Goal: Information Seeking & Learning: Learn about a topic

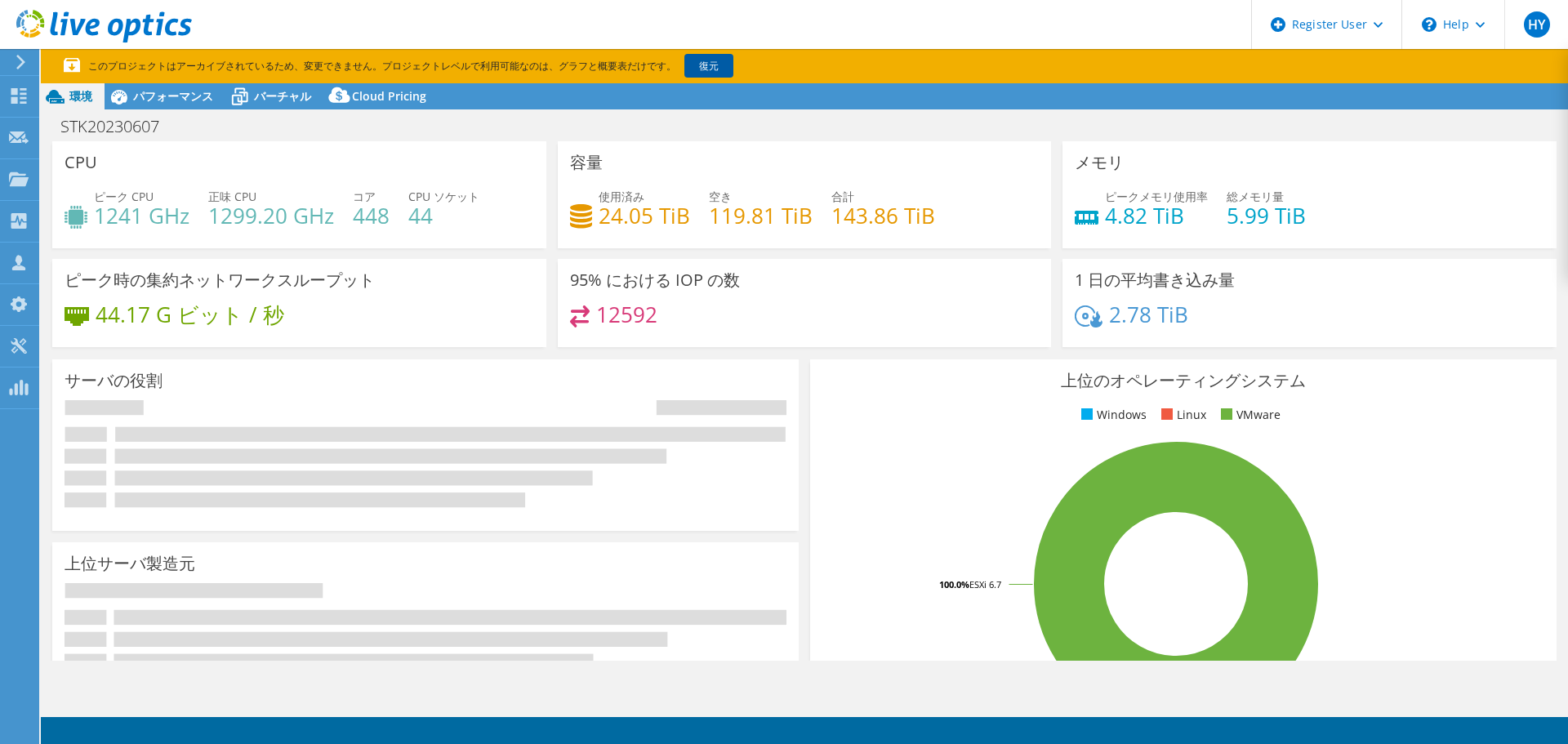
select select "[GEOGRAPHIC_DATA]"
select select "USD"
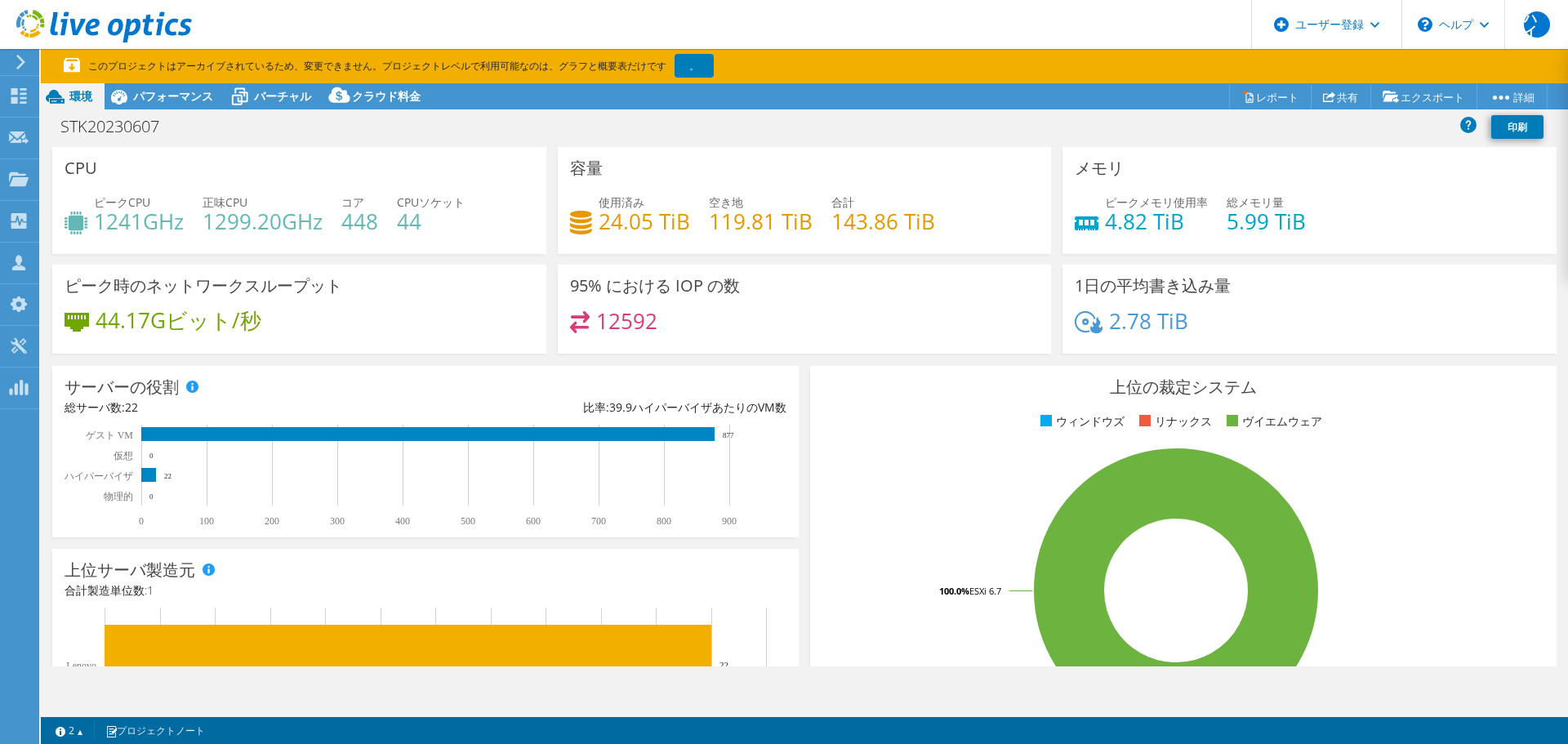
click at [13, 61] on div at bounding box center [18, 62] width 18 height 15
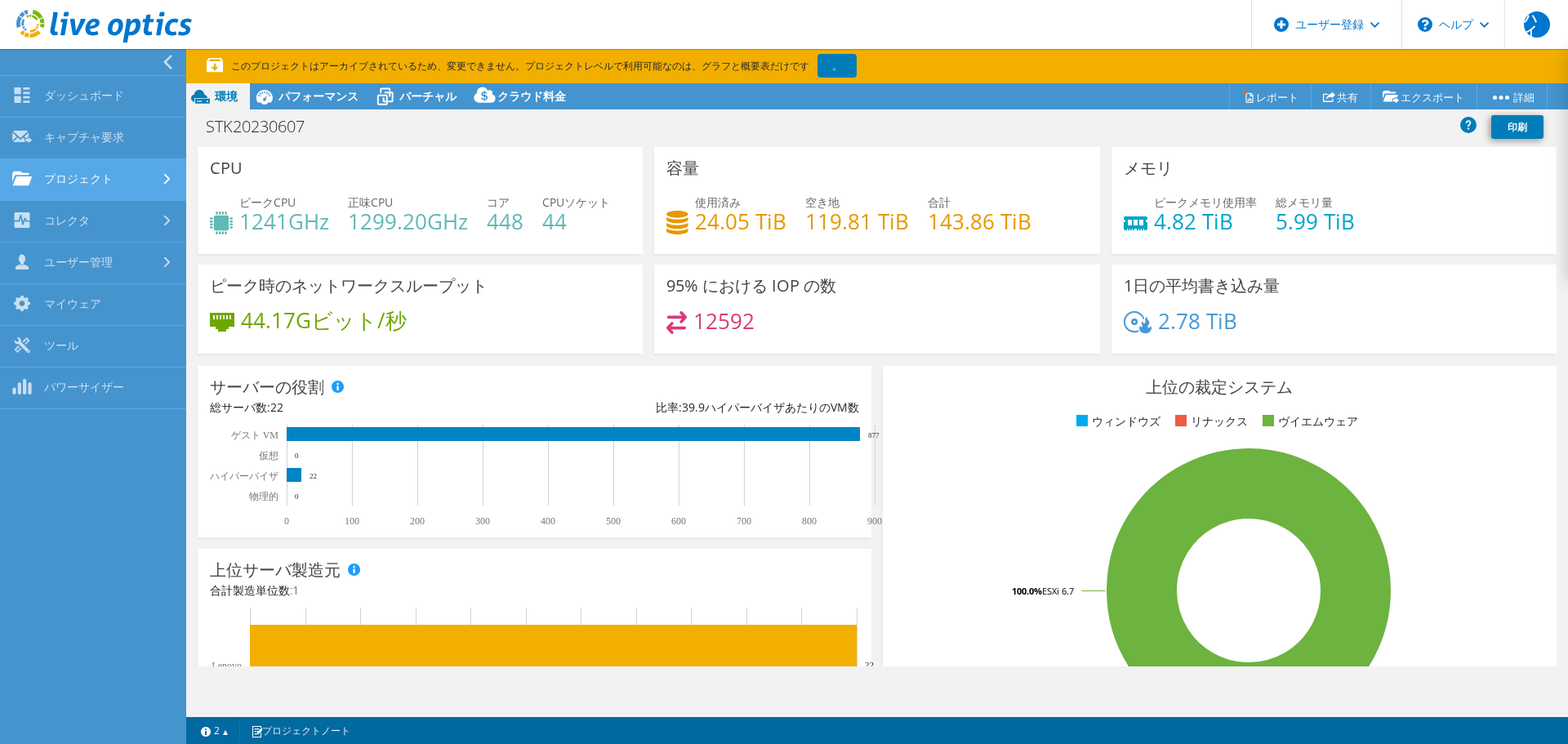
click at [112, 186] on link "プロジェクト" at bounding box center [93, 180] width 186 height 42
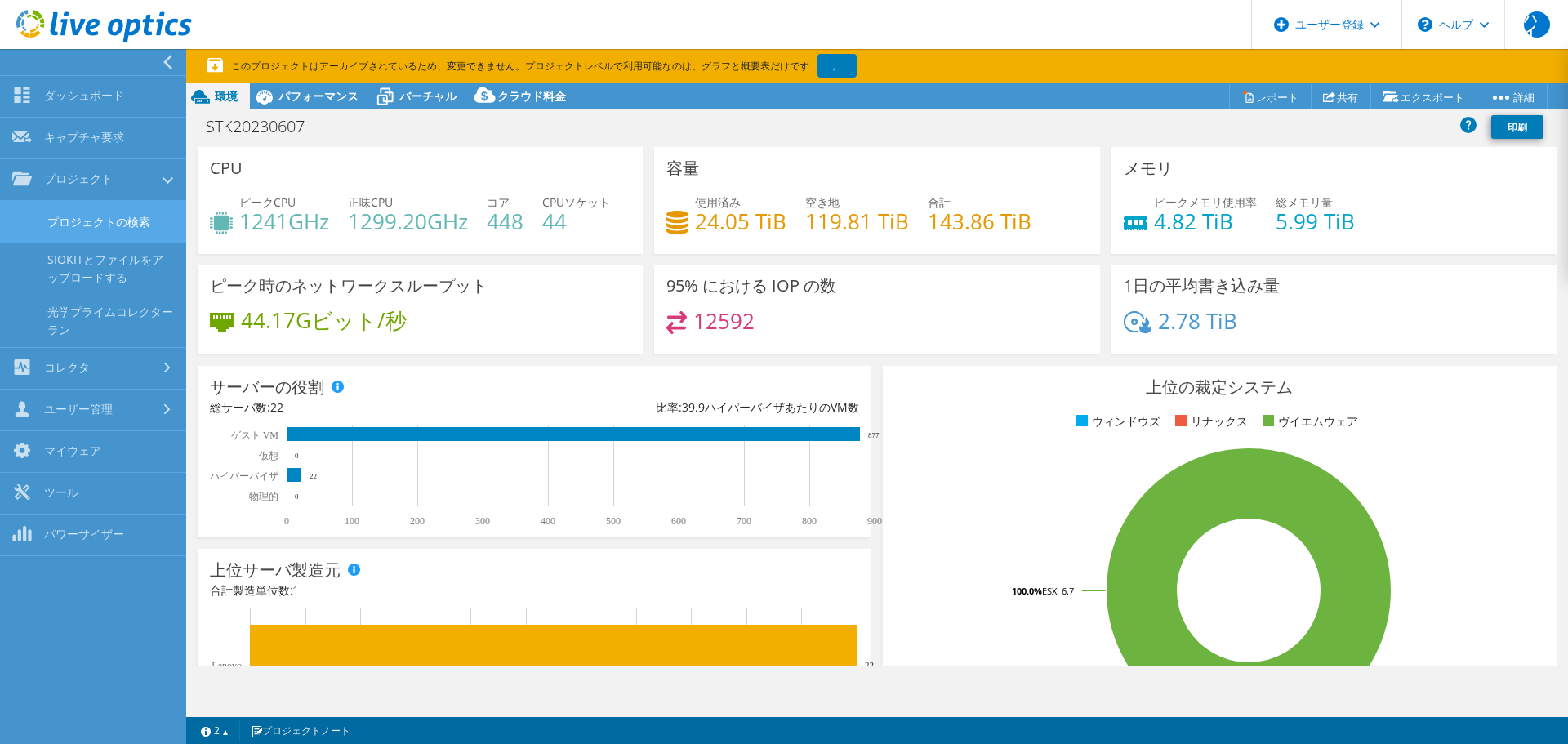
click at [126, 221] on font "プロジェクトの検索" at bounding box center [98, 222] width 103 height 16
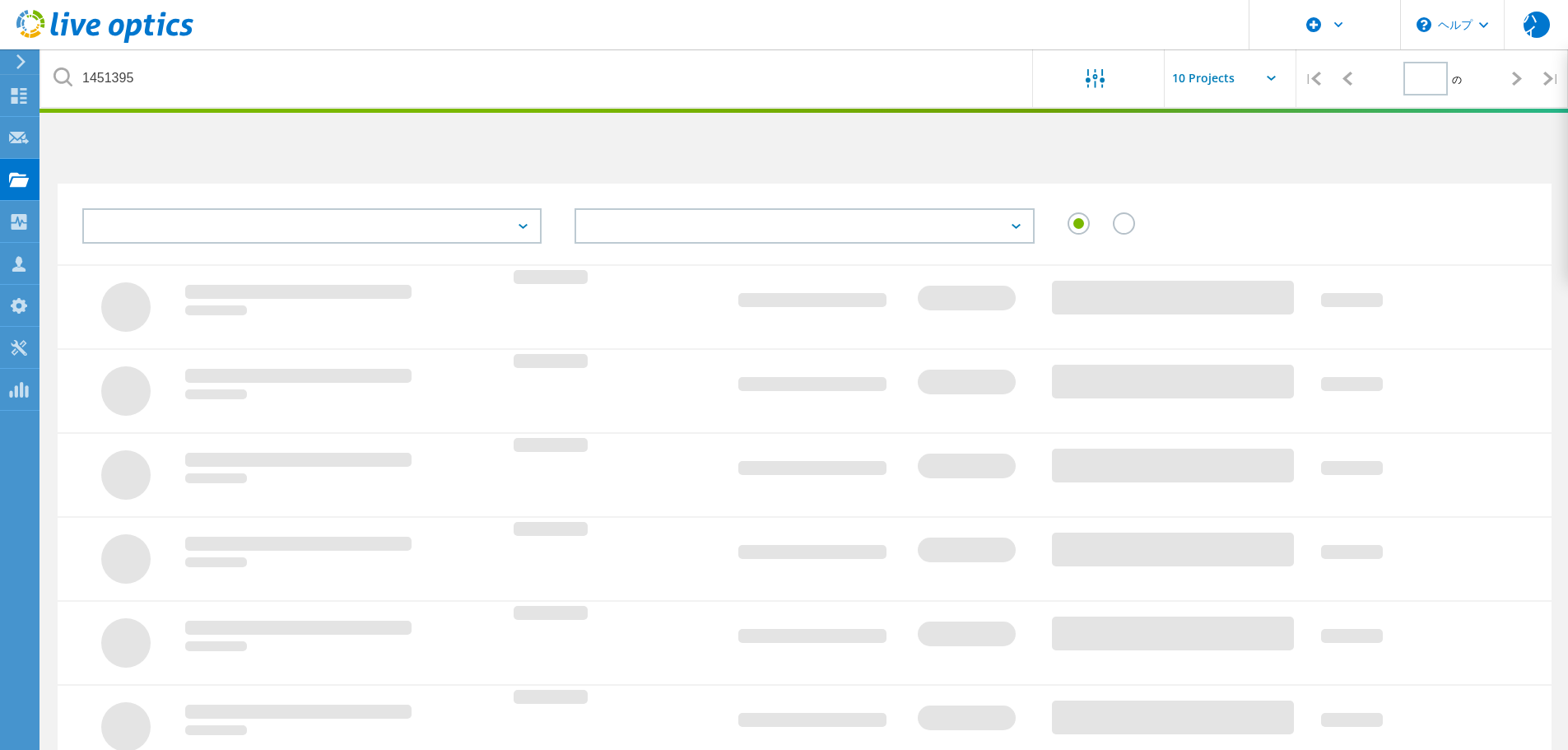
type input "1"
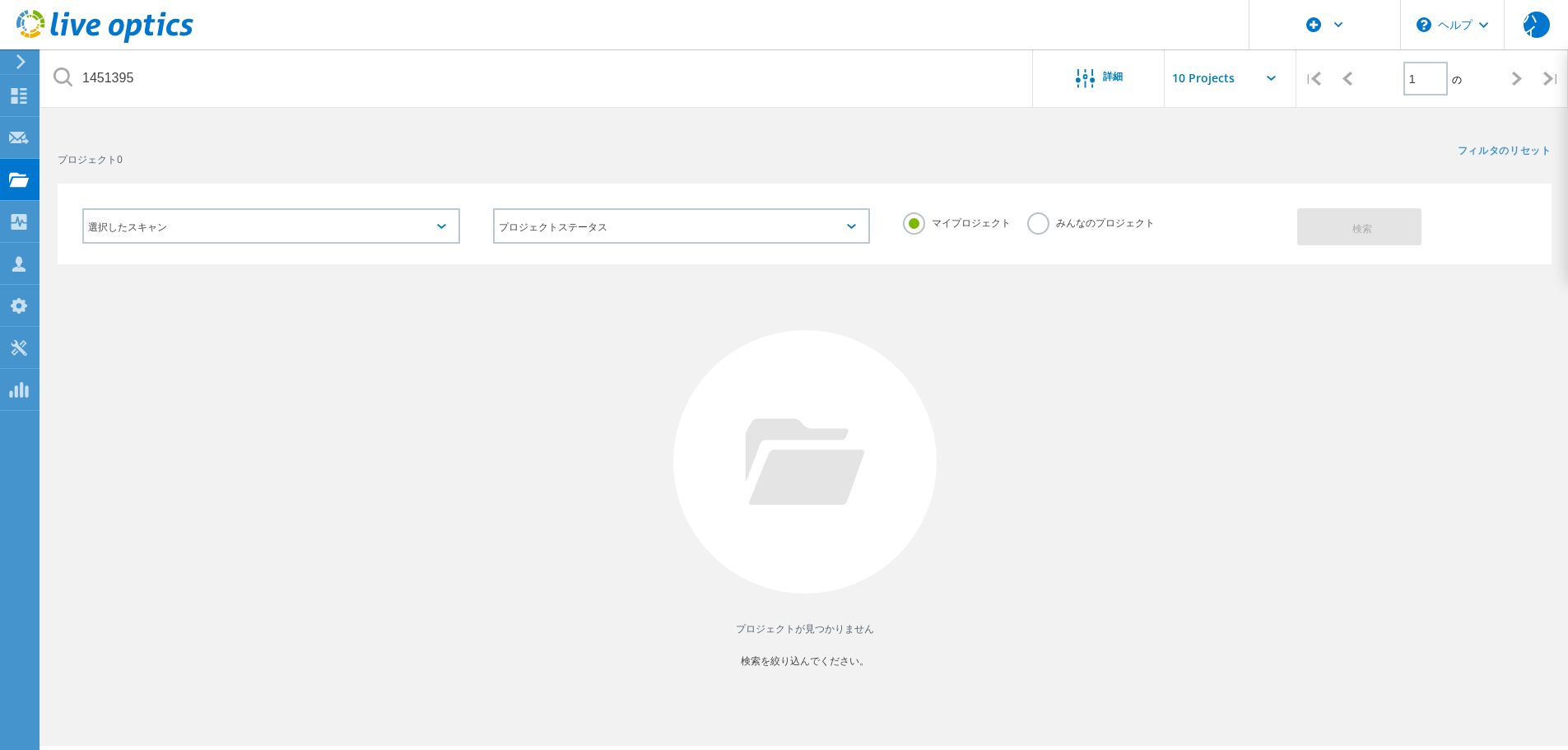
click at [1058, 225] on font "みんなのプロジェクト" at bounding box center [1105, 223] width 99 height 14
click at [0, 0] on input "みんなのプロジェクト" at bounding box center [0, 0] width 0 height 0
click at [1334, 232] on button "検索" at bounding box center [1360, 227] width 124 height 37
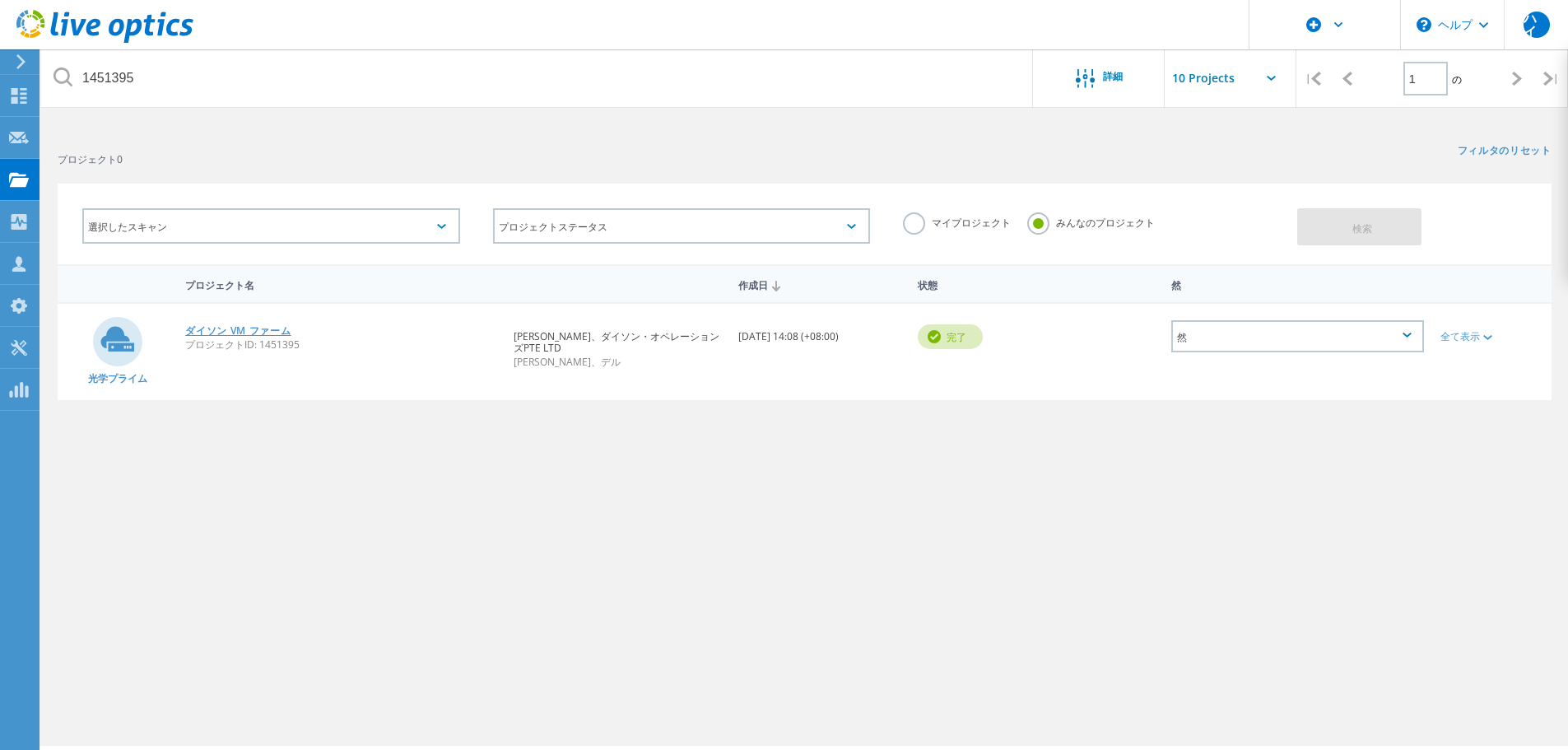
click at [264, 331] on font "ダイソン VM ファーム" at bounding box center [238, 330] width 106 height 14
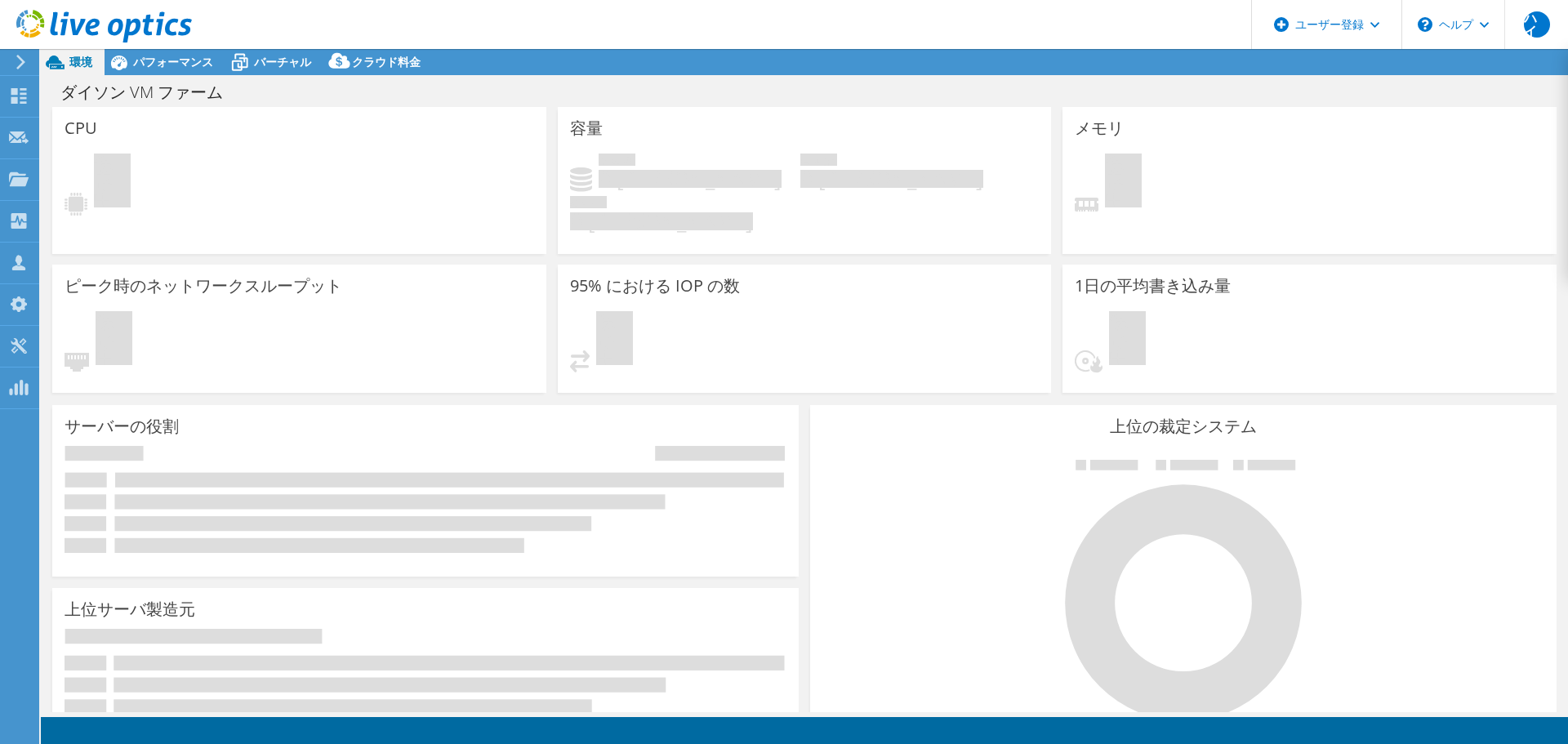
select select "[GEOGRAPHIC_DATA]"
select select "JPY"
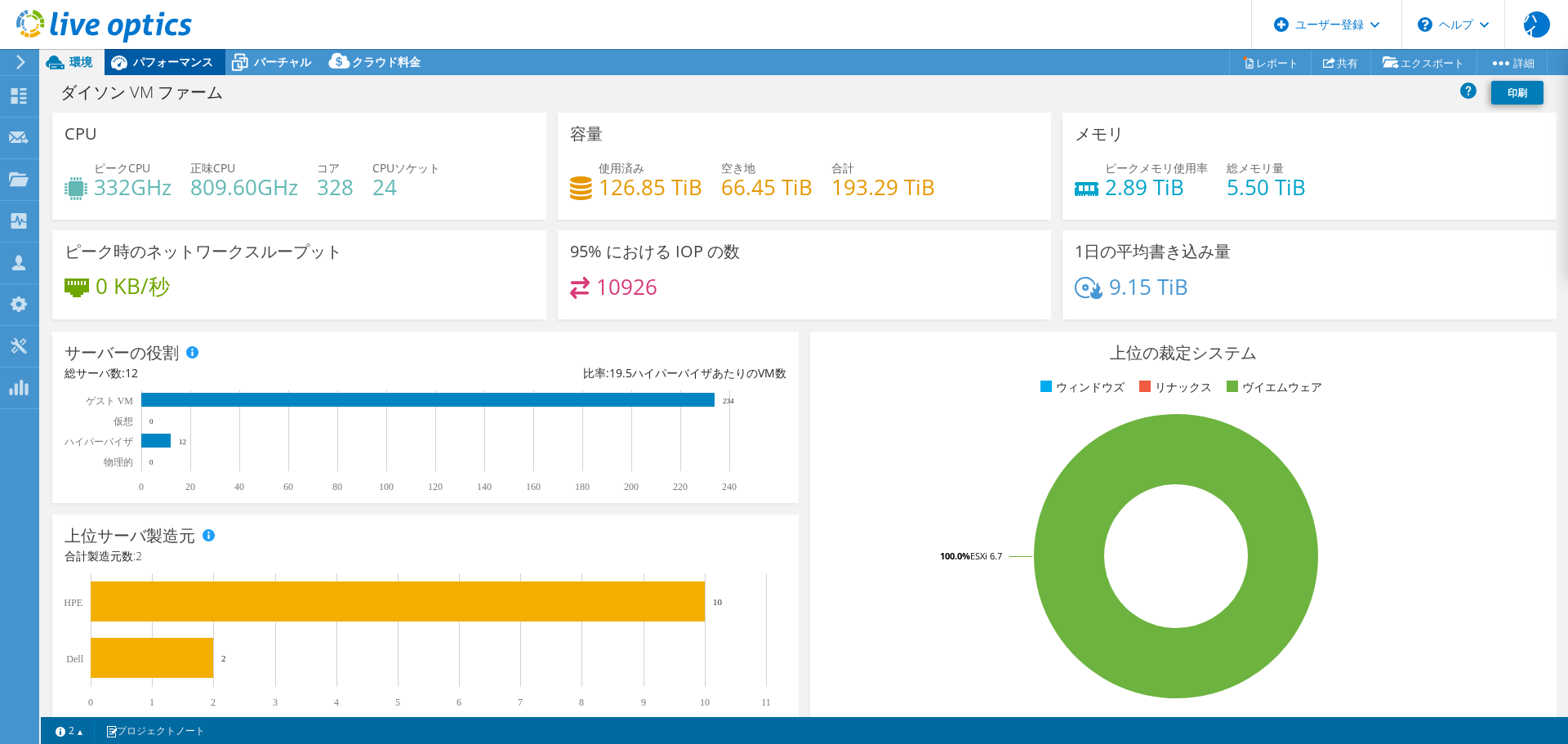
click at [135, 62] on font "パフォーマンス" at bounding box center [173, 62] width 80 height 16
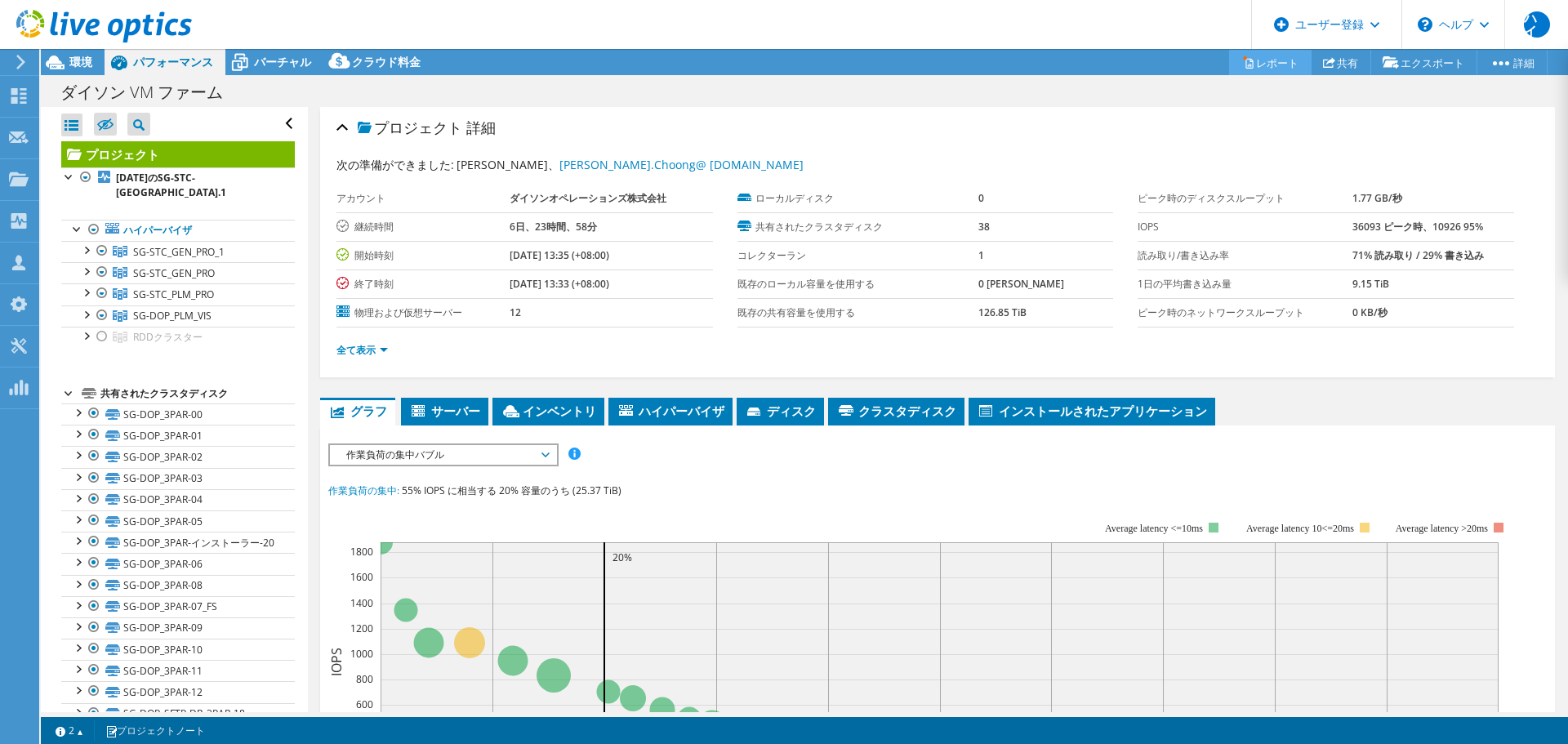
click at [1264, 62] on font "レポート" at bounding box center [1277, 63] width 42 height 15
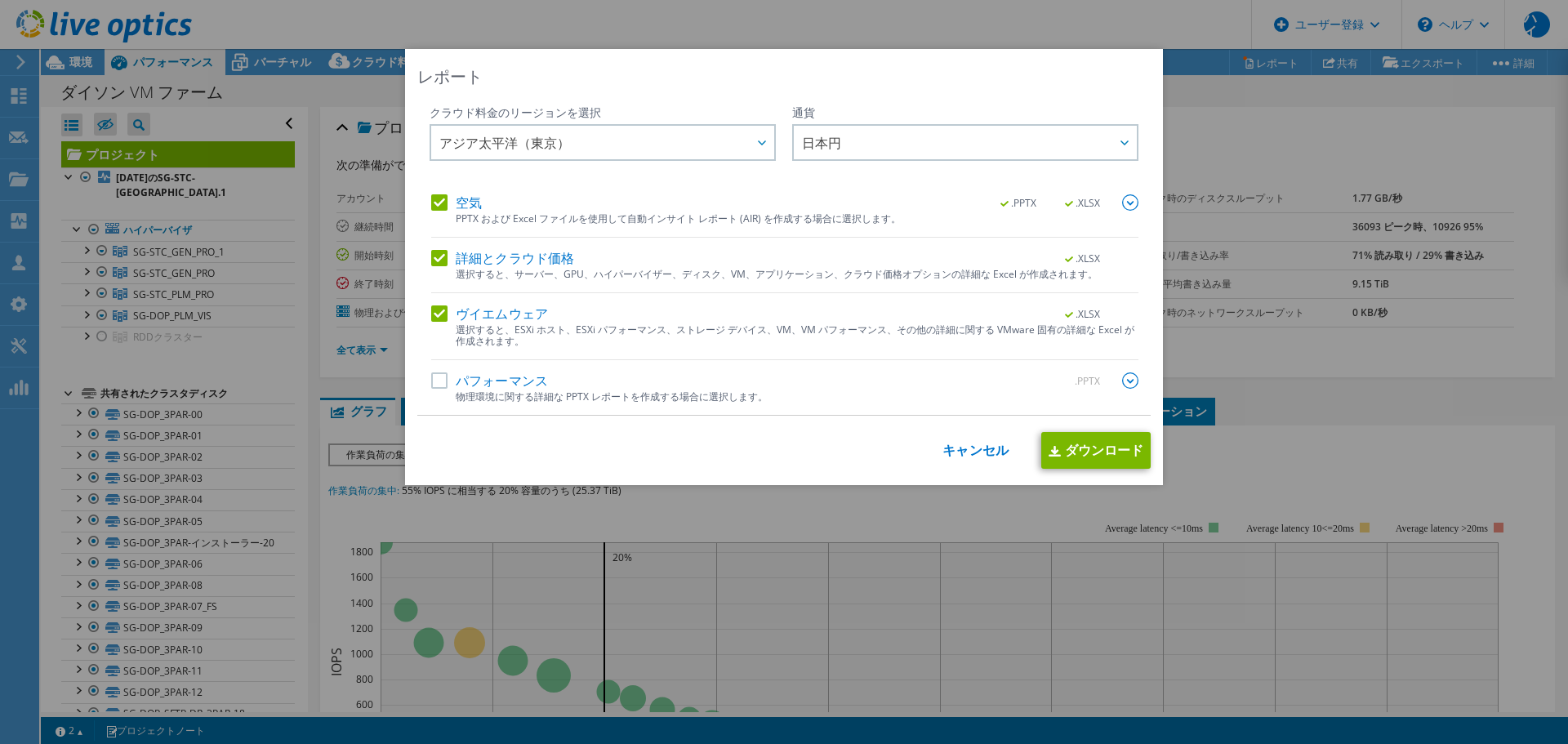
click at [438, 381] on label "パフォーマンス" at bounding box center [489, 380] width 116 height 17
click at [0, 0] on input "パフォーマンス" at bounding box center [0, 0] width 0 height 0
click at [1131, 202] on img at bounding box center [1130, 202] width 17 height 17
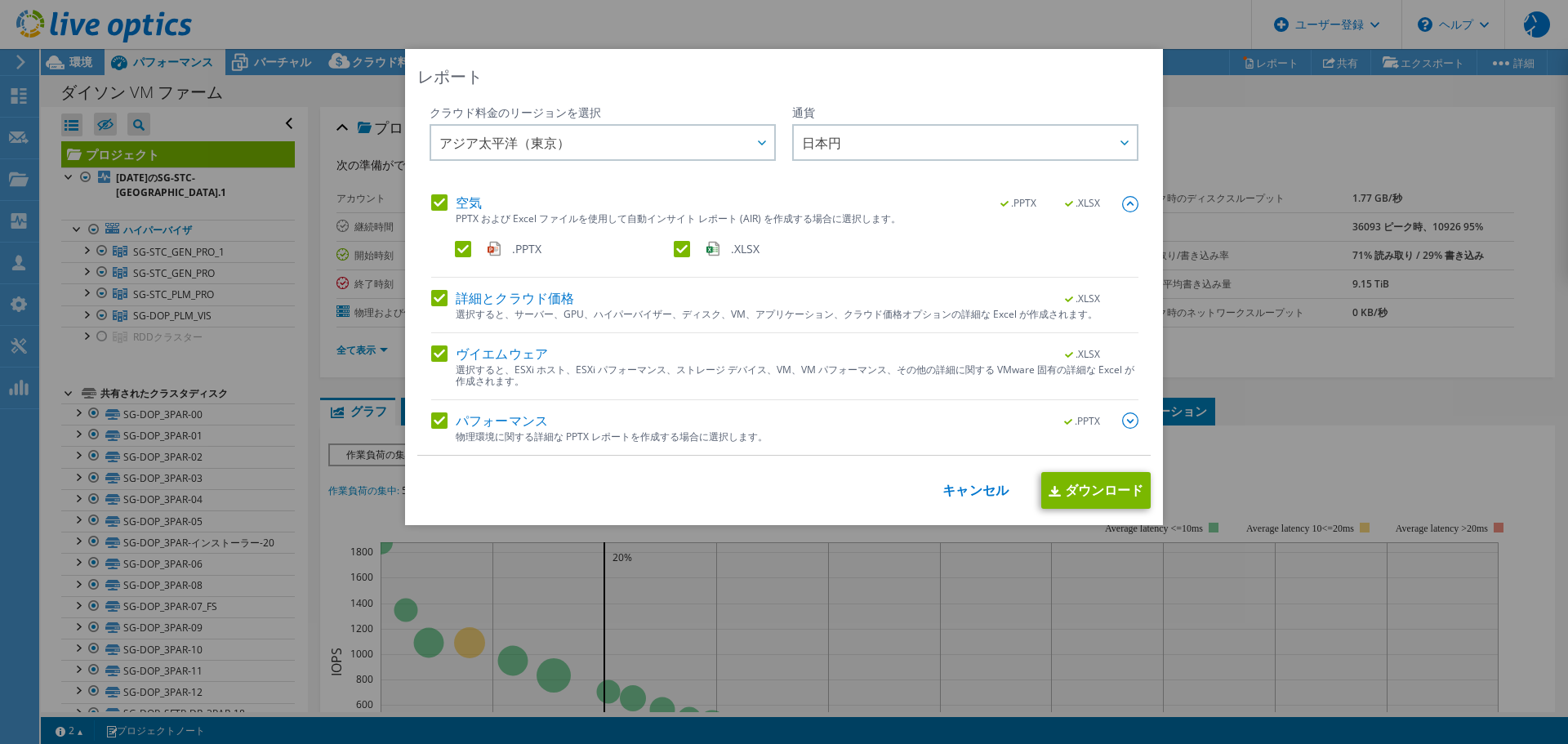
click at [1128, 422] on img at bounding box center [1130, 420] width 17 height 17
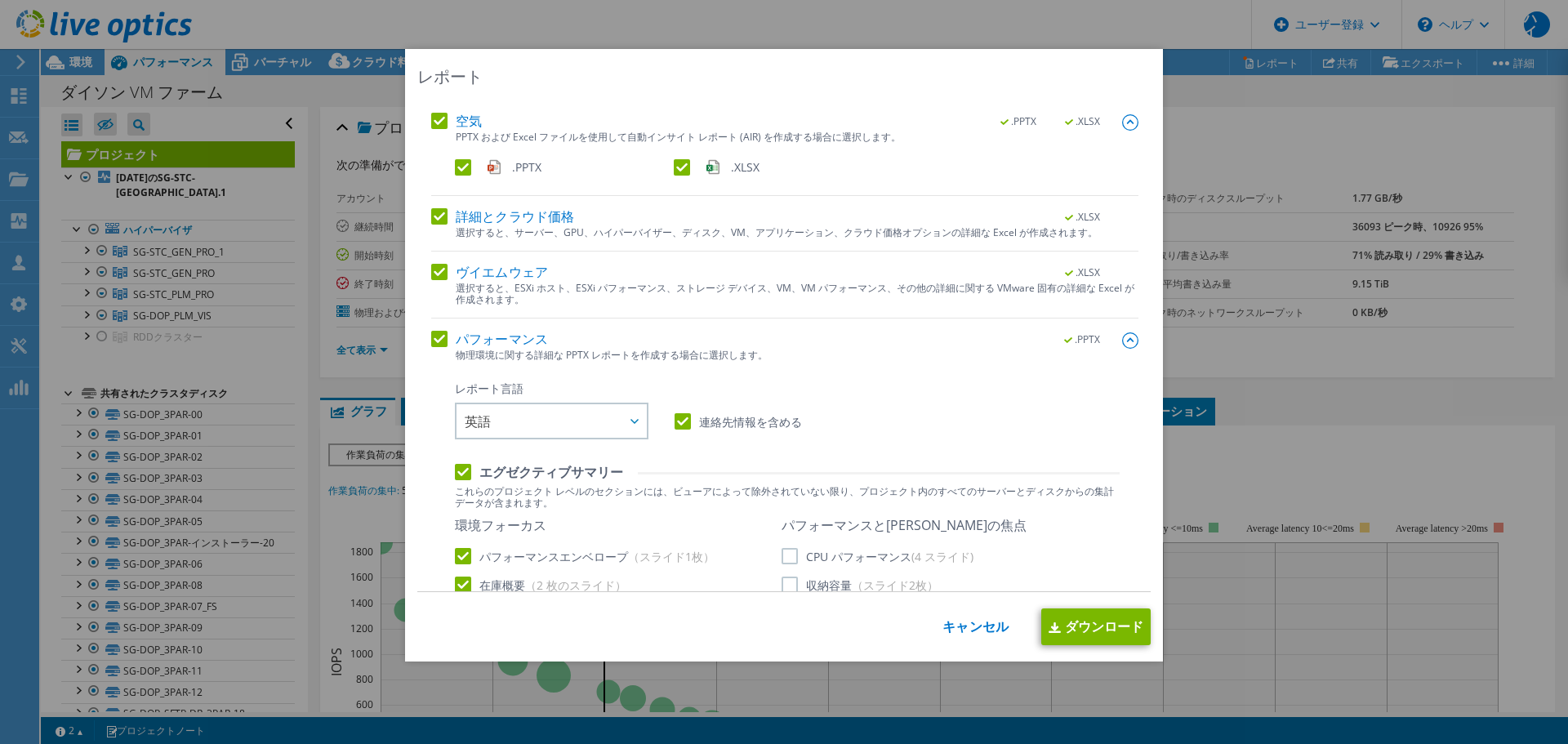
scroll to position [163, 0]
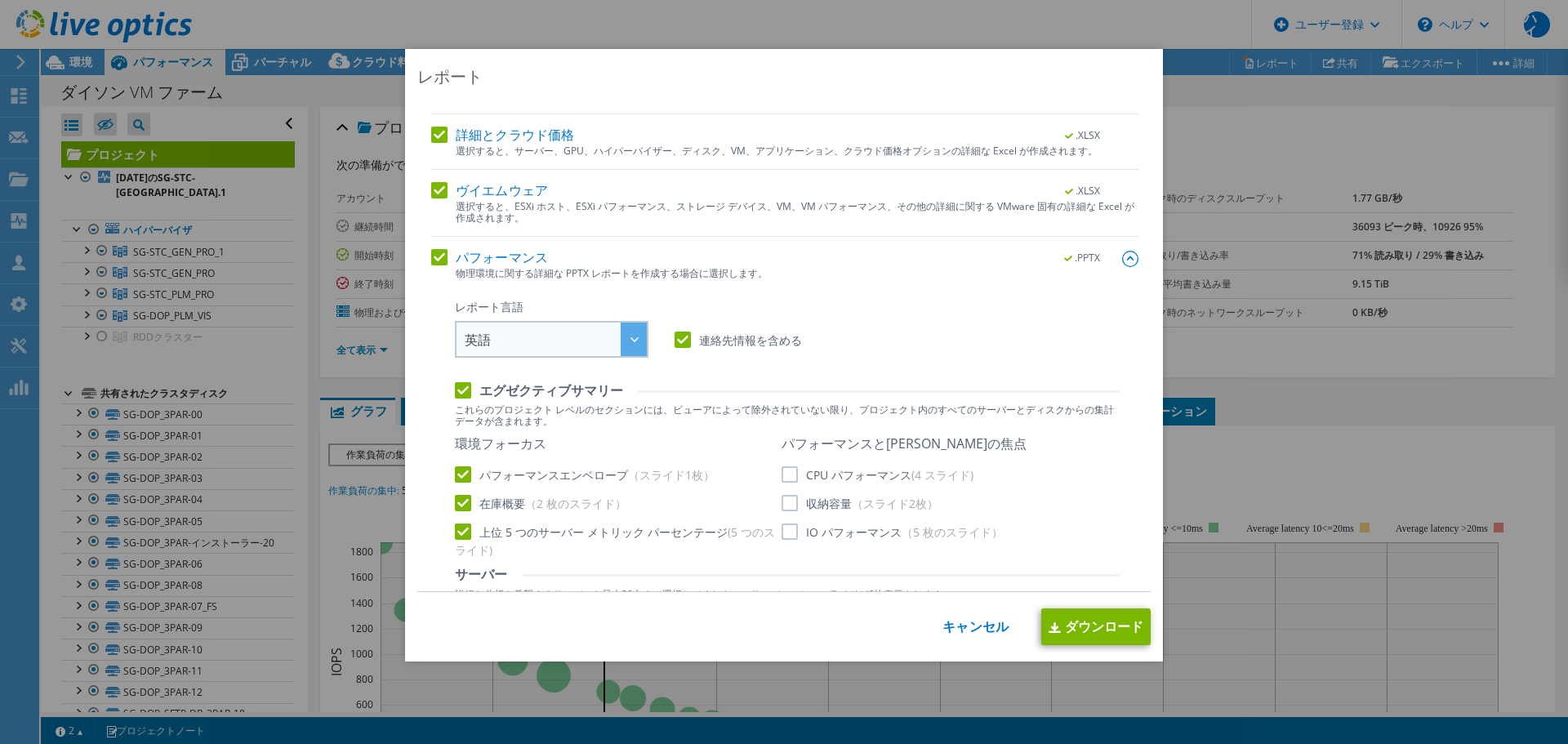
click at [621, 347] on div at bounding box center [634, 339] width 26 height 33
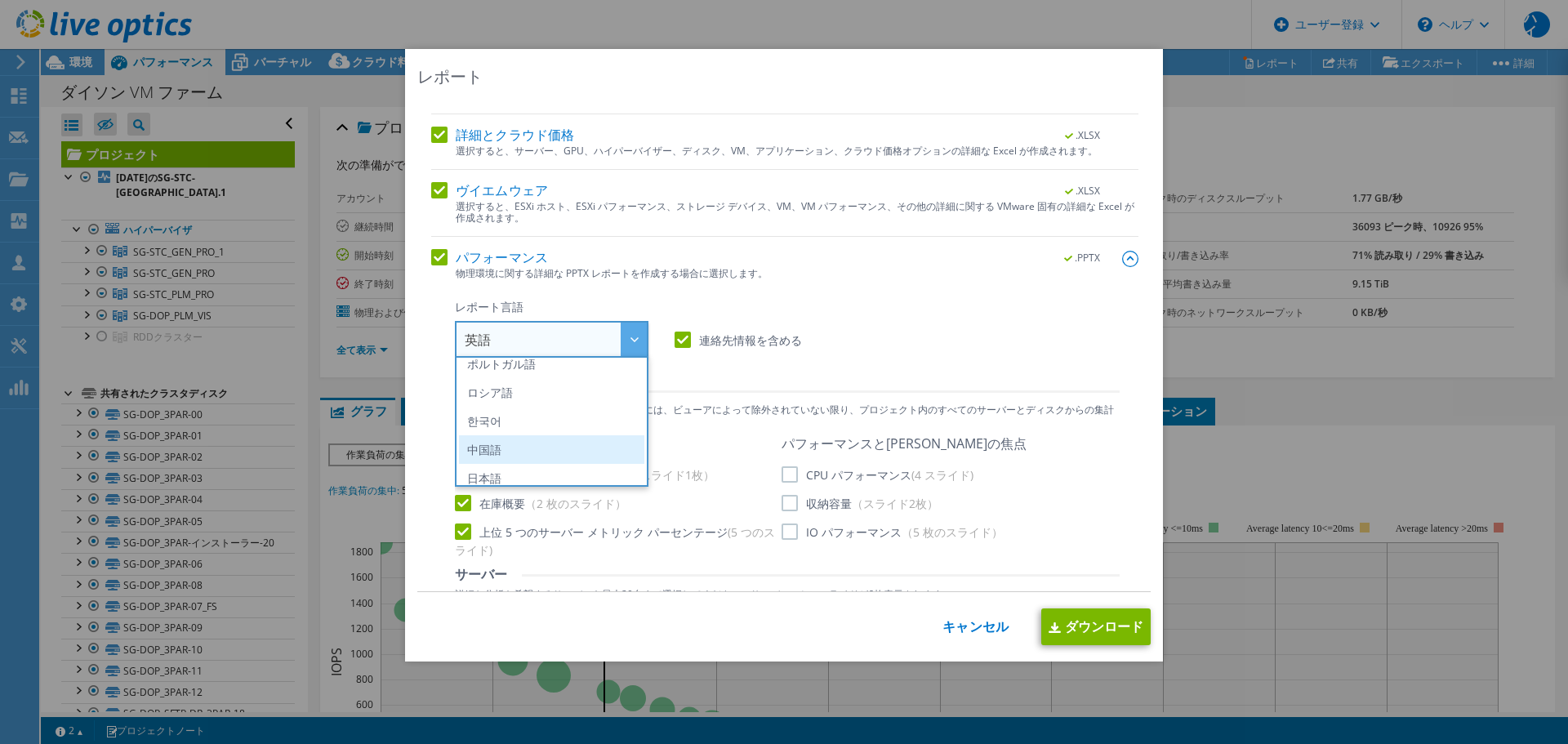
scroll to position [192, 0]
click at [537, 467] on li "日本語" at bounding box center [552, 467] width 186 height 28
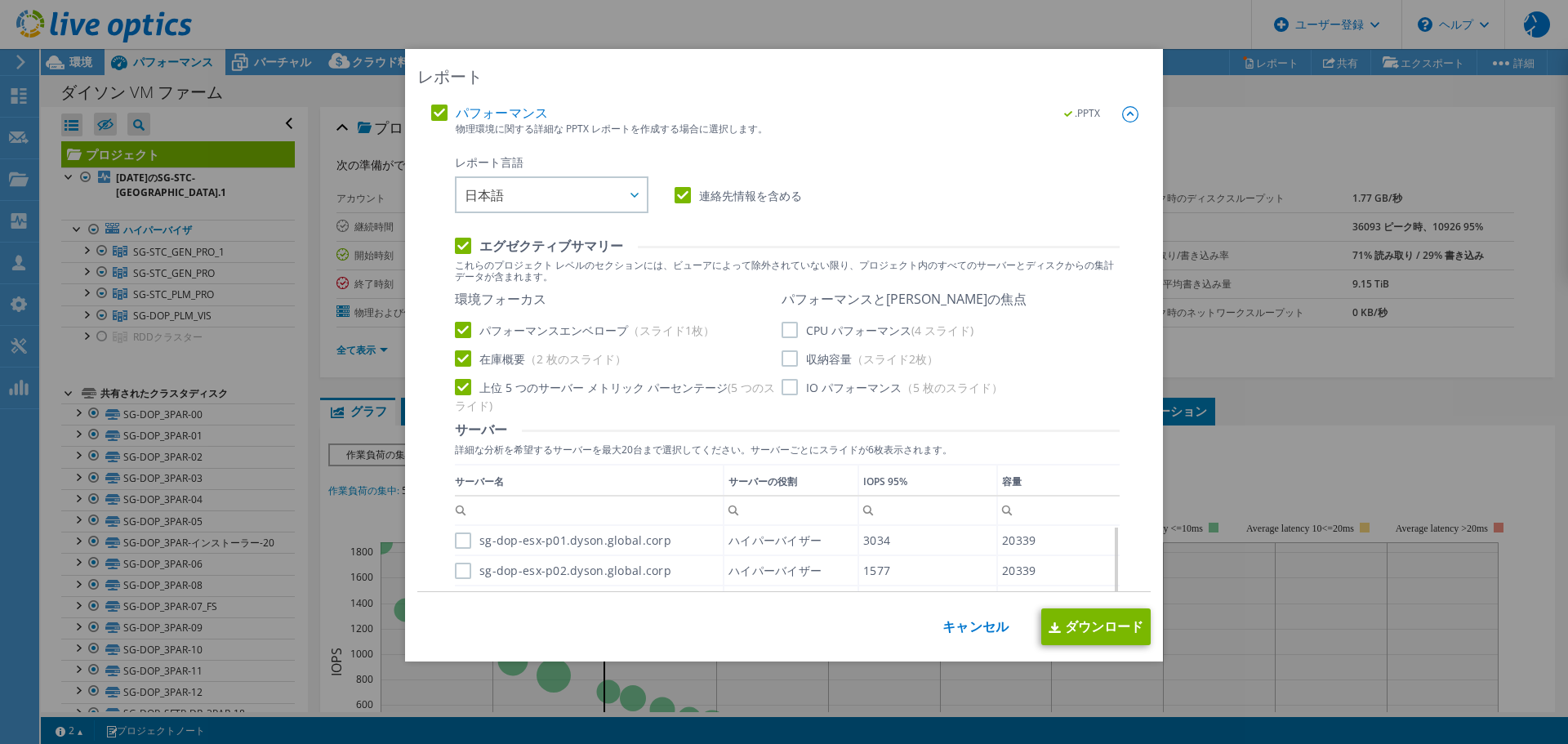
scroll to position [327, 0]
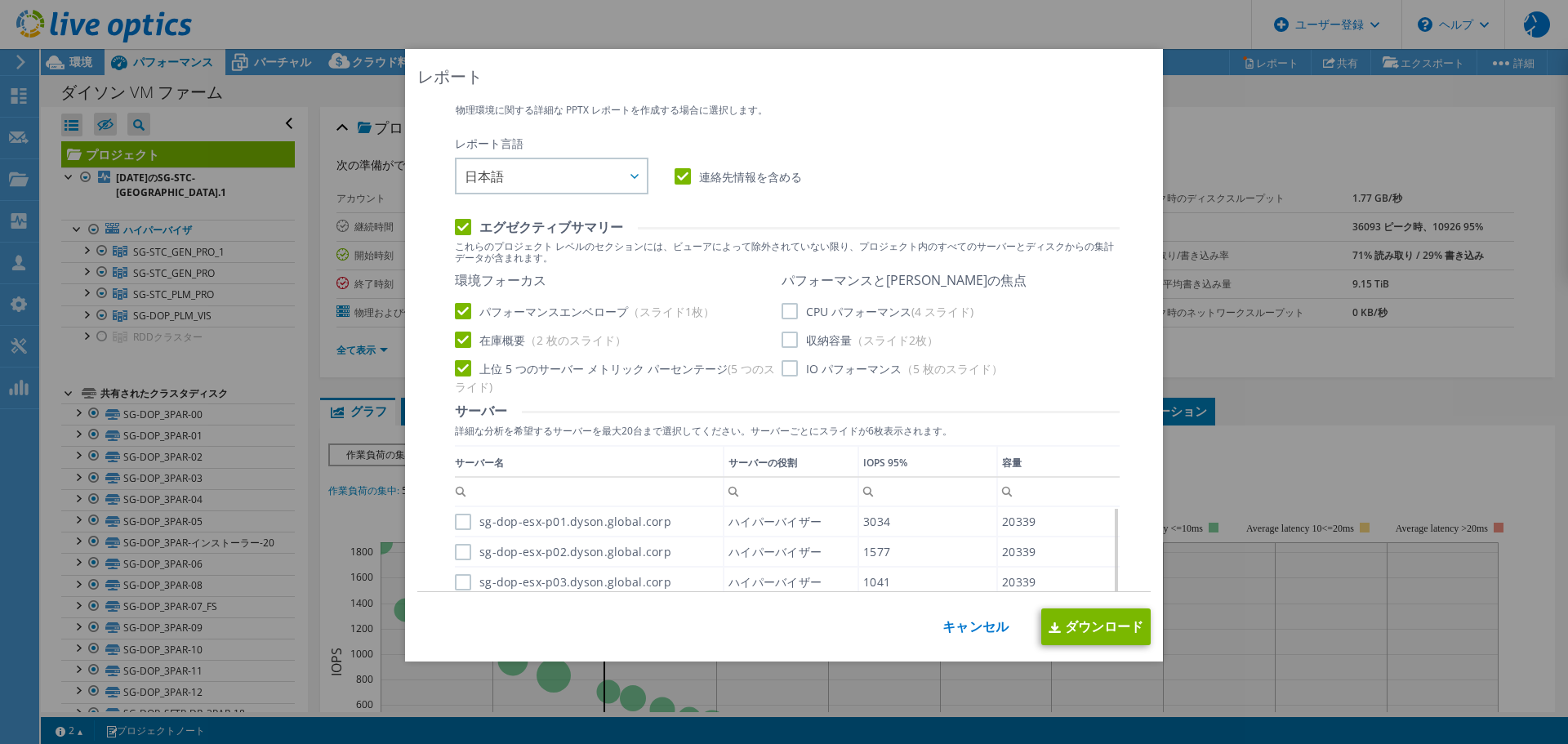
click at [792, 341] on label "収納容量 （スライド2枚）" at bounding box center [860, 339] width 157 height 17
click at [0, 0] on input "収納容量 （スライド2枚）" at bounding box center [0, 0] width 0 height 0
click at [790, 309] on label "CPU パフォーマンス (4 スライド)" at bounding box center [877, 311] width 192 height 17
click at [0, 0] on input "CPU パフォーマンス (4 スライド)" at bounding box center [0, 0] width 0 height 0
click at [783, 370] on label "IO パフォーマンス （5 枚のスライド）" at bounding box center [892, 368] width 221 height 17
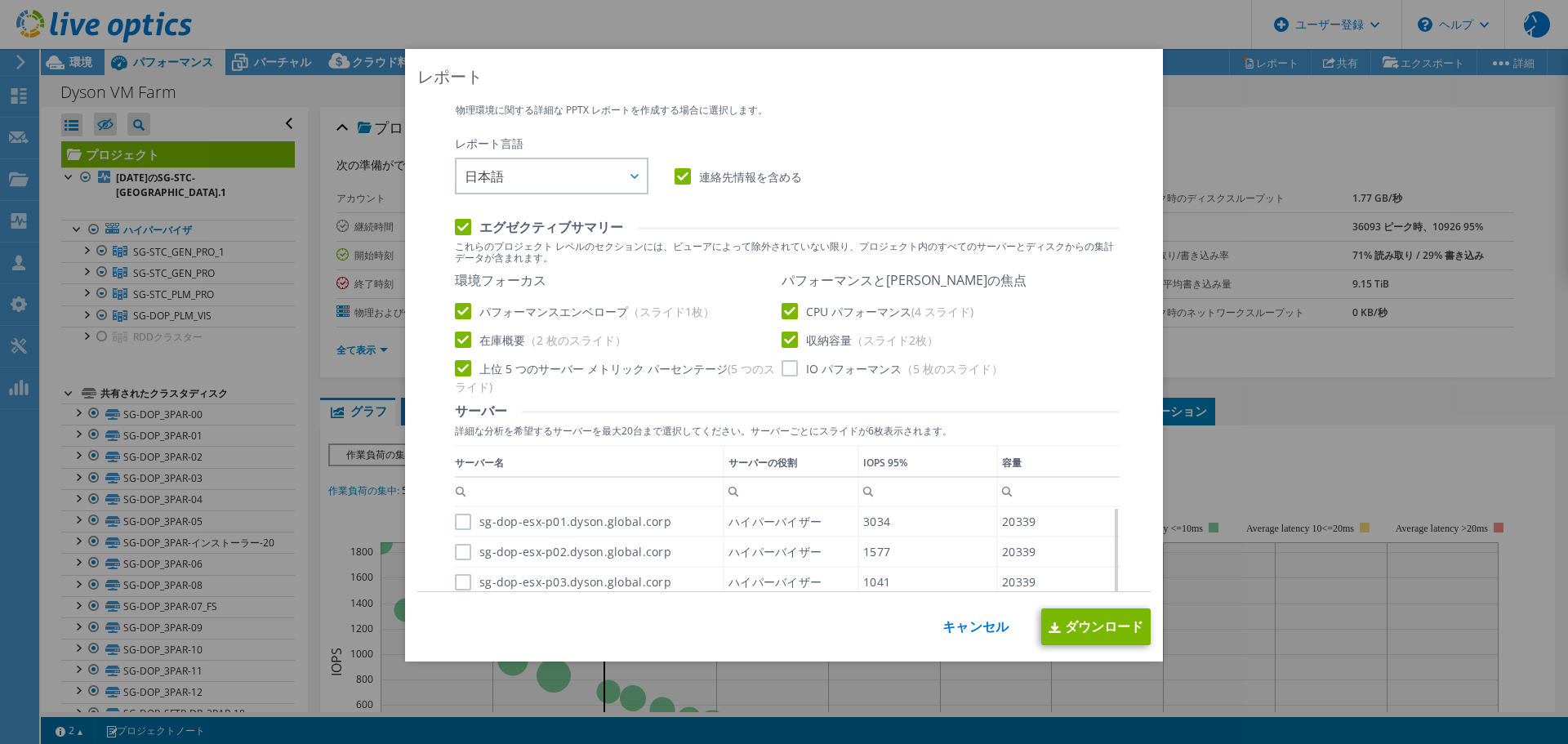
click at [0, 0] on input "IO パフォーマンス （5 枚のスライド）" at bounding box center [0, 0] width 0 height 0
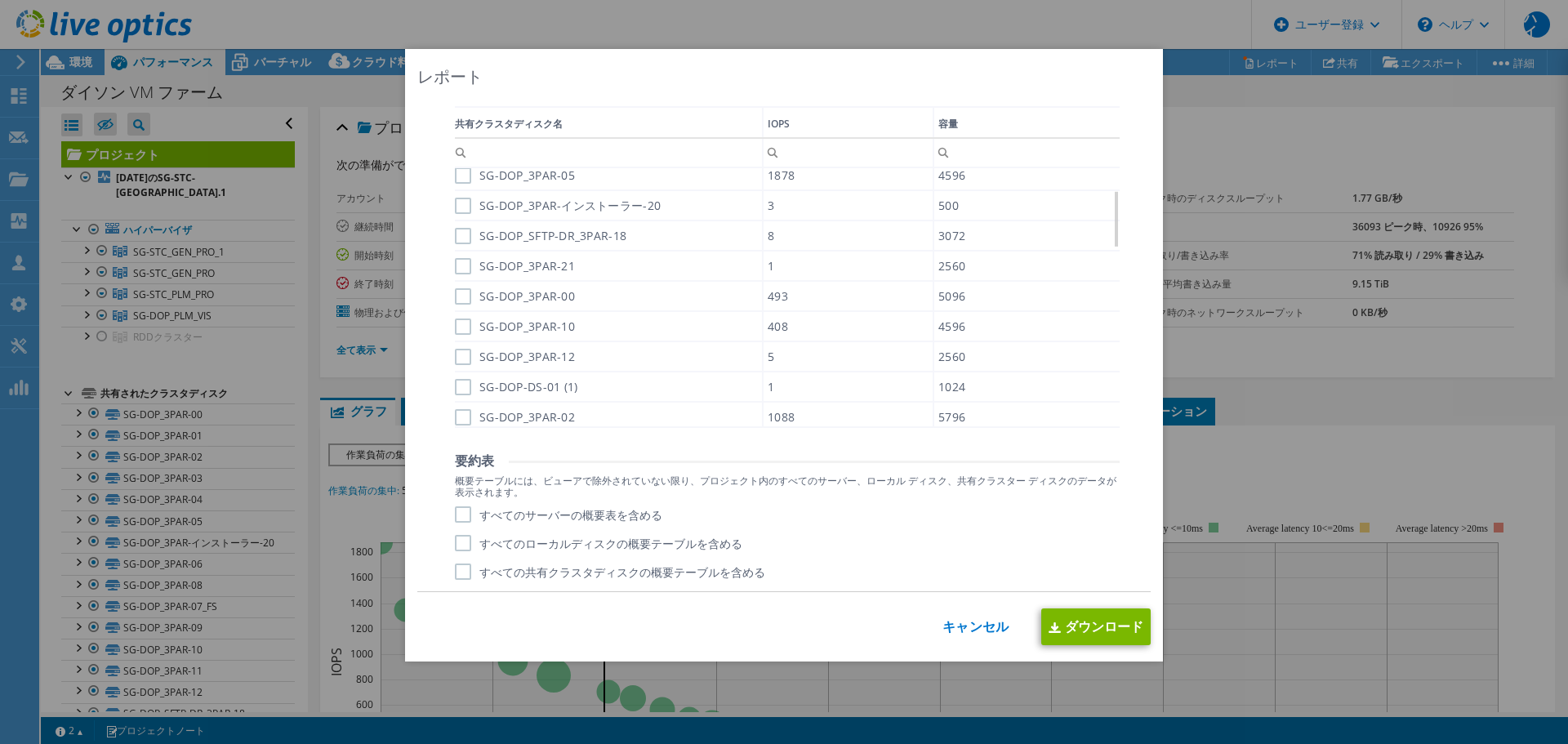
scroll to position [1145, 0]
click at [463, 575] on label "すべての共有クラスタディスクの概要テーブルを含める" at bounding box center [609, 570] width 310 height 17
click at [0, 0] on input "すべての共有クラスタディスクの概要テーブルを含める" at bounding box center [0, 0] width 0 height 0
click at [465, 513] on label "すべてのサーバーの概要表を含める" at bounding box center [559, 513] width 207 height 17
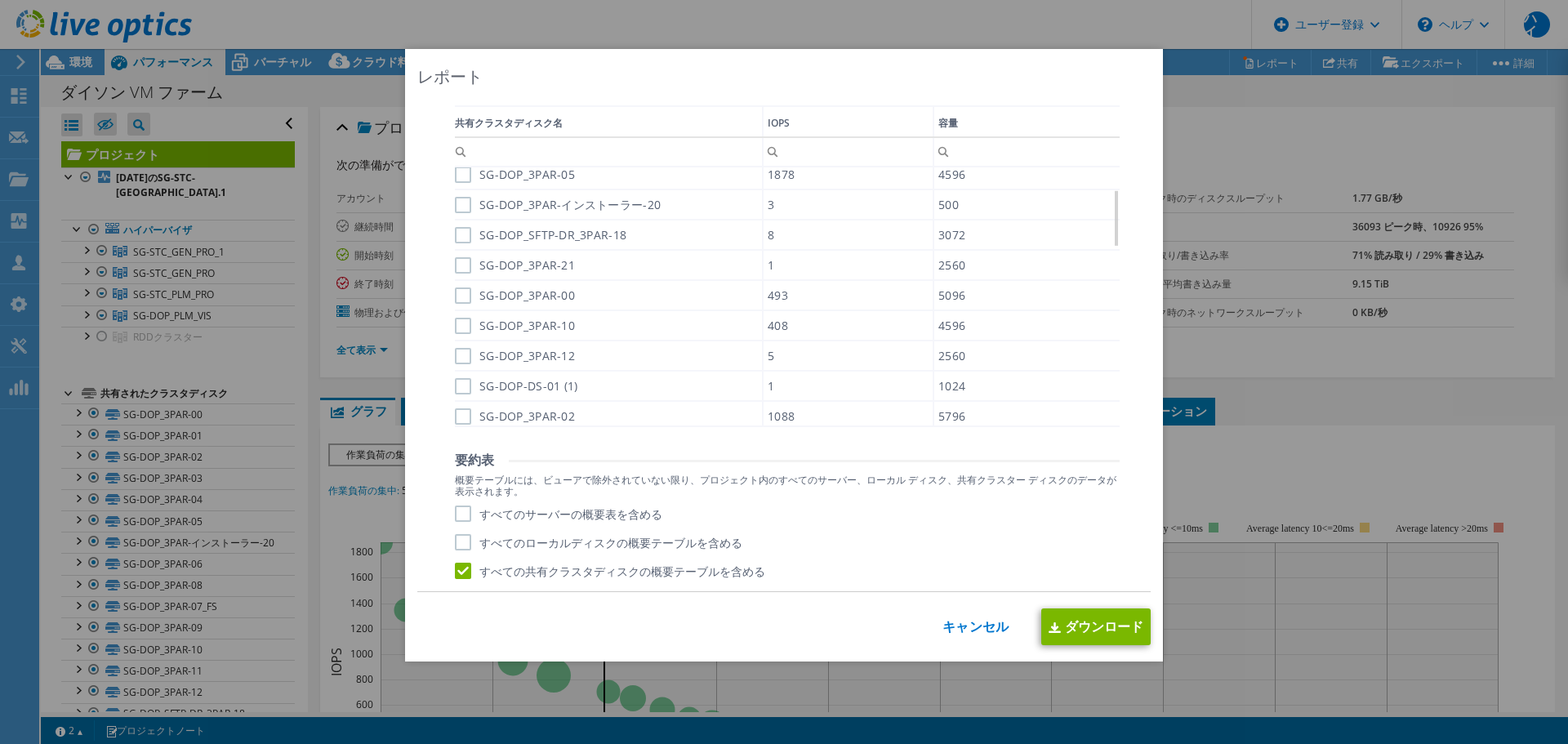
click at [0, 0] on input "すべてのサーバーの概要表を含める" at bounding box center [0, 0] width 0 height 0
click at [1098, 642] on link "ダウンロード" at bounding box center [1096, 627] width 110 height 37
click at [1373, 452] on div "レポート クラウド料金のリージョンを選択 アジア太平洋（香港） アジア太平洋（ムンバイ） アジア太平洋（[GEOGRAPHIC_DATA]） アジア太平洋（[…" at bounding box center [784, 372] width 1568 height 645
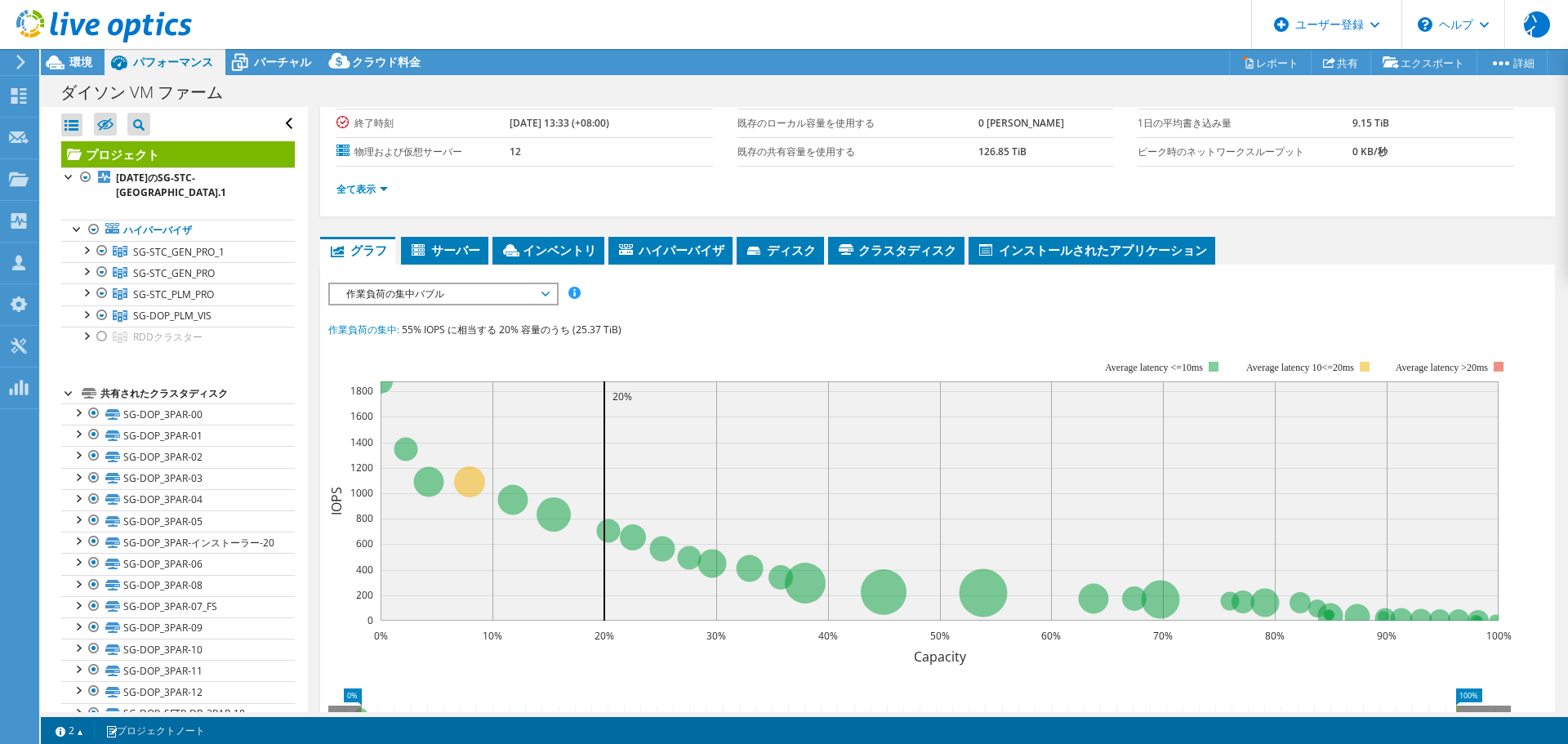
scroll to position [163, 0]
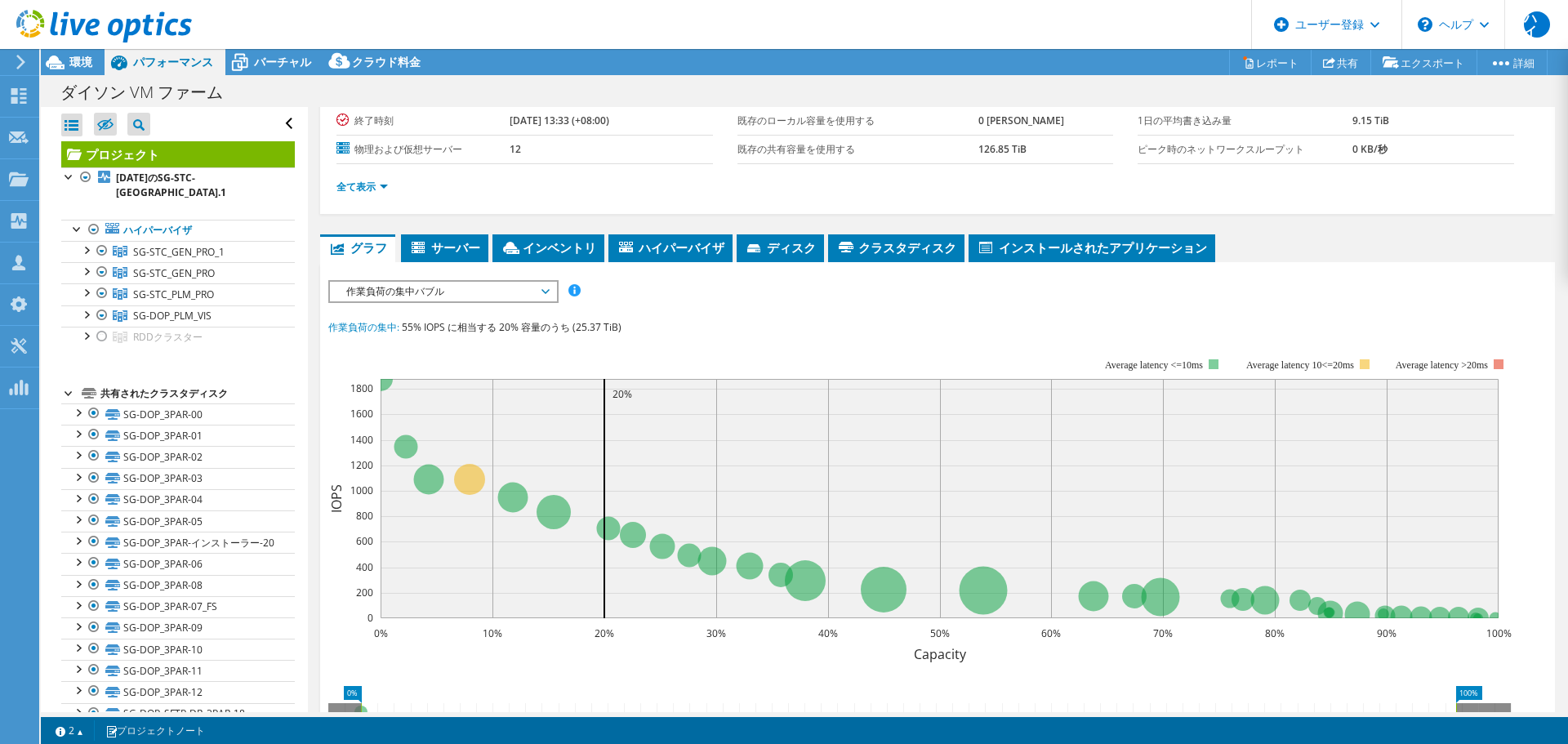
click at [453, 299] on span "作業負荷の集中バブル" at bounding box center [443, 291] width 210 height 20
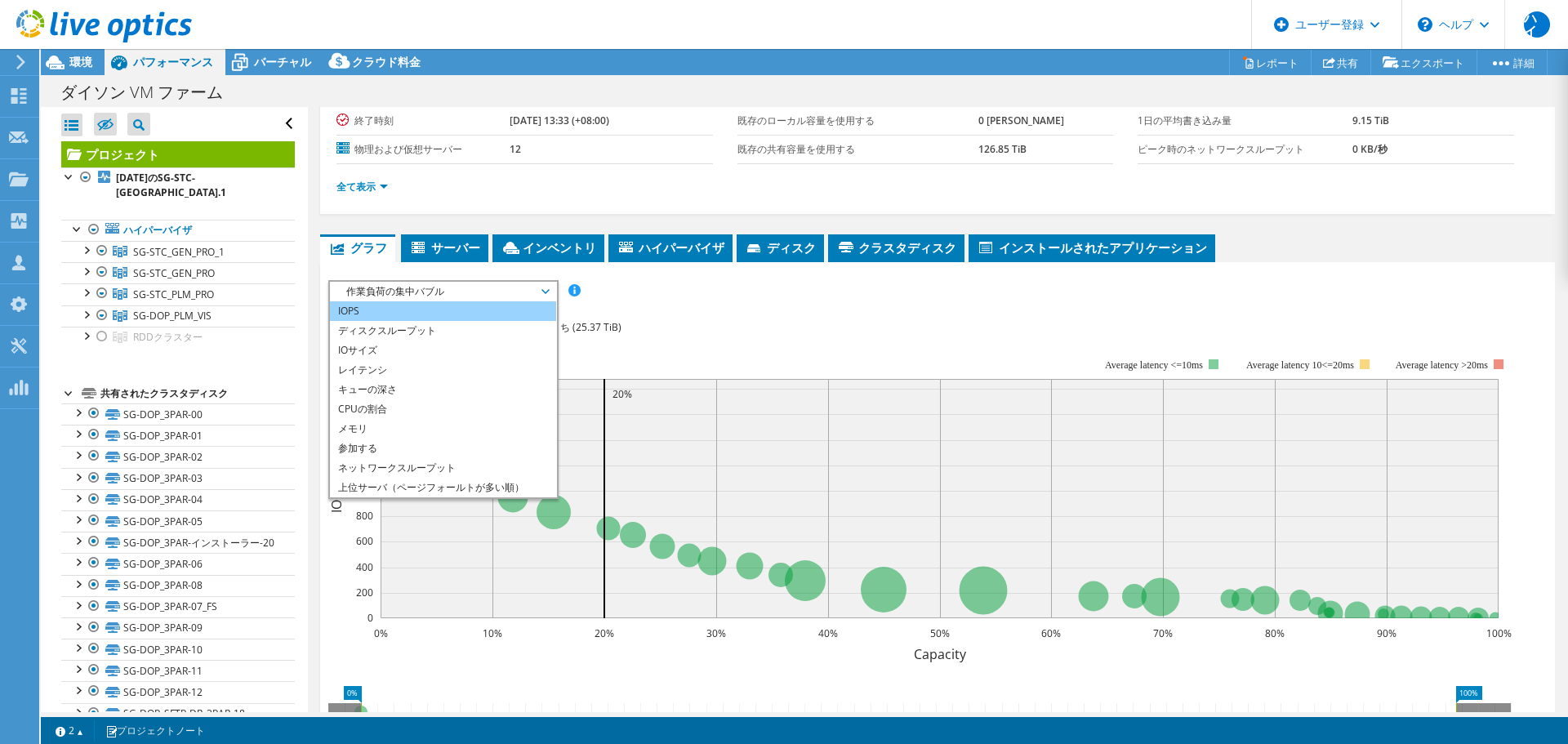
click at [426, 313] on li "IOPS" at bounding box center [442, 311] width 226 height 20
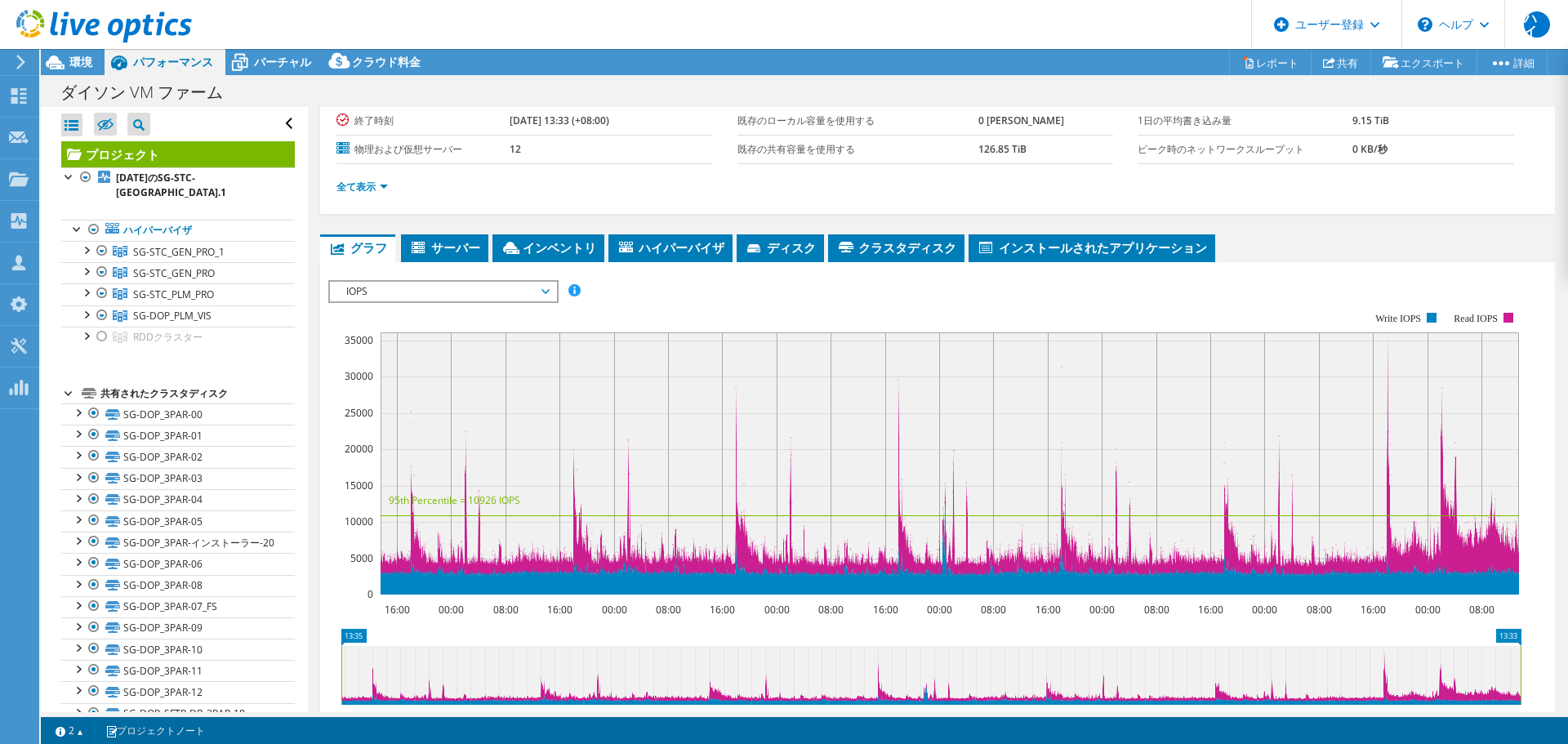
click at [467, 284] on span "IOPS" at bounding box center [443, 291] width 210 height 20
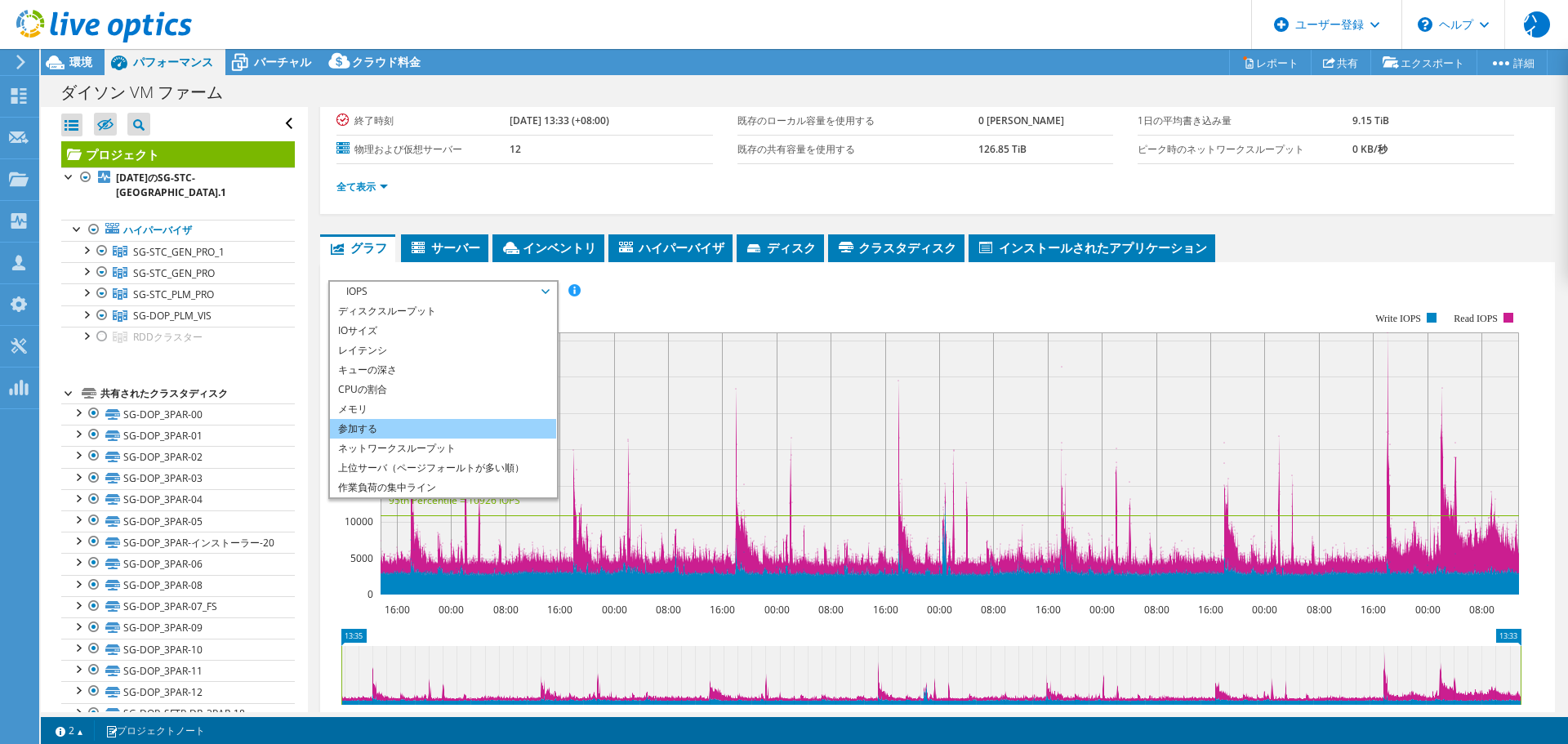
scroll to position [0, 0]
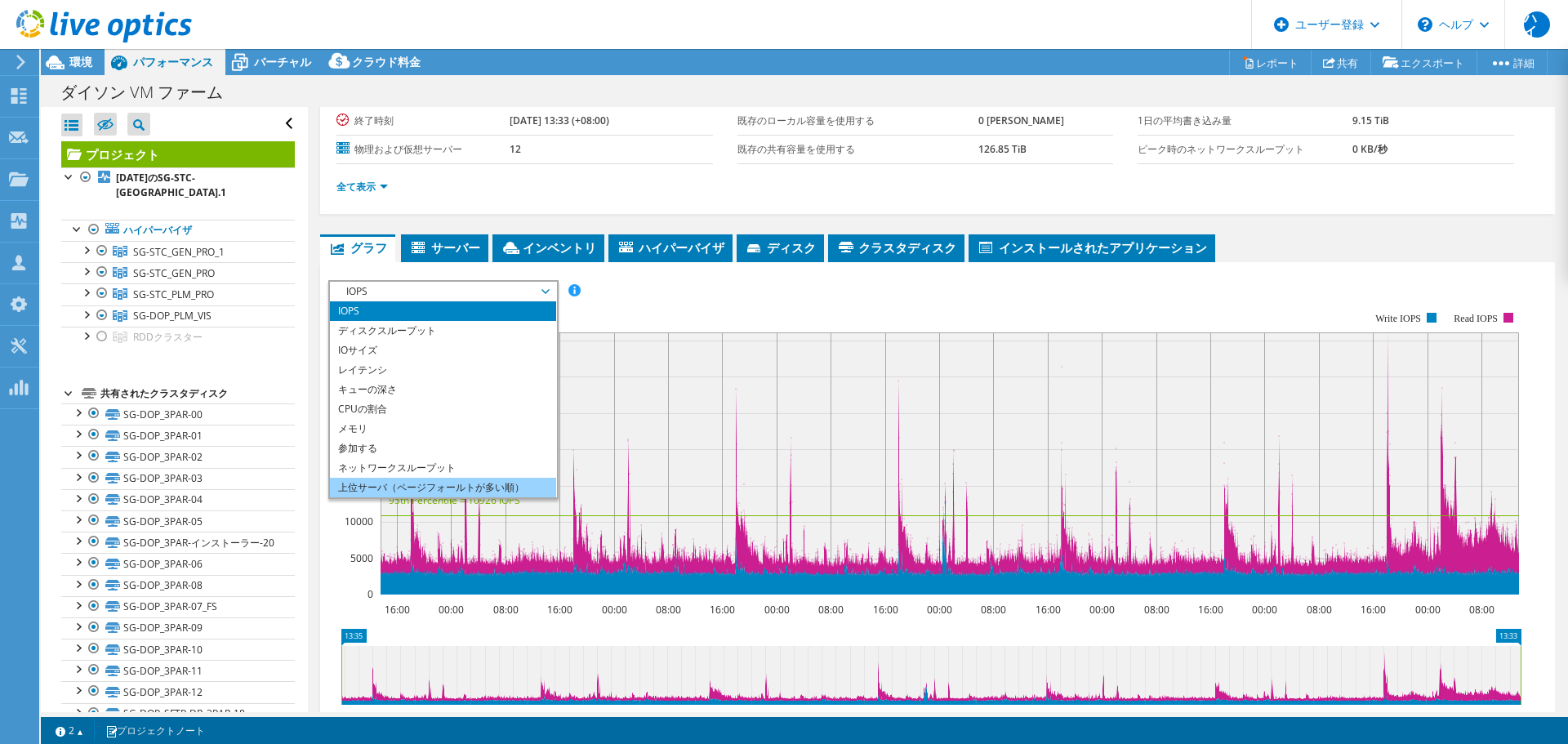
click at [476, 490] on font "上位サーバ（ページフォールトが多い順）" at bounding box center [431, 487] width 186 height 14
click at [407, 488] on font "上位サーバ（ページフォールトが多い順）" at bounding box center [431, 487] width 186 height 14
click at [413, 485] on font "上位サーバ（ページフォールトが多い順）" at bounding box center [431, 487] width 186 height 14
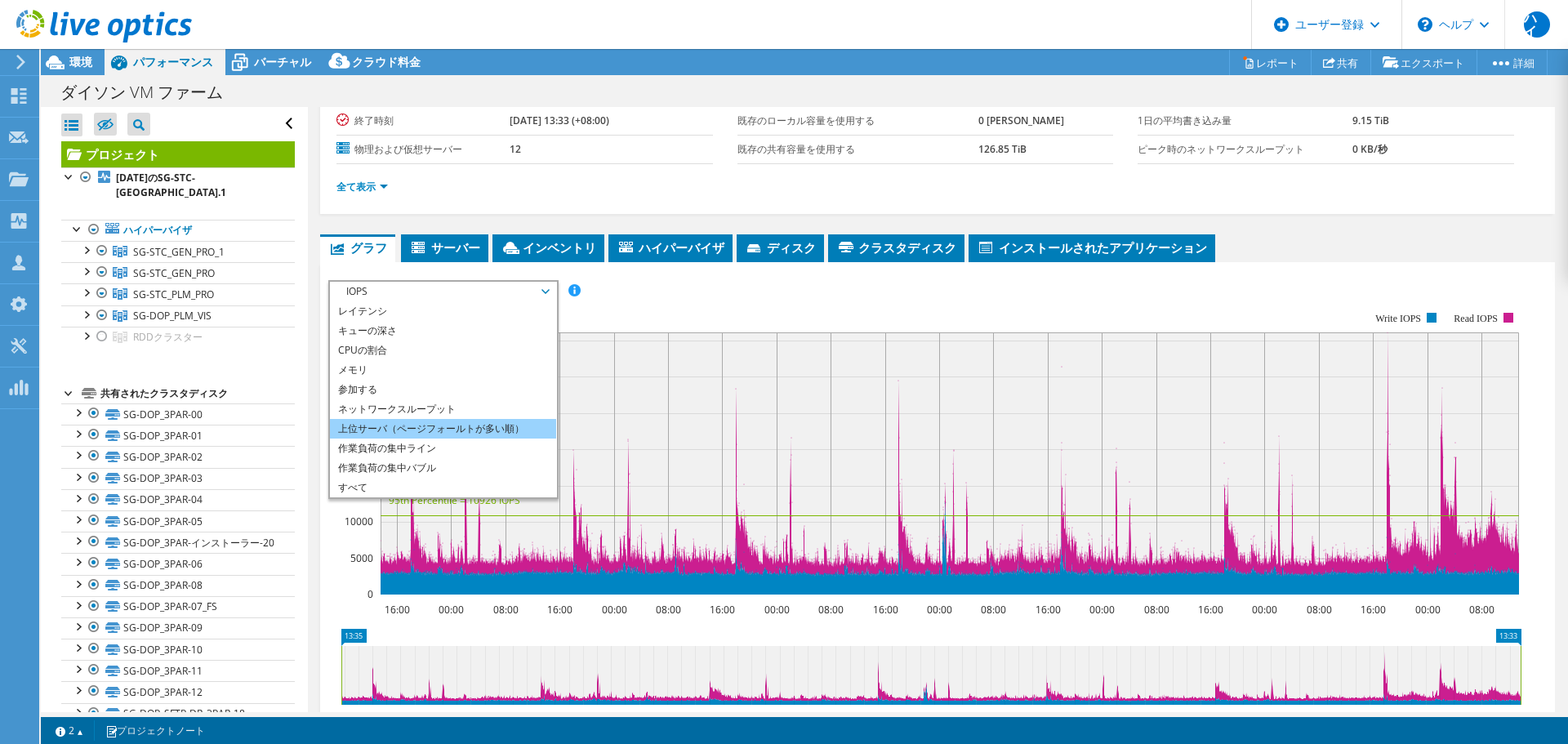
click at [405, 430] on font "上位サーバ（ページフォールトが多い順）" at bounding box center [431, 428] width 186 height 14
click at [379, 427] on font "上位サーバ（ページフォールトが多い順）" at bounding box center [431, 428] width 186 height 14
click at [348, 450] on font "作業負荷の集中ライン" at bounding box center [387, 448] width 98 height 14
click at [773, 305] on rect at bounding box center [925, 453] width 1193 height 327
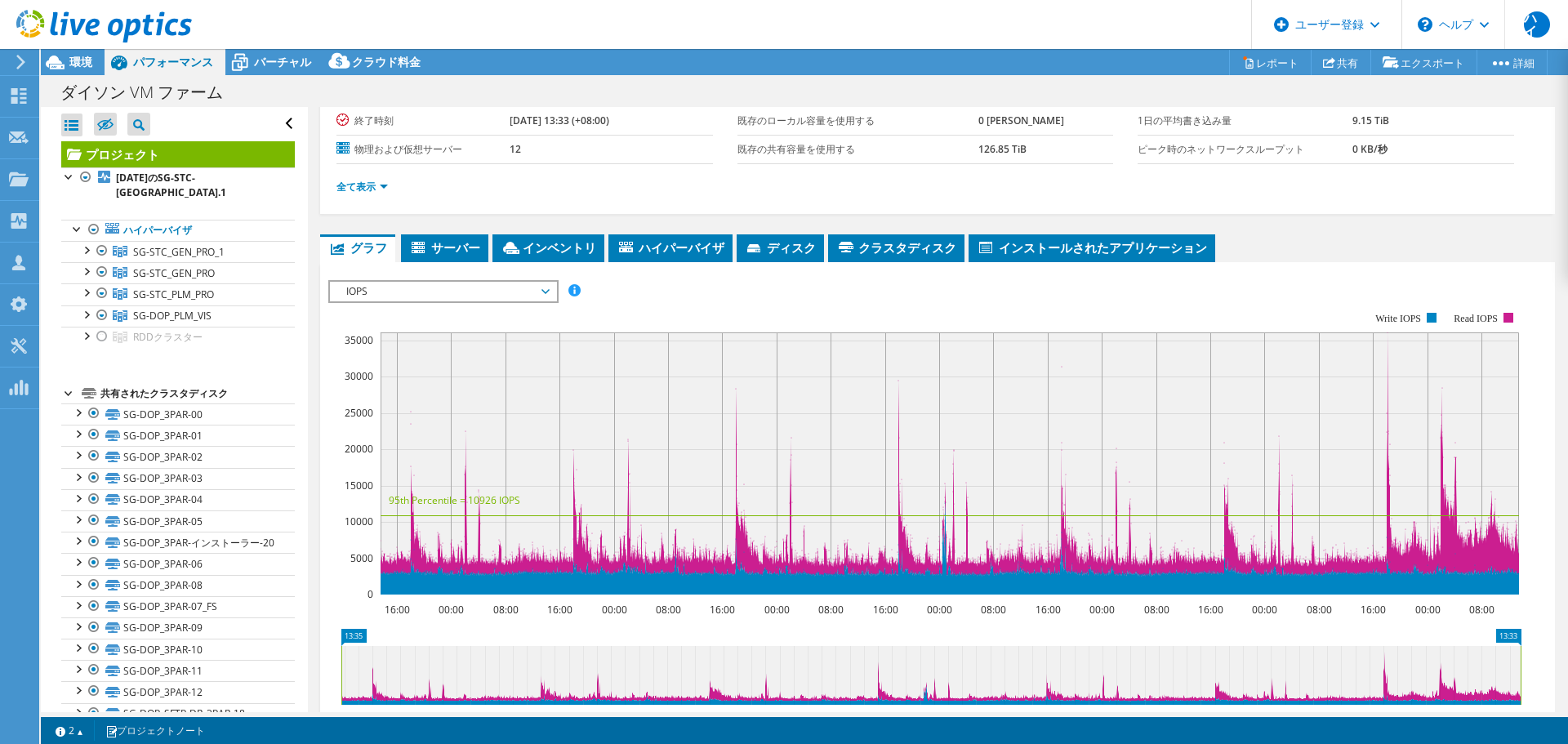
click at [485, 294] on span "IOPS" at bounding box center [443, 291] width 210 height 20
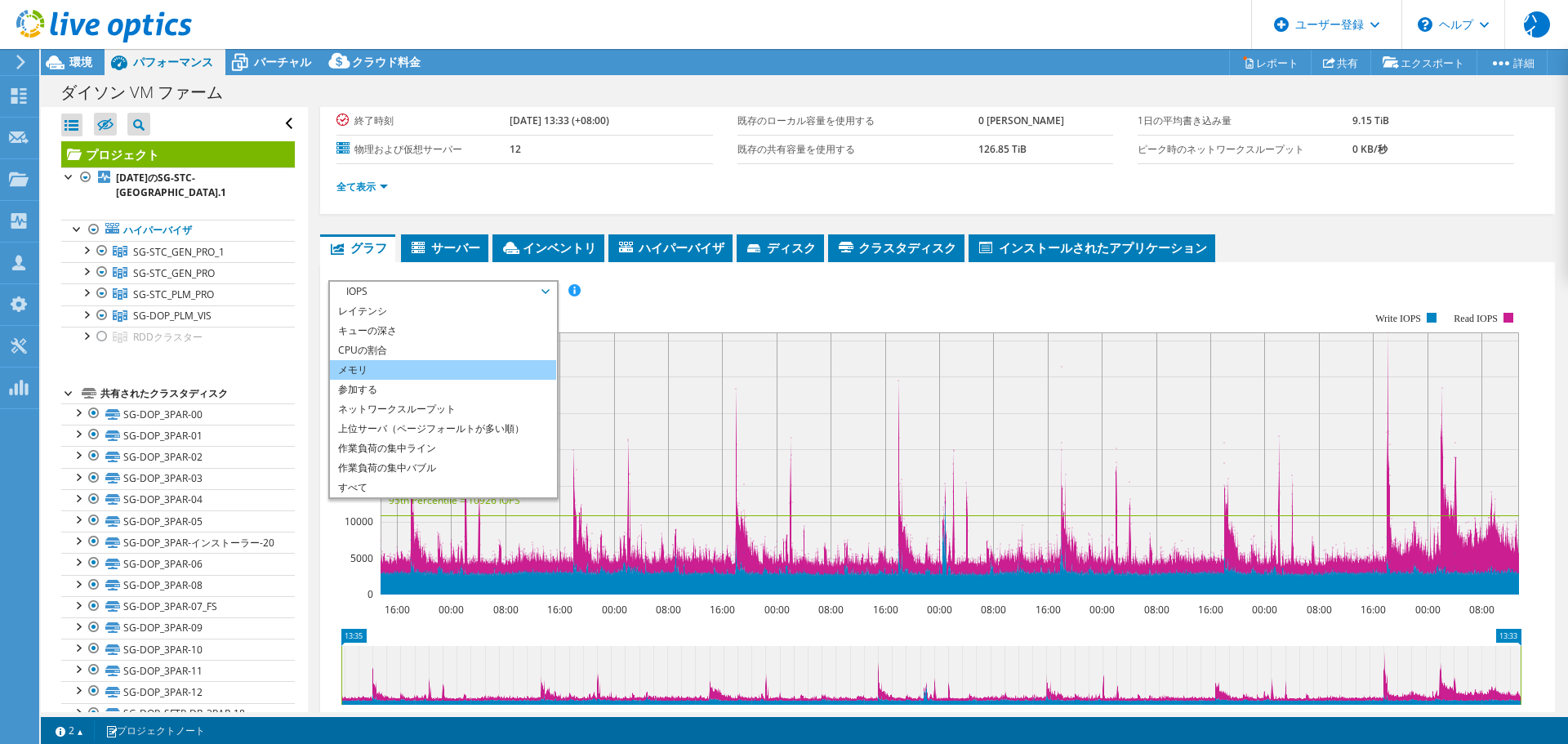
click at [431, 369] on li "メモリ" at bounding box center [442, 370] width 226 height 20
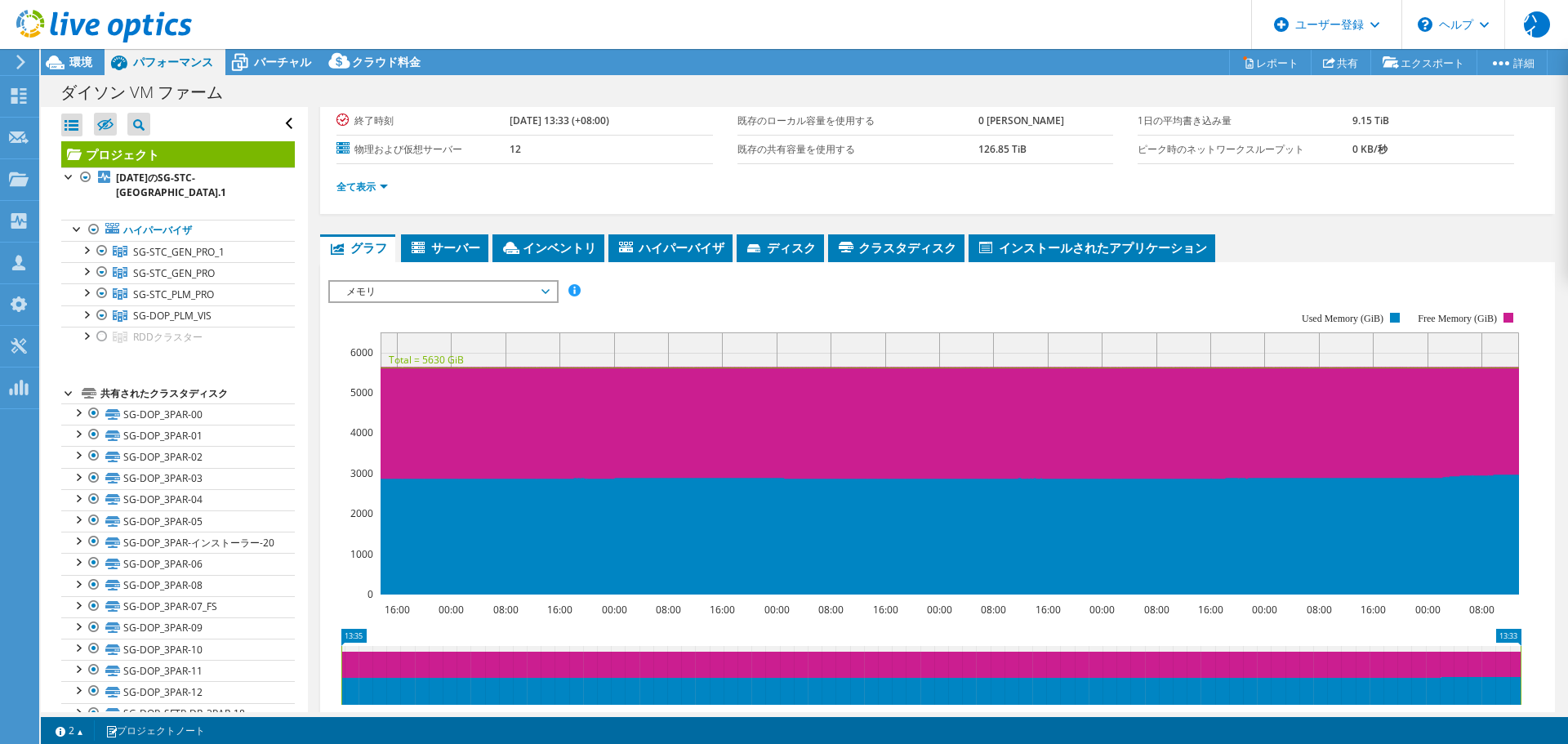
click at [512, 301] on div "メモリ IOPS ディスクスループット IOサイズ レイテンシ キューの深さ CPUの割合 メモリ ページフォールト 参加する ネットワークスループット 上位…" at bounding box center [443, 290] width 230 height 22
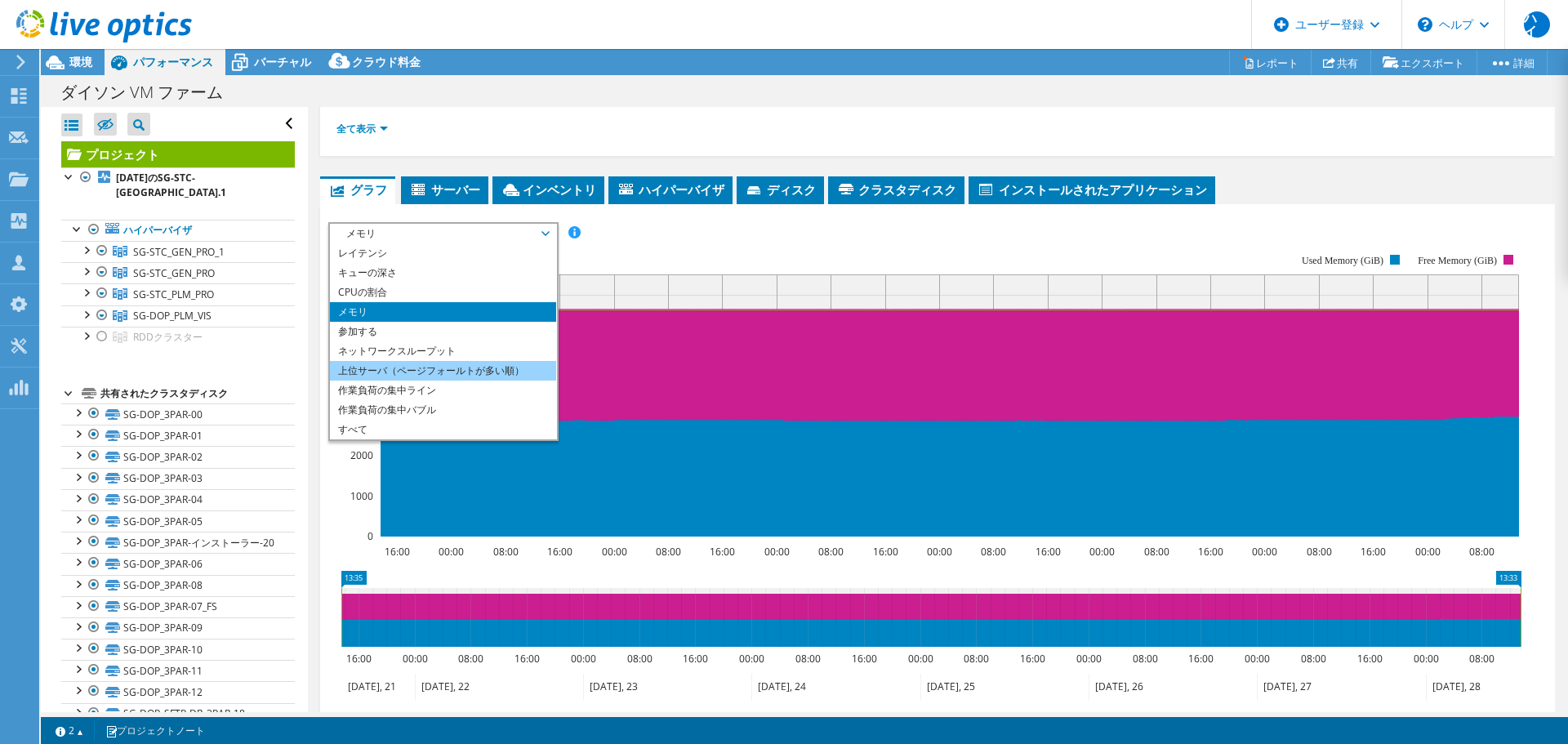
scroll to position [244, 0]
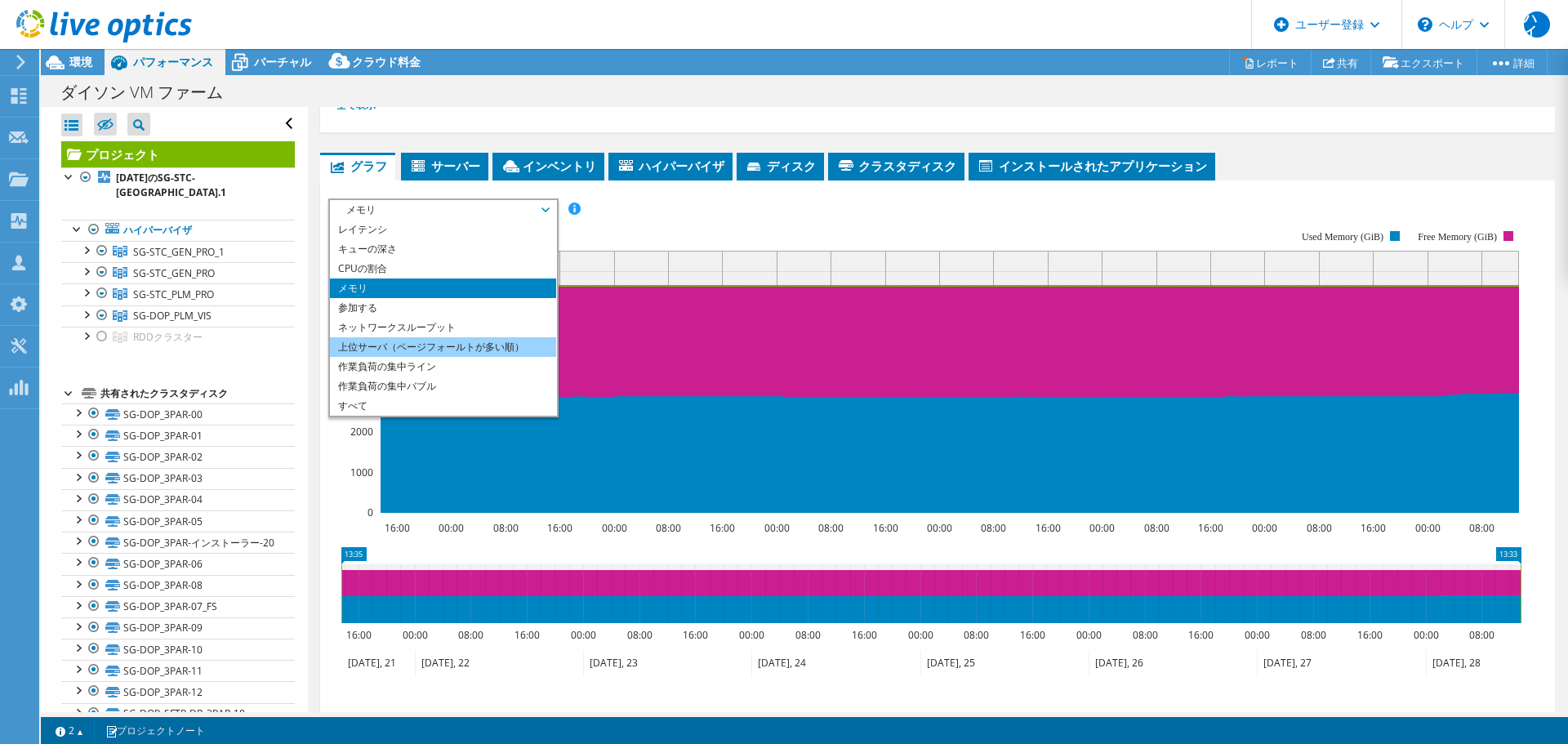
click at [348, 342] on font "上位サーバ（ページフォールトが多い順）" at bounding box center [431, 346] width 186 height 14
click at [419, 369] on font "作業負荷の集中ライン" at bounding box center [387, 366] width 98 height 14
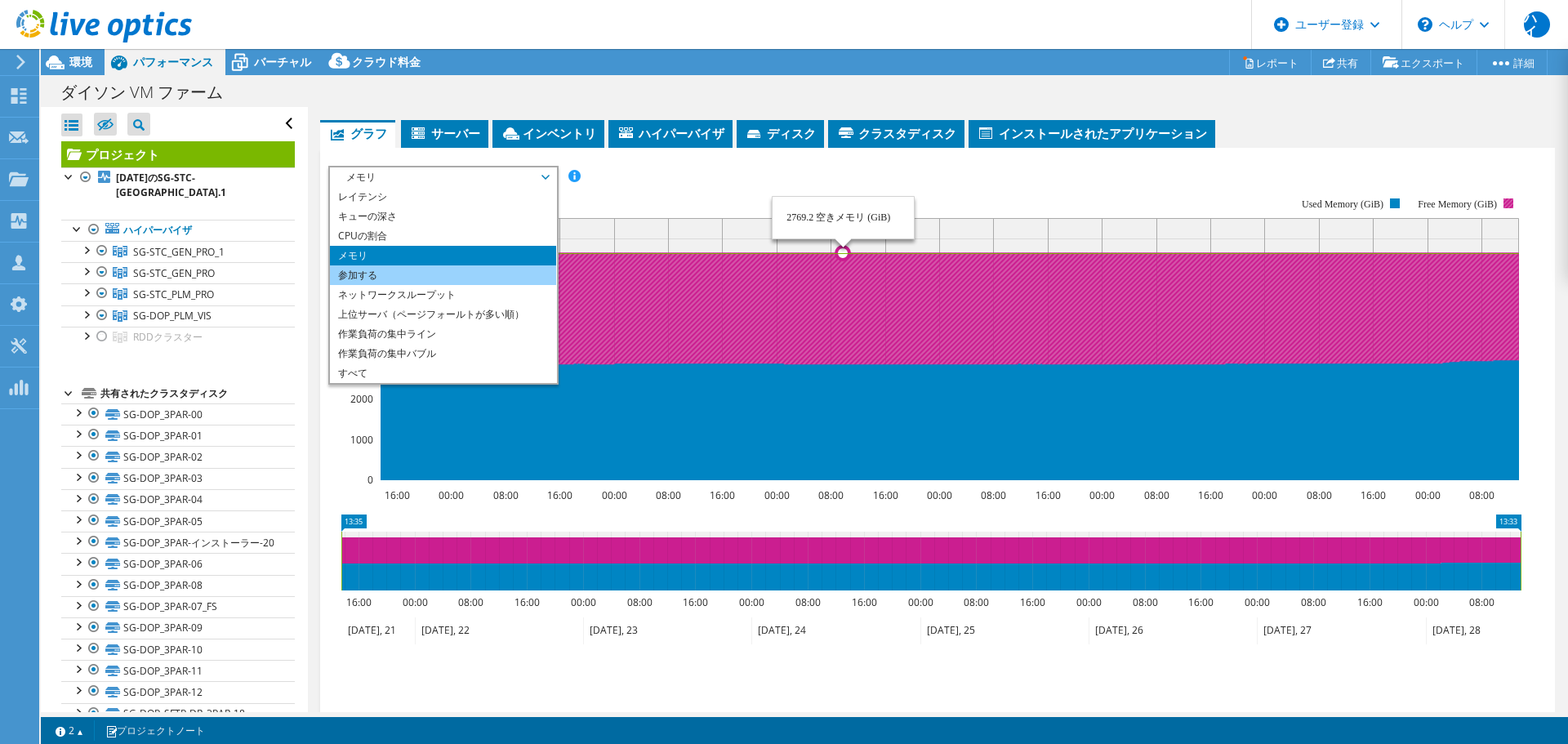
click at [441, 280] on li "参加する" at bounding box center [442, 275] width 226 height 20
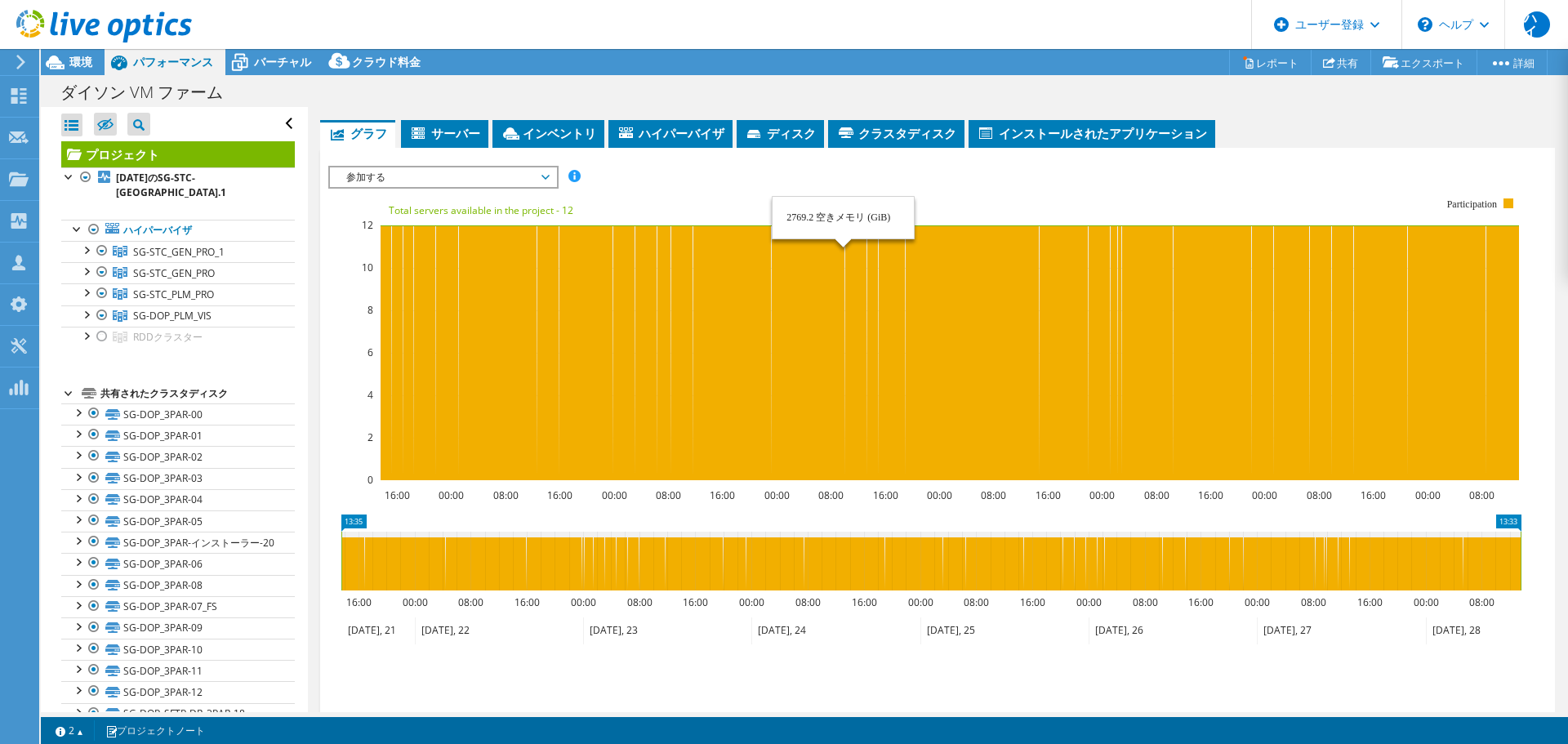
click at [542, 174] on span "参加する" at bounding box center [443, 177] width 210 height 20
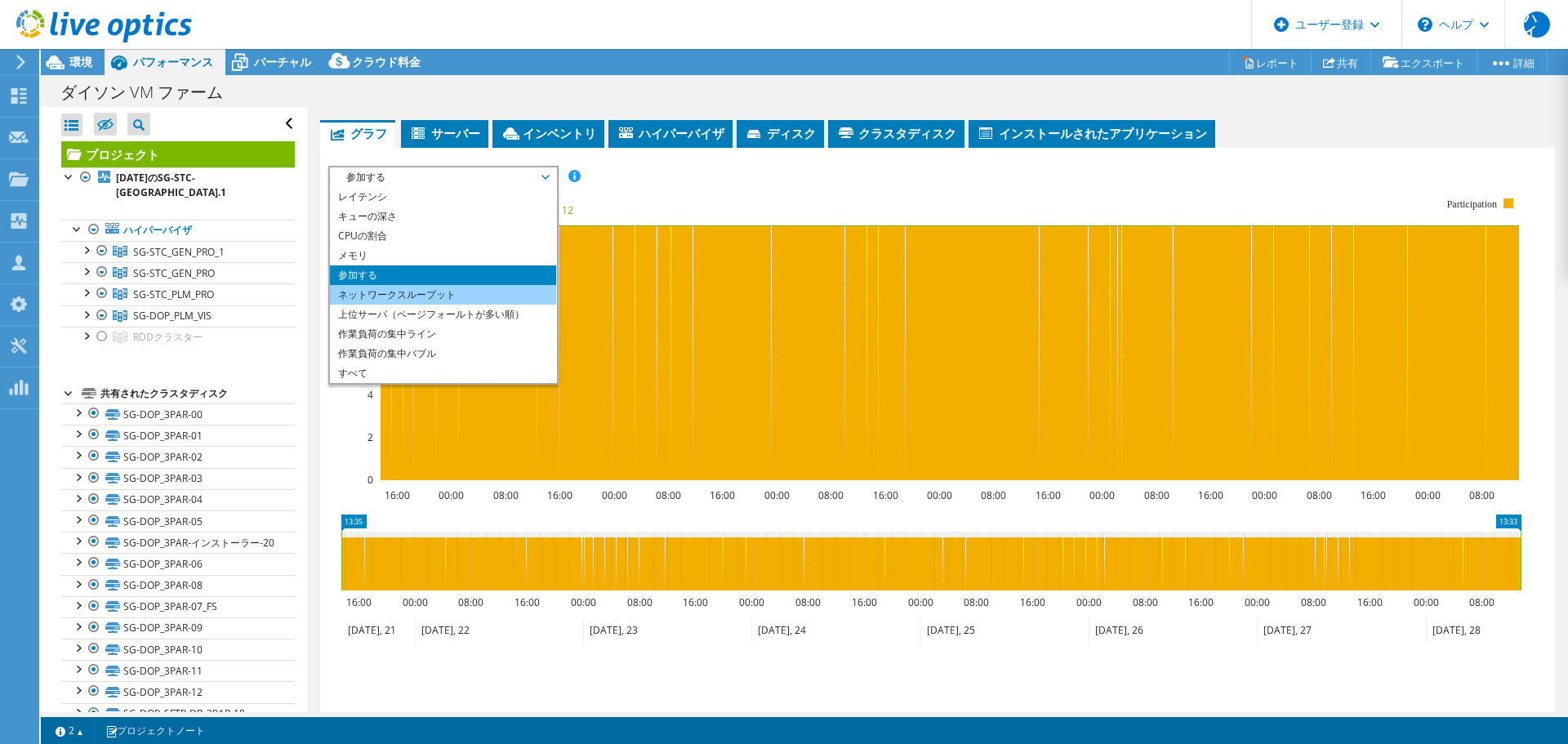
click at [417, 300] on font "ネットワークスループット" at bounding box center [397, 294] width 117 height 14
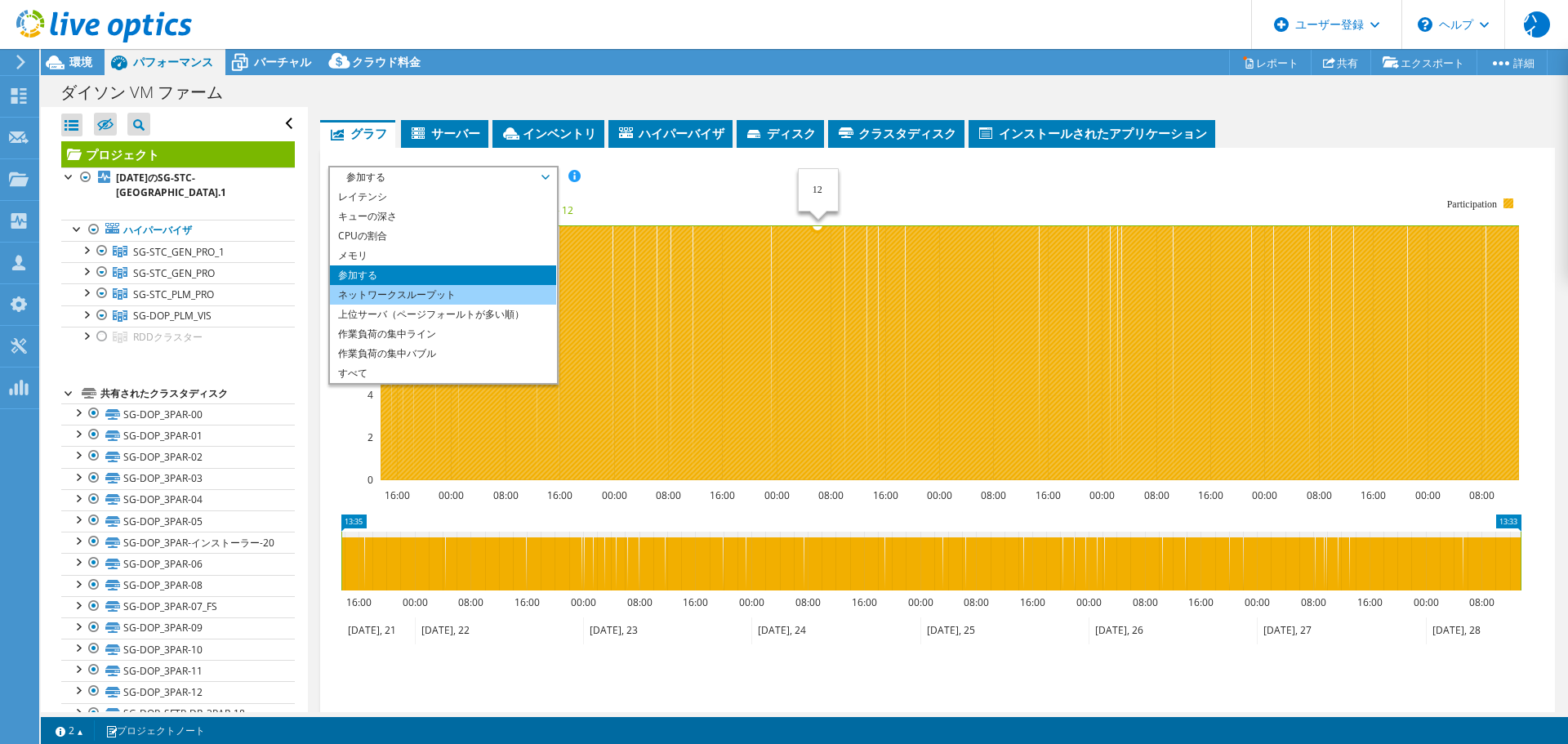
click at [389, 302] on li "ネットワークスループット" at bounding box center [442, 294] width 226 height 20
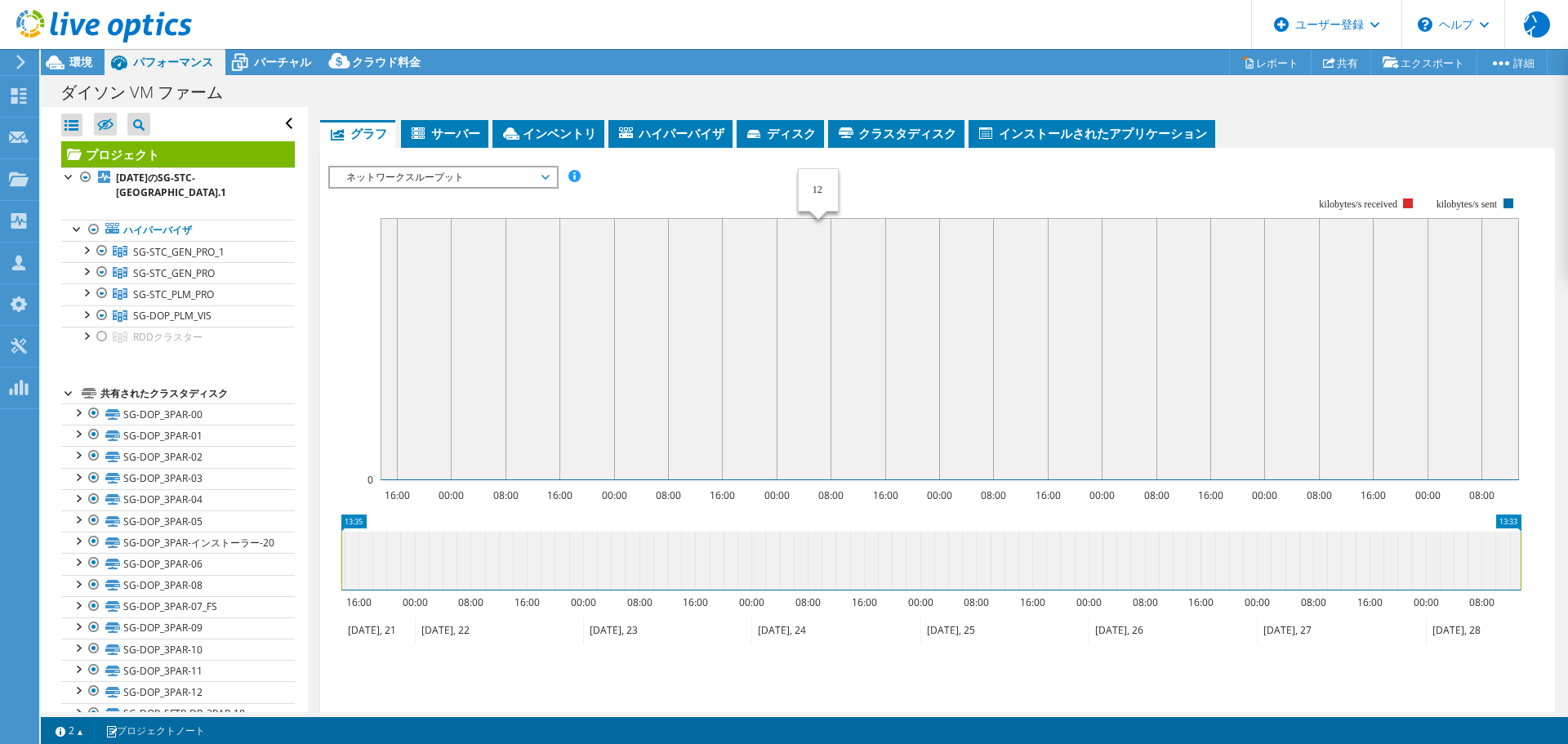
click at [534, 184] on span "ネットワークスループット" at bounding box center [443, 177] width 210 height 20
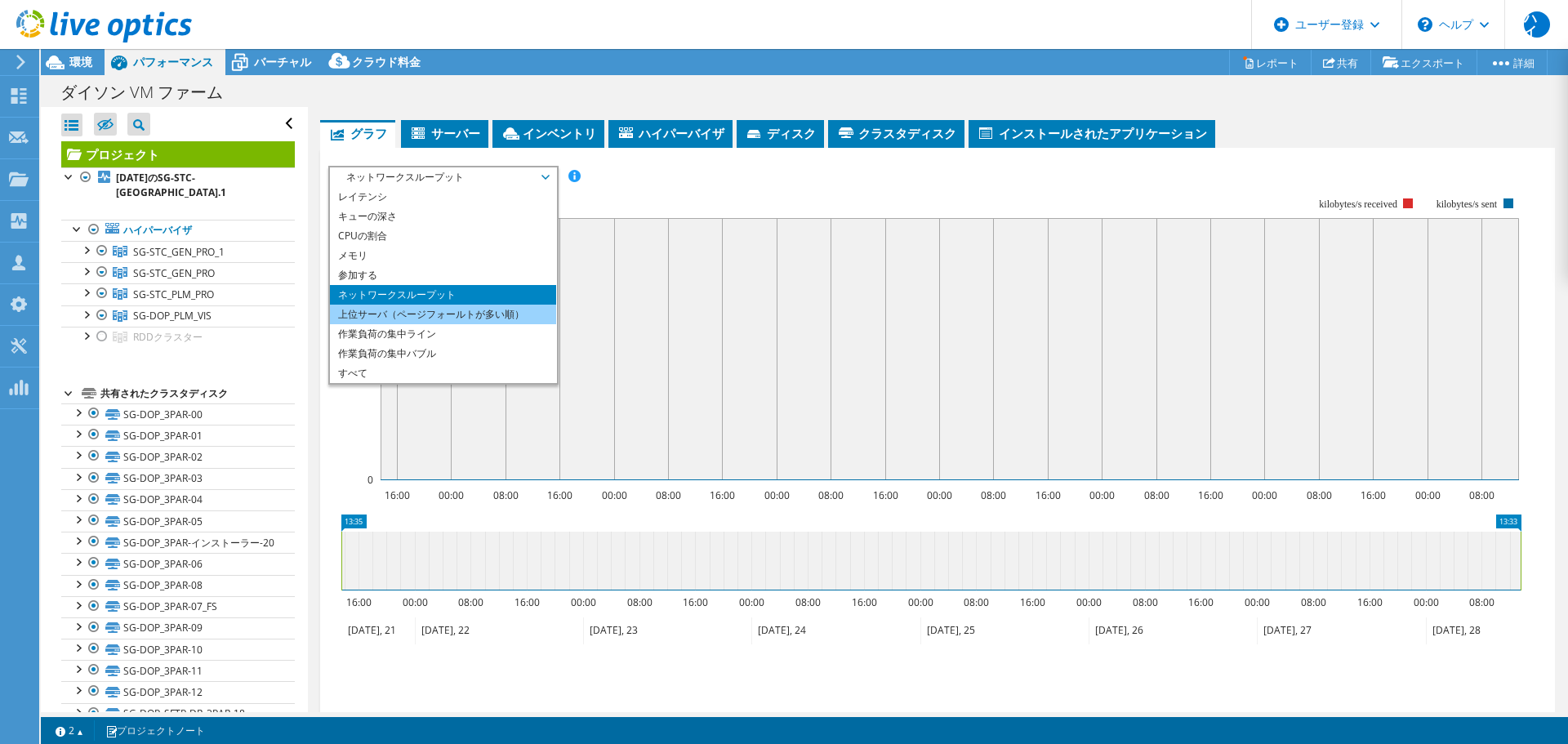
click at [476, 320] on font "上位サーバ（ページフォールトが多い順）" at bounding box center [431, 314] width 186 height 14
click at [496, 322] on li "上位サーバ（ページフォールトが多い順）" at bounding box center [442, 314] width 226 height 20
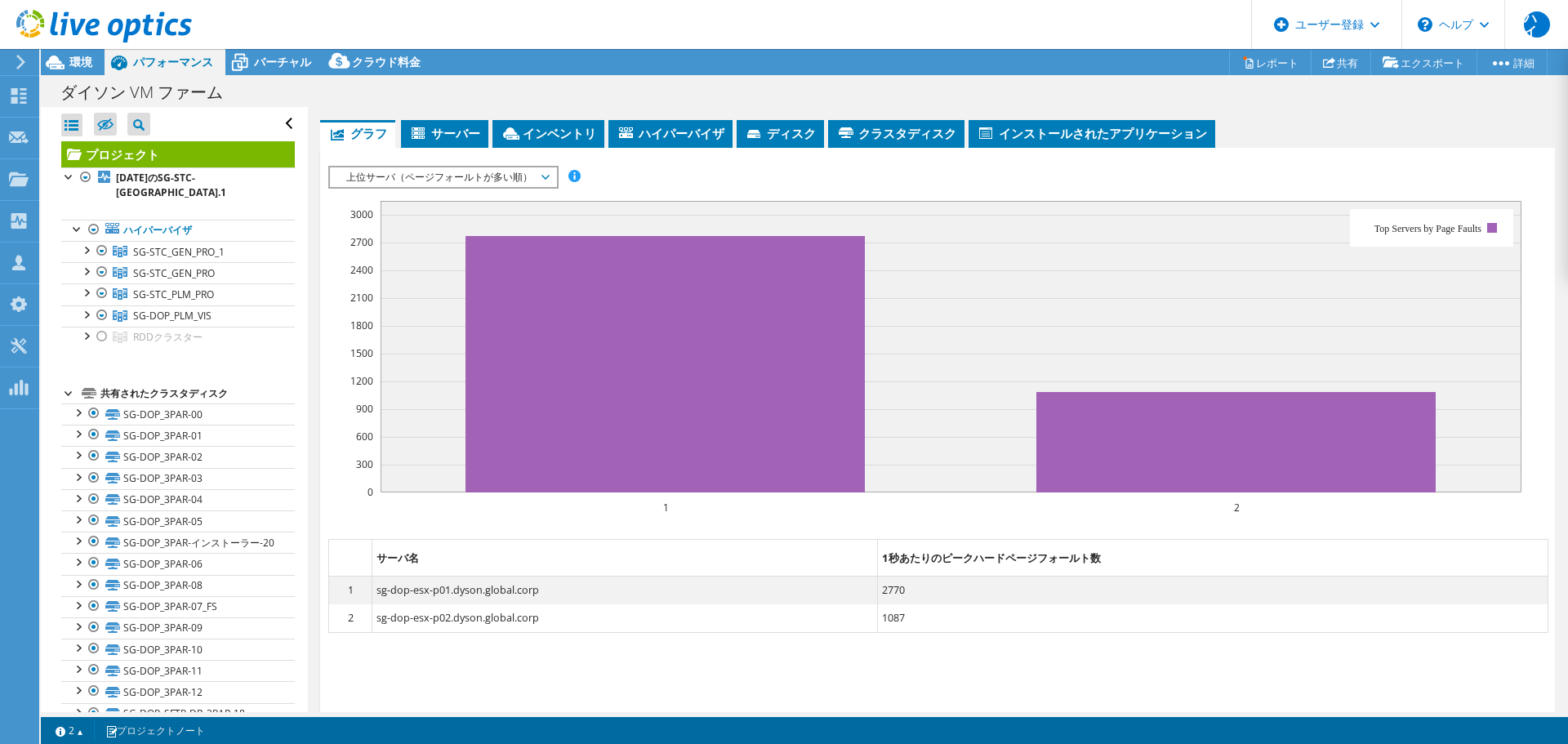
click at [514, 185] on span "上位サーバ（ページフォールトが多い順）" at bounding box center [443, 177] width 210 height 20
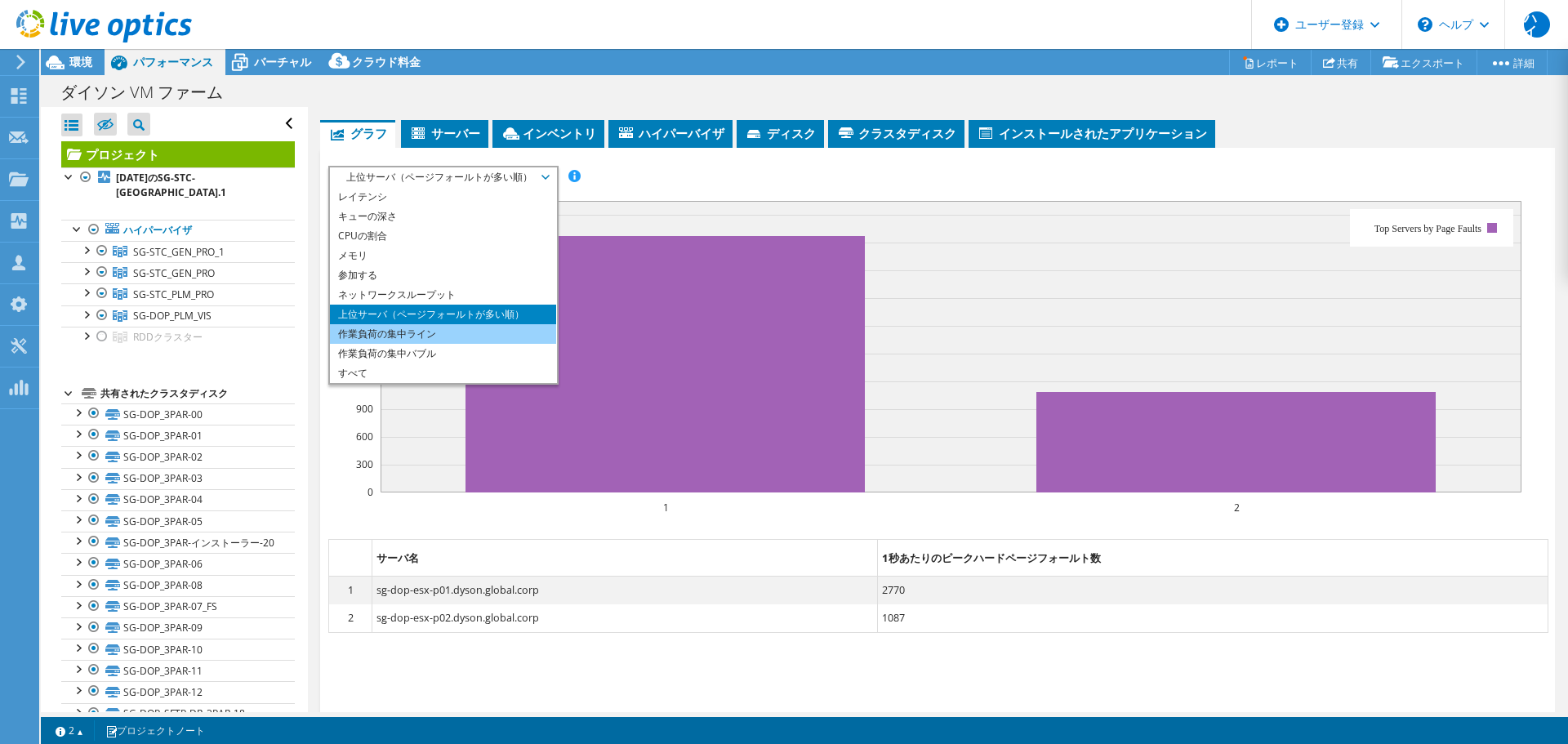
click at [416, 334] on font "作業負荷の集中ライン" at bounding box center [387, 333] width 98 height 14
click at [416, 337] on font "作業負荷の集中ライン" at bounding box center [387, 333] width 98 height 14
click at [826, 189] on rect at bounding box center [925, 351] width 1193 height 327
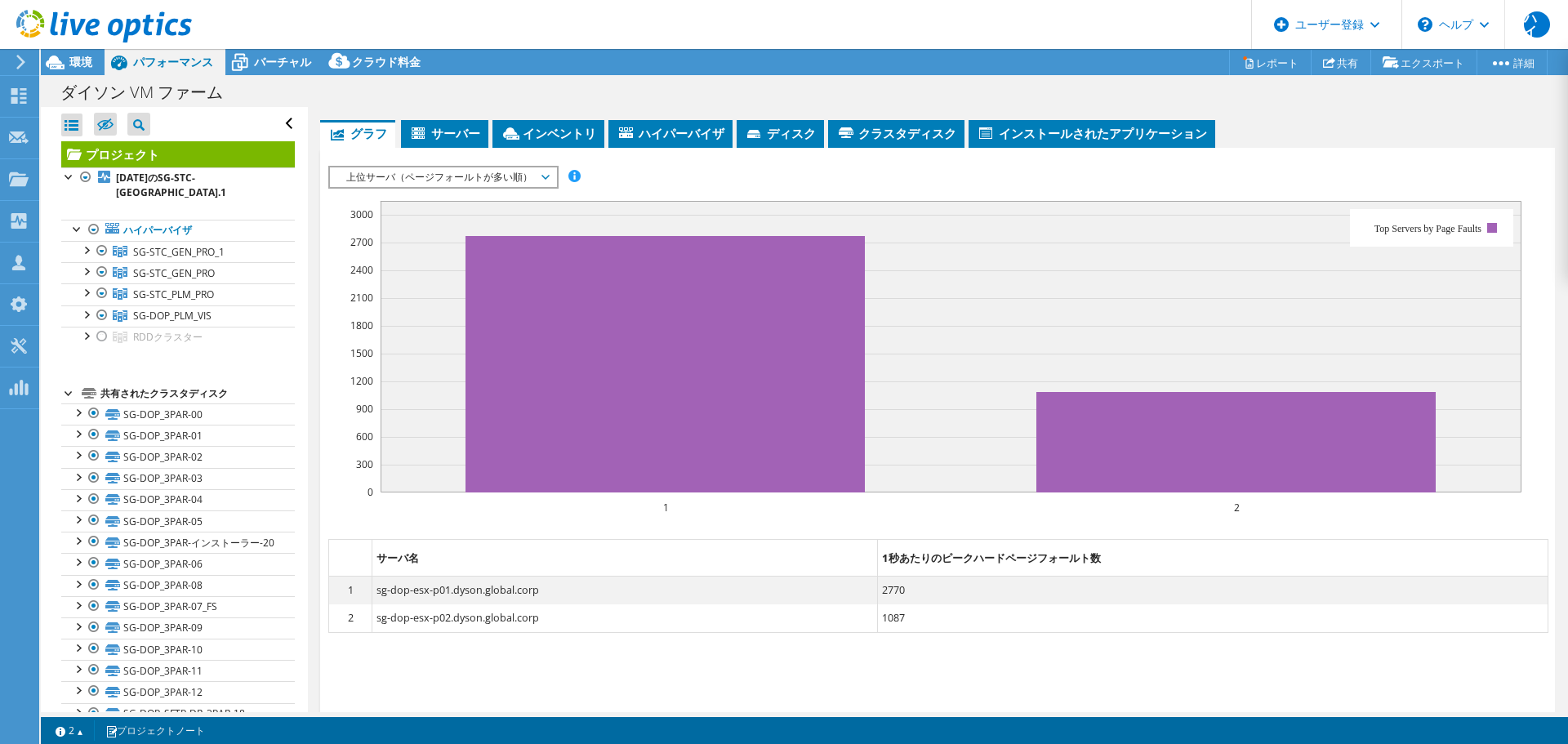
click at [523, 175] on font "上位サーバ（ページフォールトが多い順）" at bounding box center [439, 177] width 186 height 14
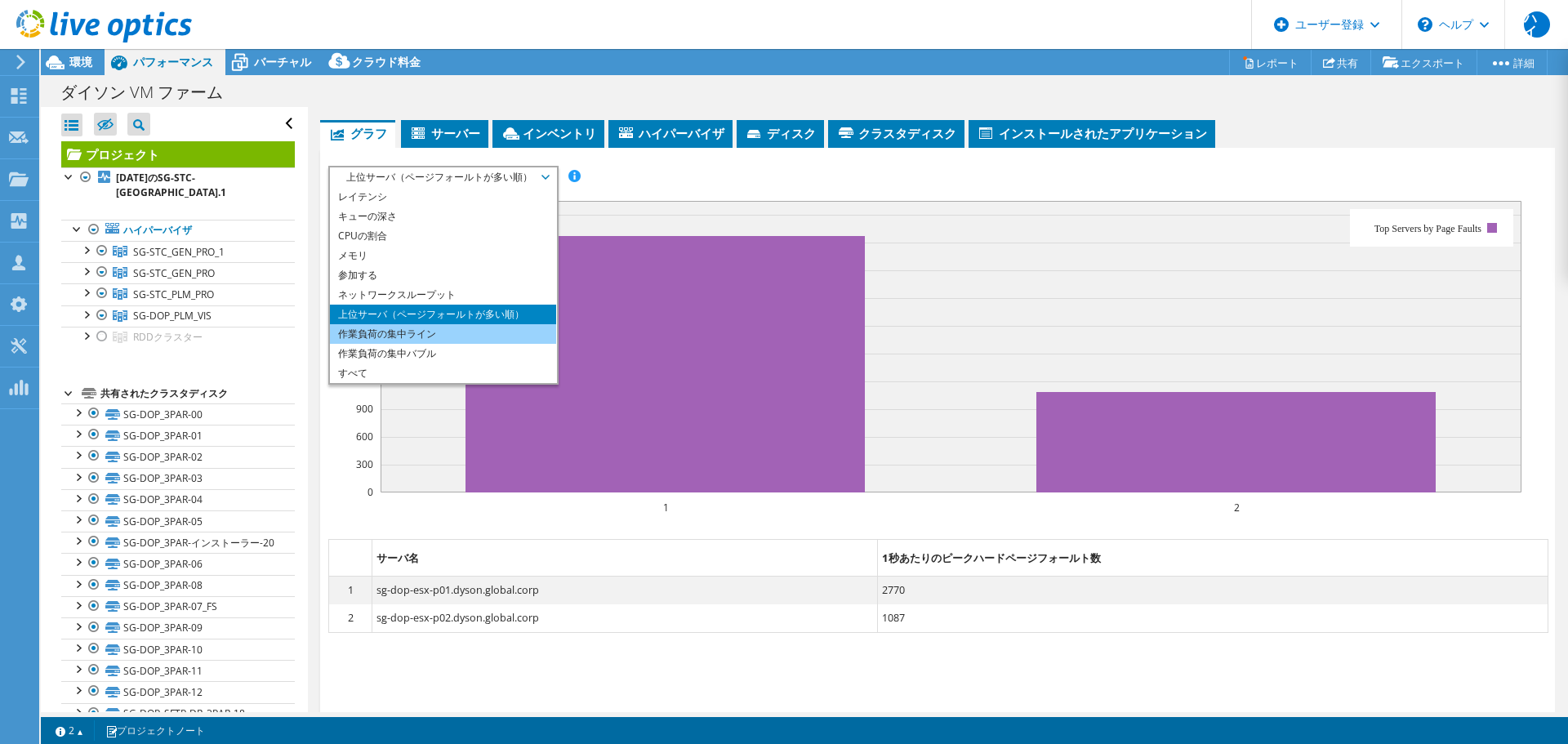
click at [369, 338] on font "作業負荷の集中ライン" at bounding box center [387, 333] width 98 height 14
click at [346, 337] on font "作業負荷の集中ライン" at bounding box center [387, 333] width 98 height 14
click at [345, 340] on li "作業負荷の集中ライン" at bounding box center [442, 333] width 226 height 20
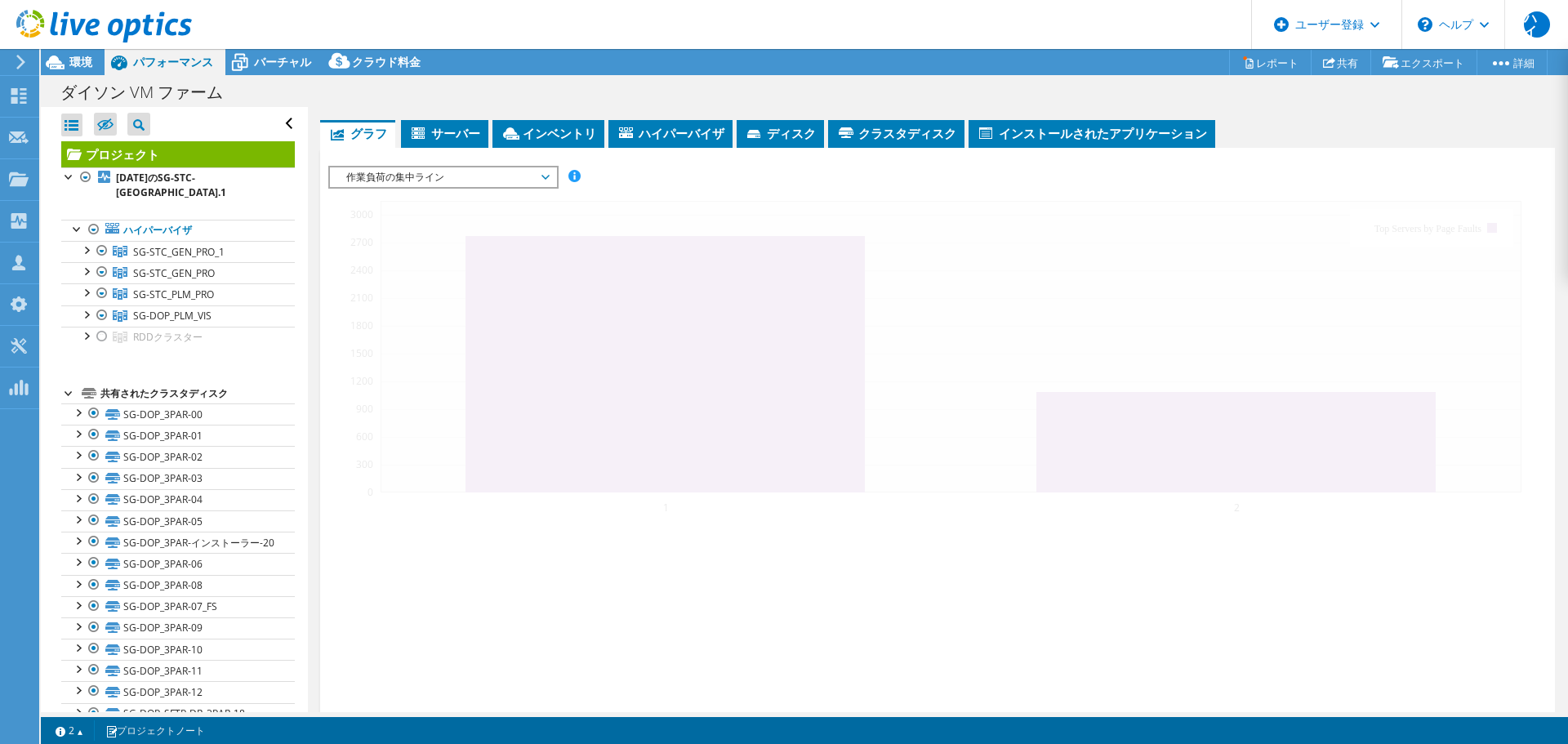
click at [344, 340] on div at bounding box center [938, 438] width 1219 height 546
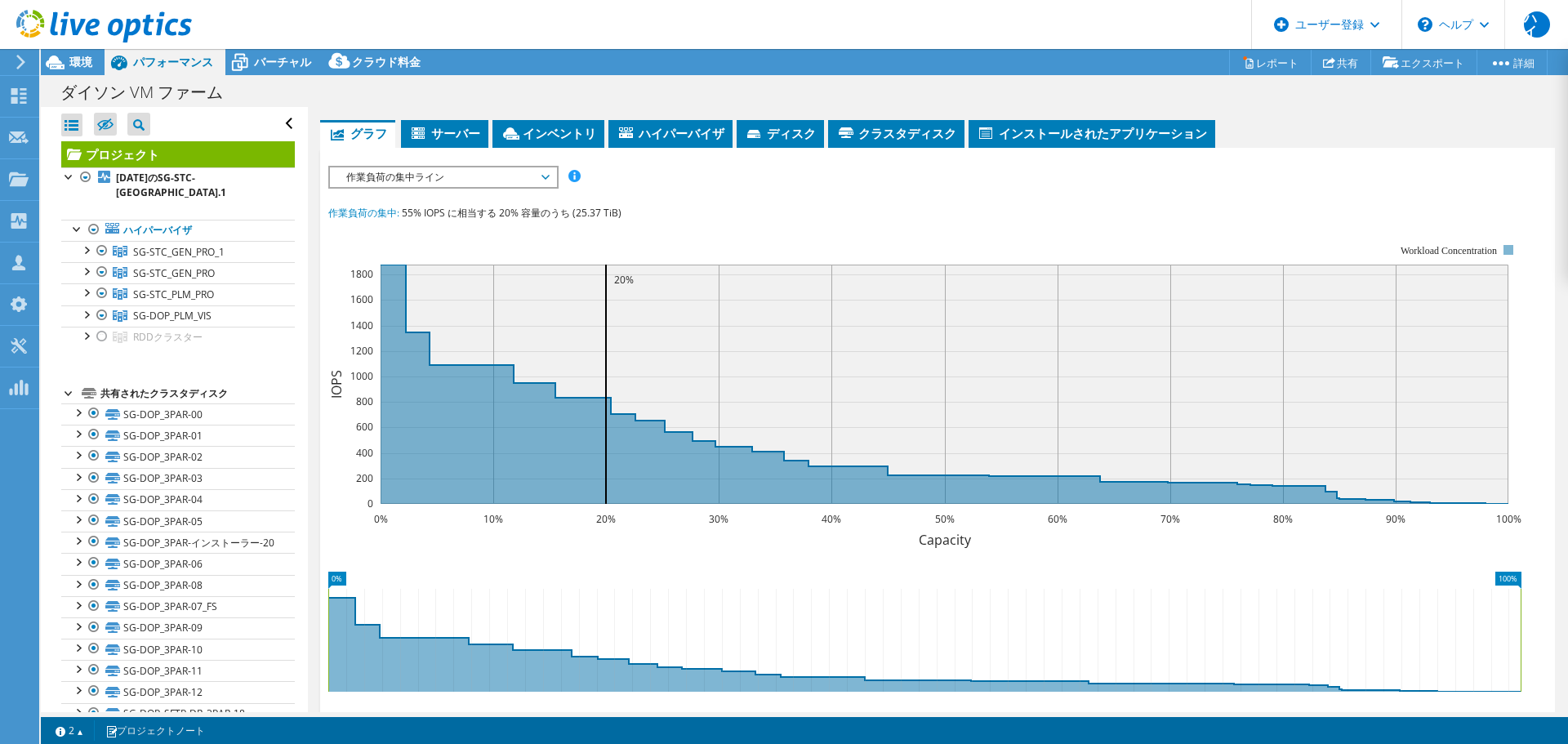
click at [522, 184] on span "作業負荷の集中ライン" at bounding box center [443, 177] width 210 height 20
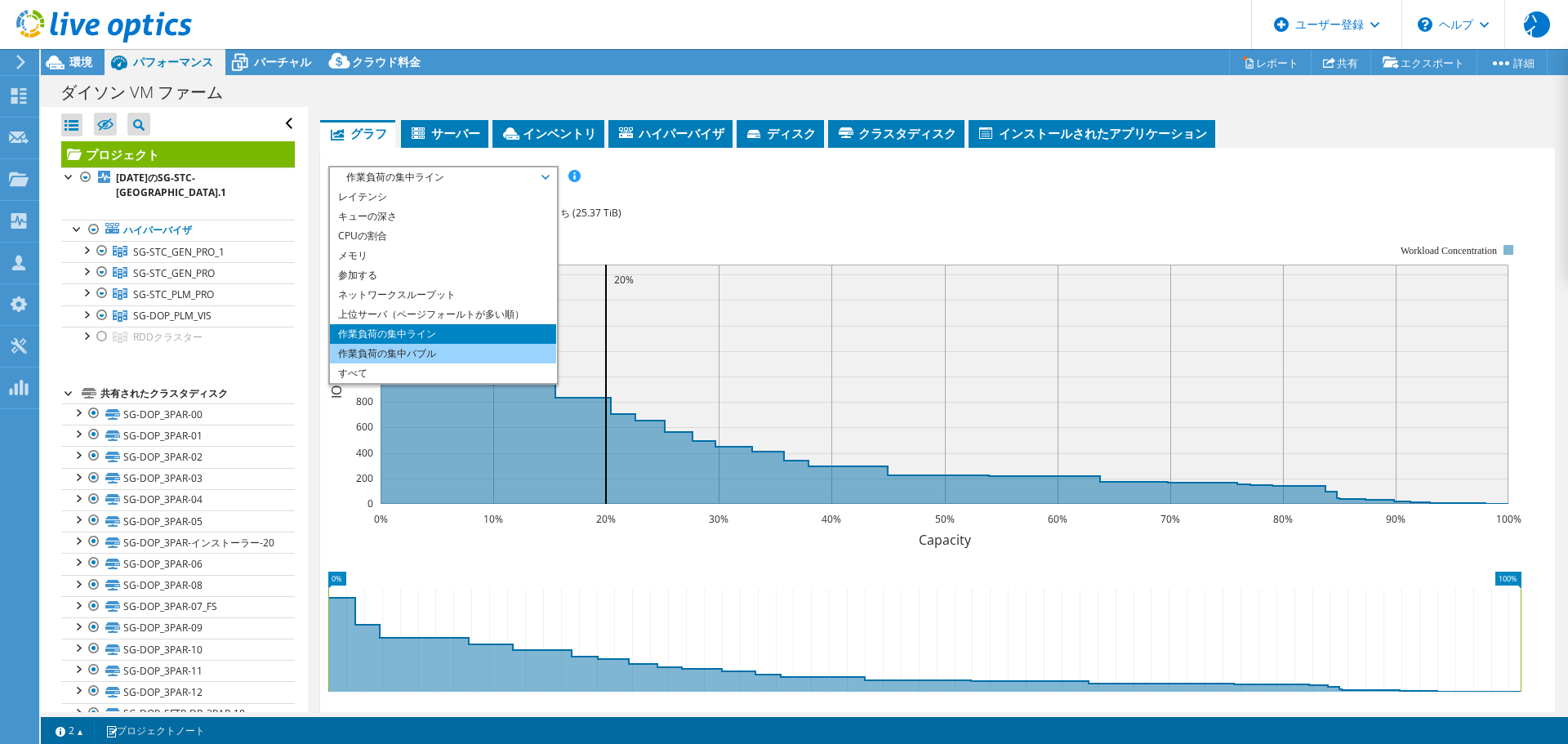
click at [417, 358] on font "作業負荷の集中バブル" at bounding box center [387, 353] width 98 height 14
click at [482, 362] on li "作業負荷の集中バブル" at bounding box center [442, 353] width 226 height 20
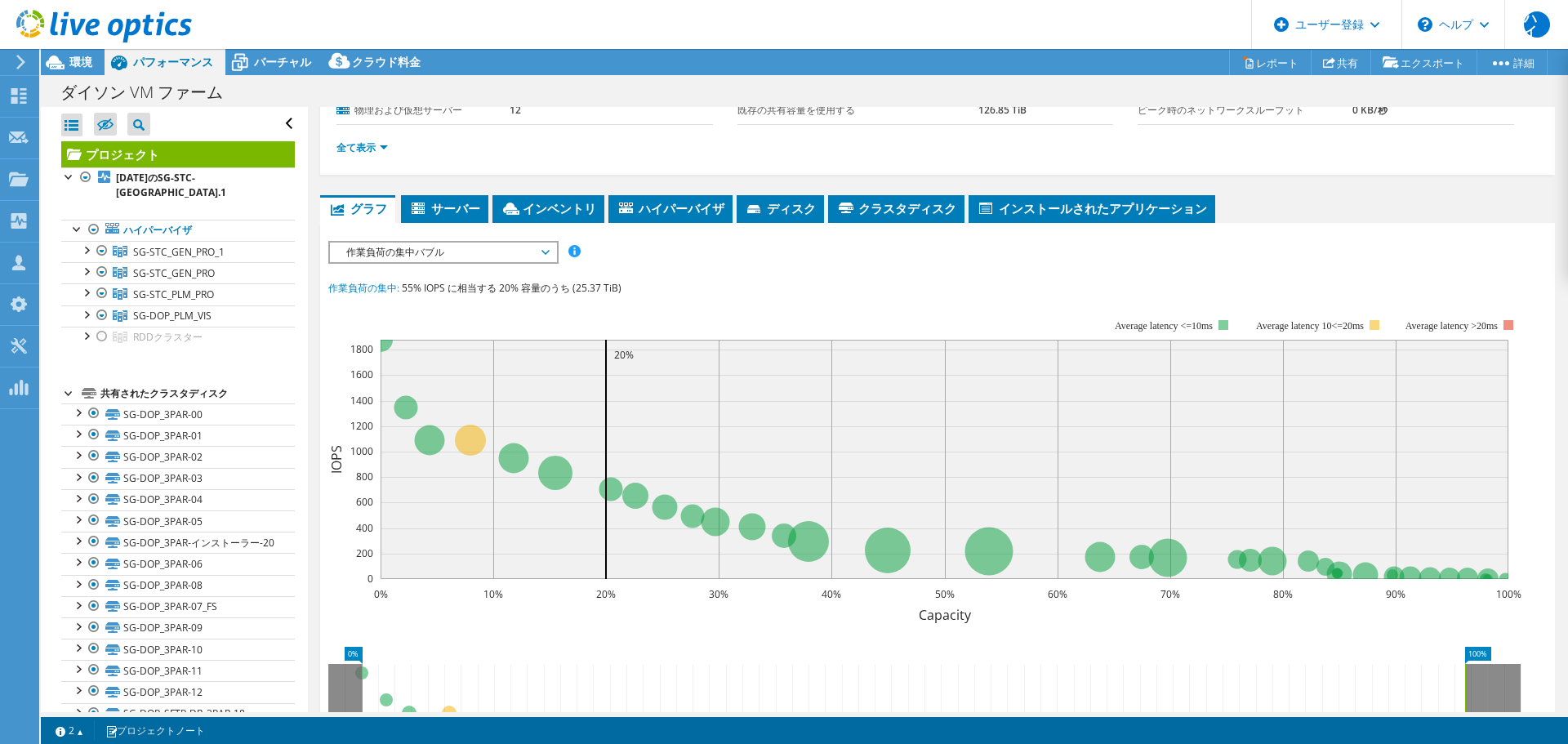
scroll to position [40, 0]
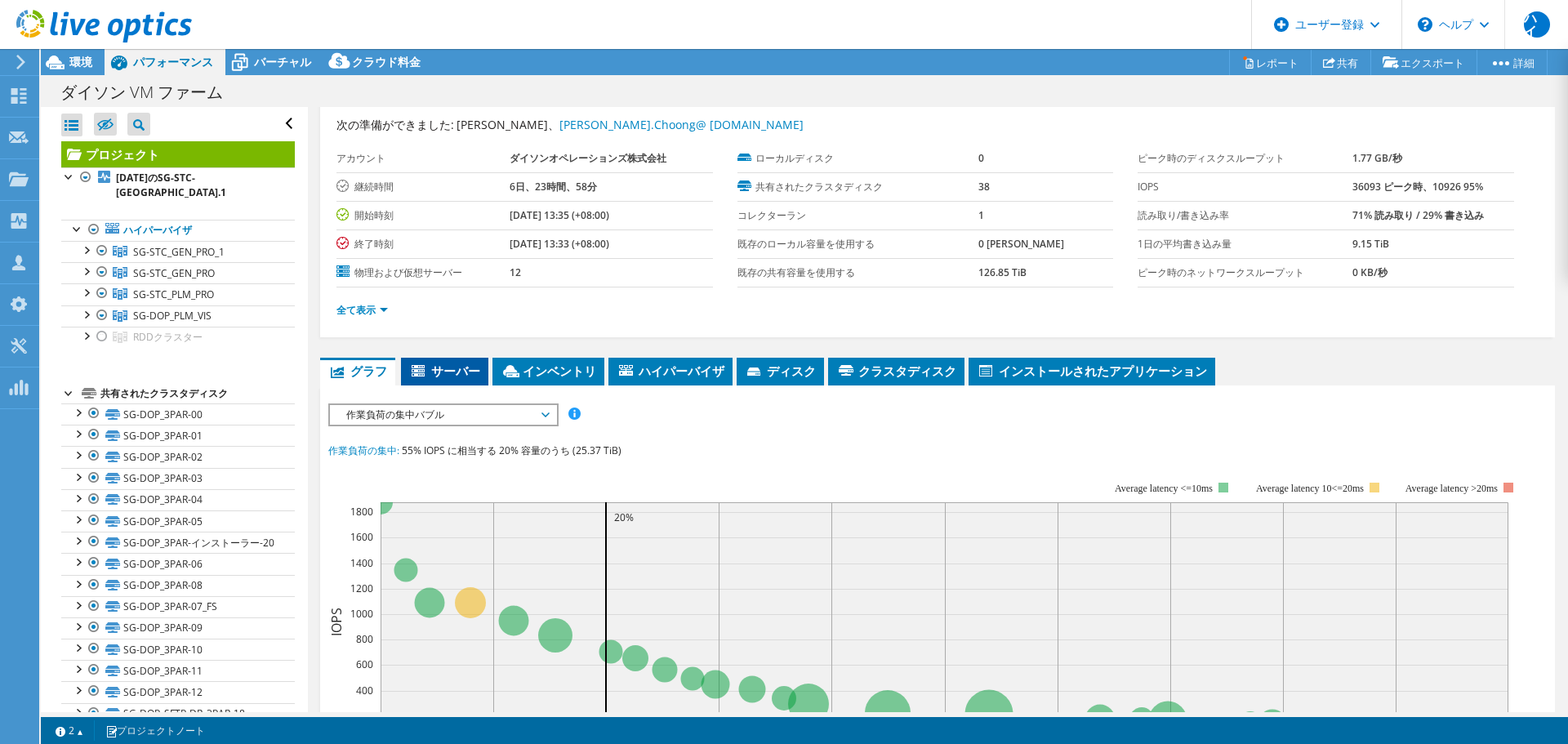
click at [423, 370] on icon at bounding box center [418, 371] width 13 height 12
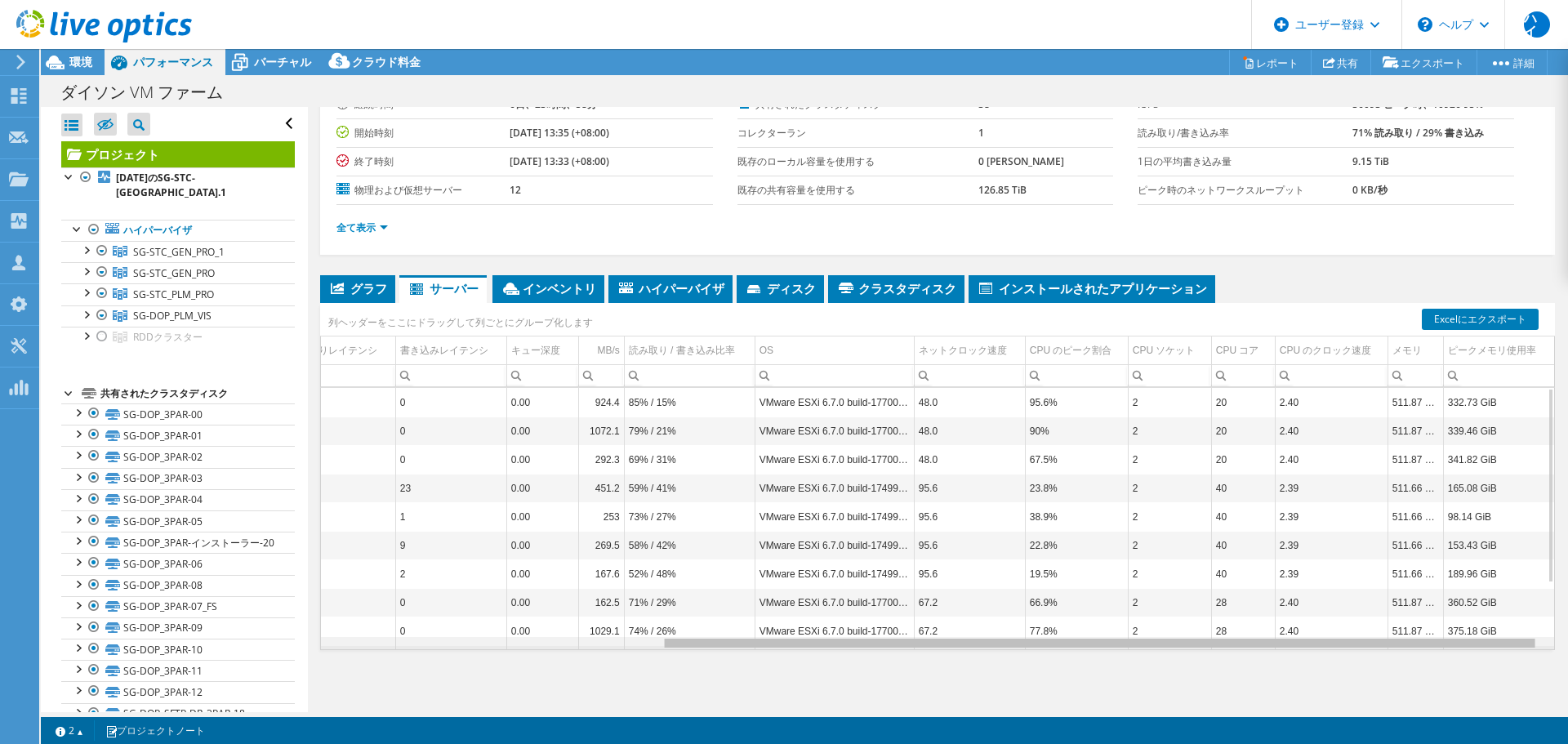
scroll to position [0, 0]
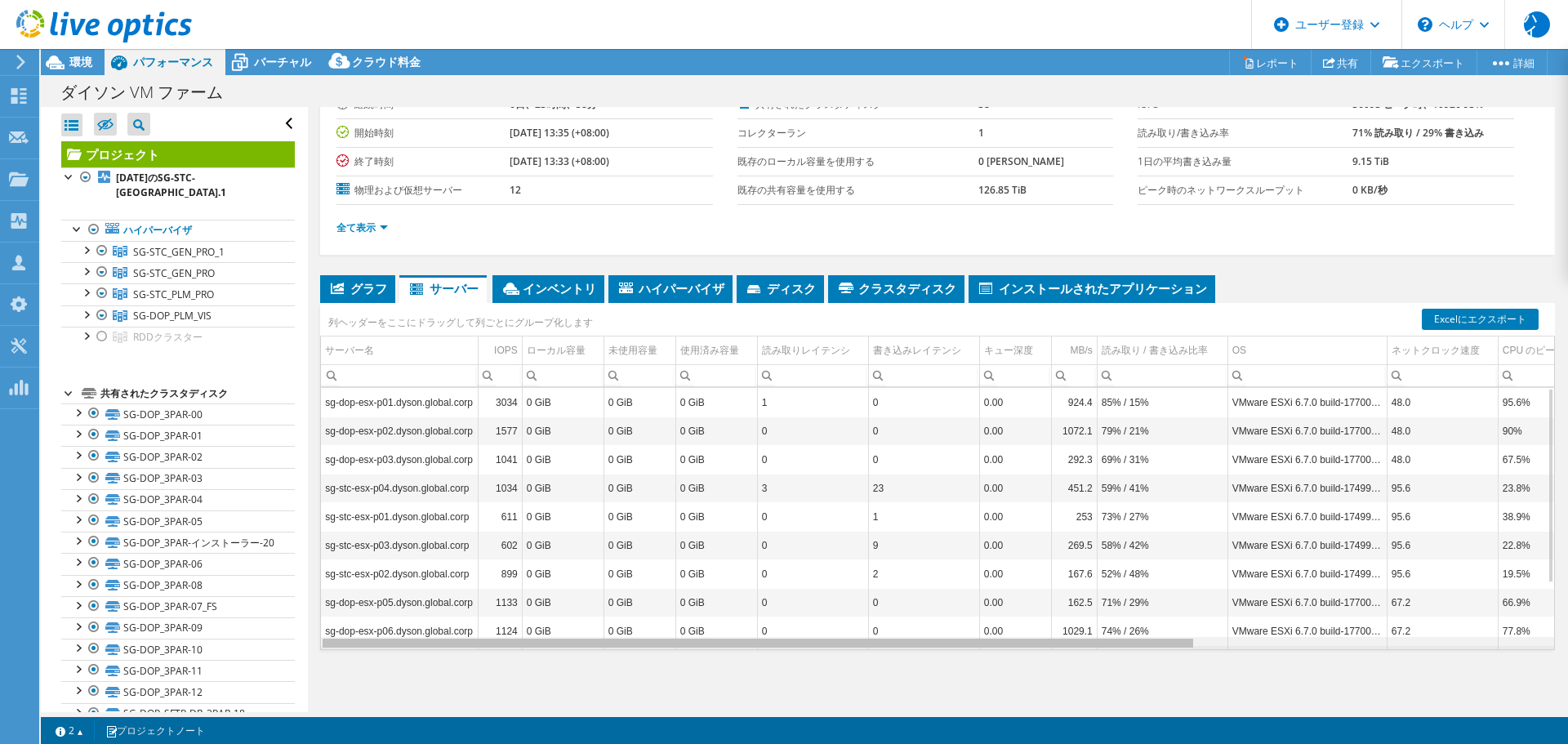
drag, startPoint x: 1143, startPoint y: 645, endPoint x: -418, endPoint y: 657, distance: 1561.0
click at [0, 657] on html "ハイ デルのユーザー [PERSON_NAME] [PERSON_NAME][EMAIL_ADDRESS][DOMAIN_NAME] デル マイプロフィール …" at bounding box center [784, 372] width 1568 height 744
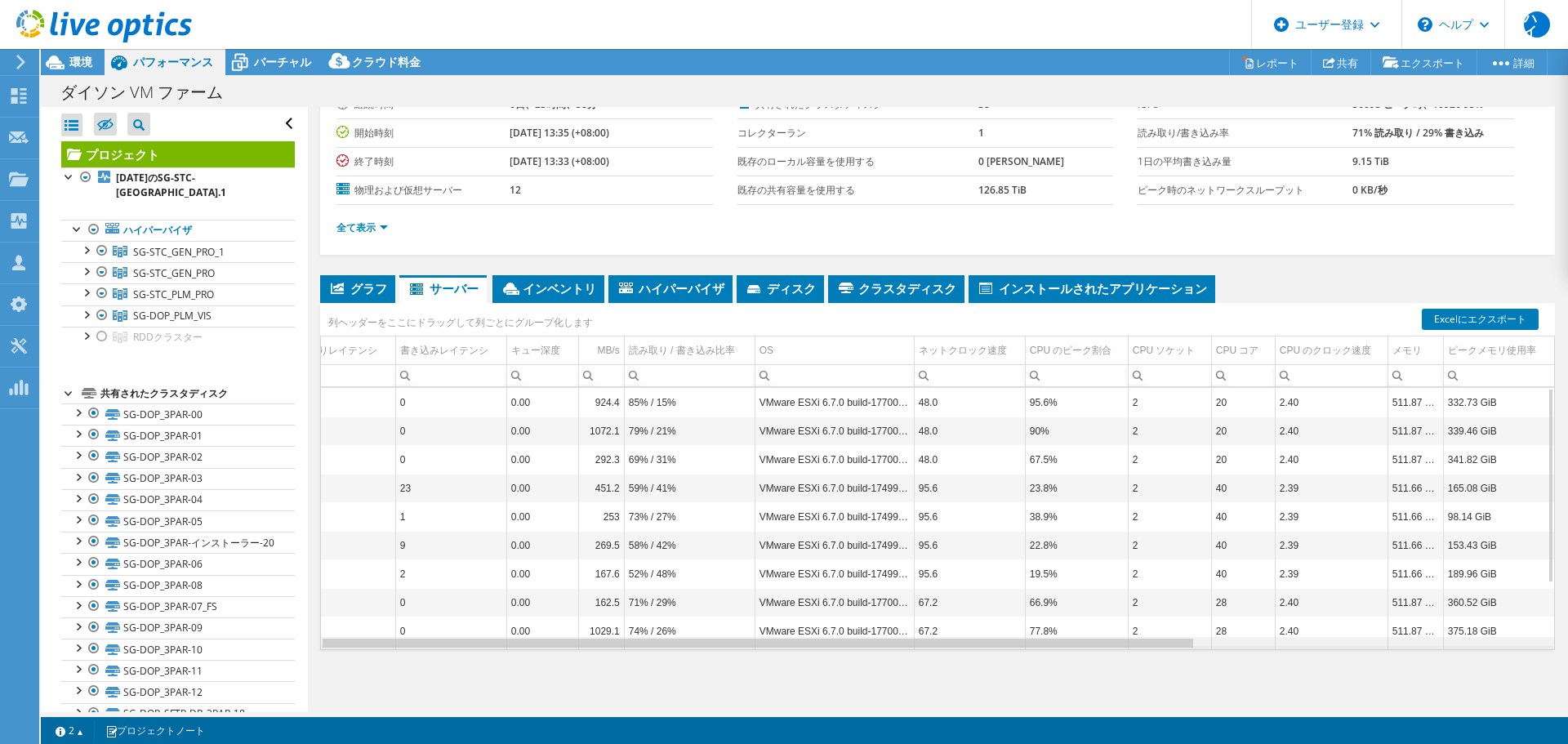
click at [1241, 646] on div "データグリッド" at bounding box center [937, 642] width 1233 height 13
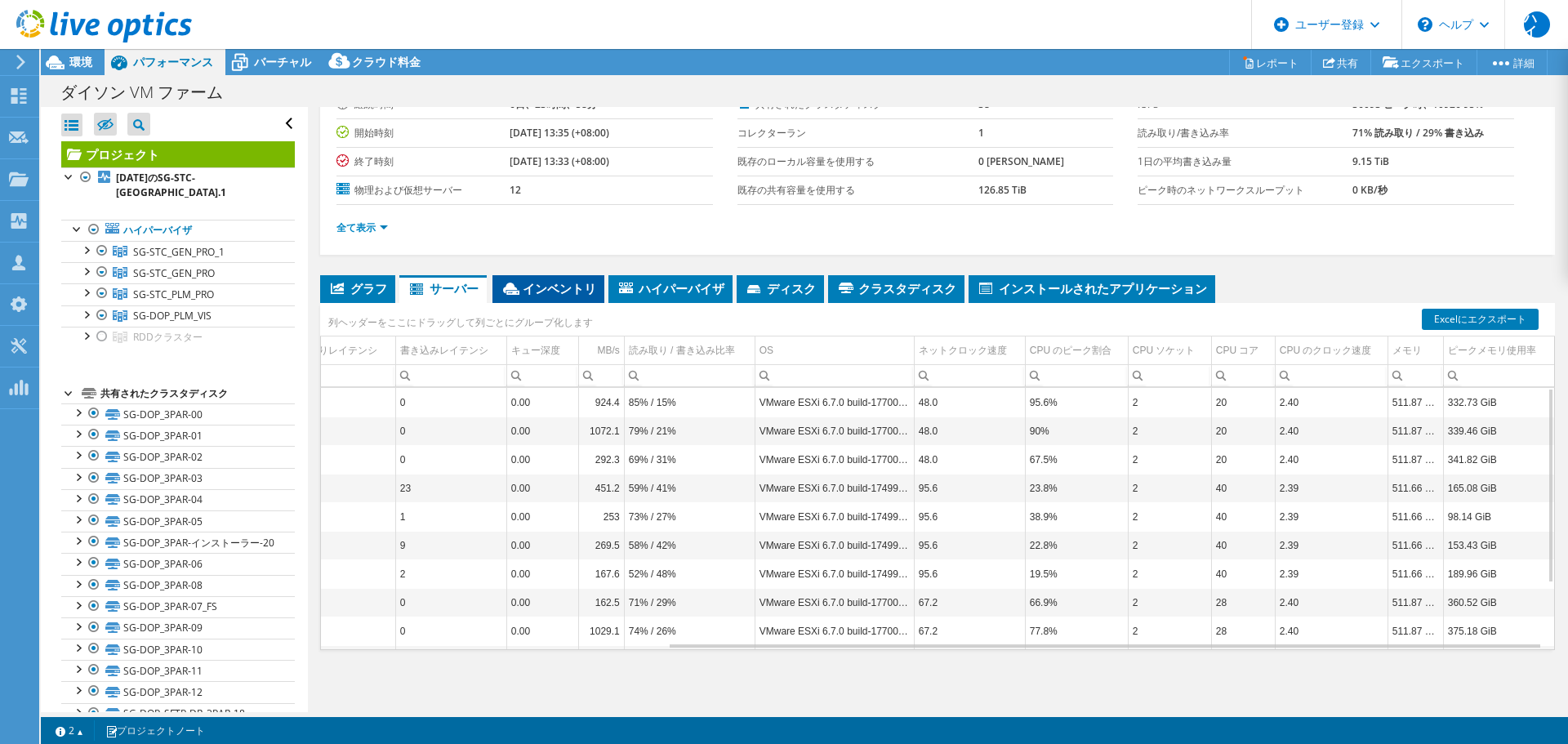
click at [602, 289] on li "インベントリ" at bounding box center [548, 288] width 112 height 27
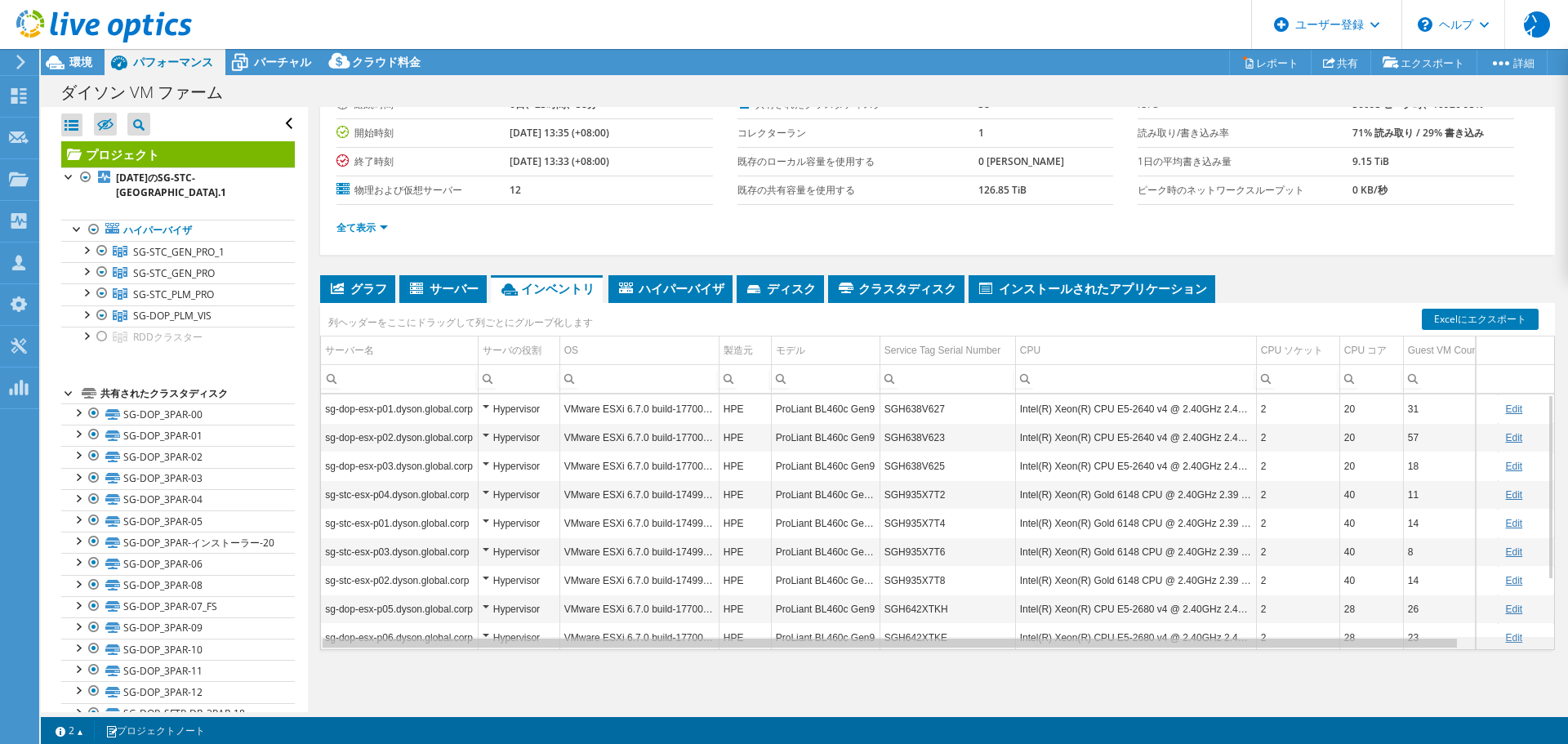
scroll to position [0, 90]
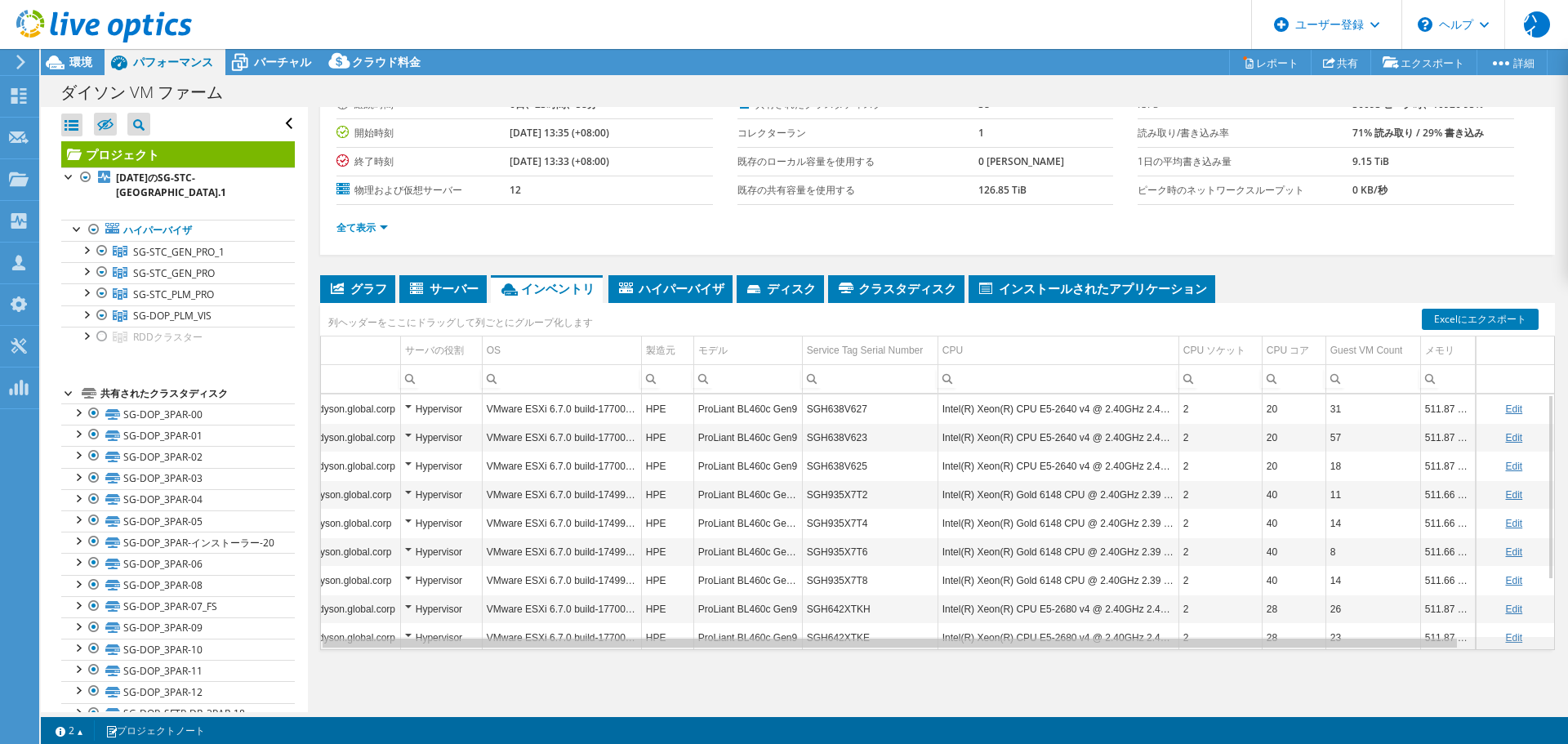
click at [1474, 646] on div "データグリッド" at bounding box center [937, 642] width 1233 height 13
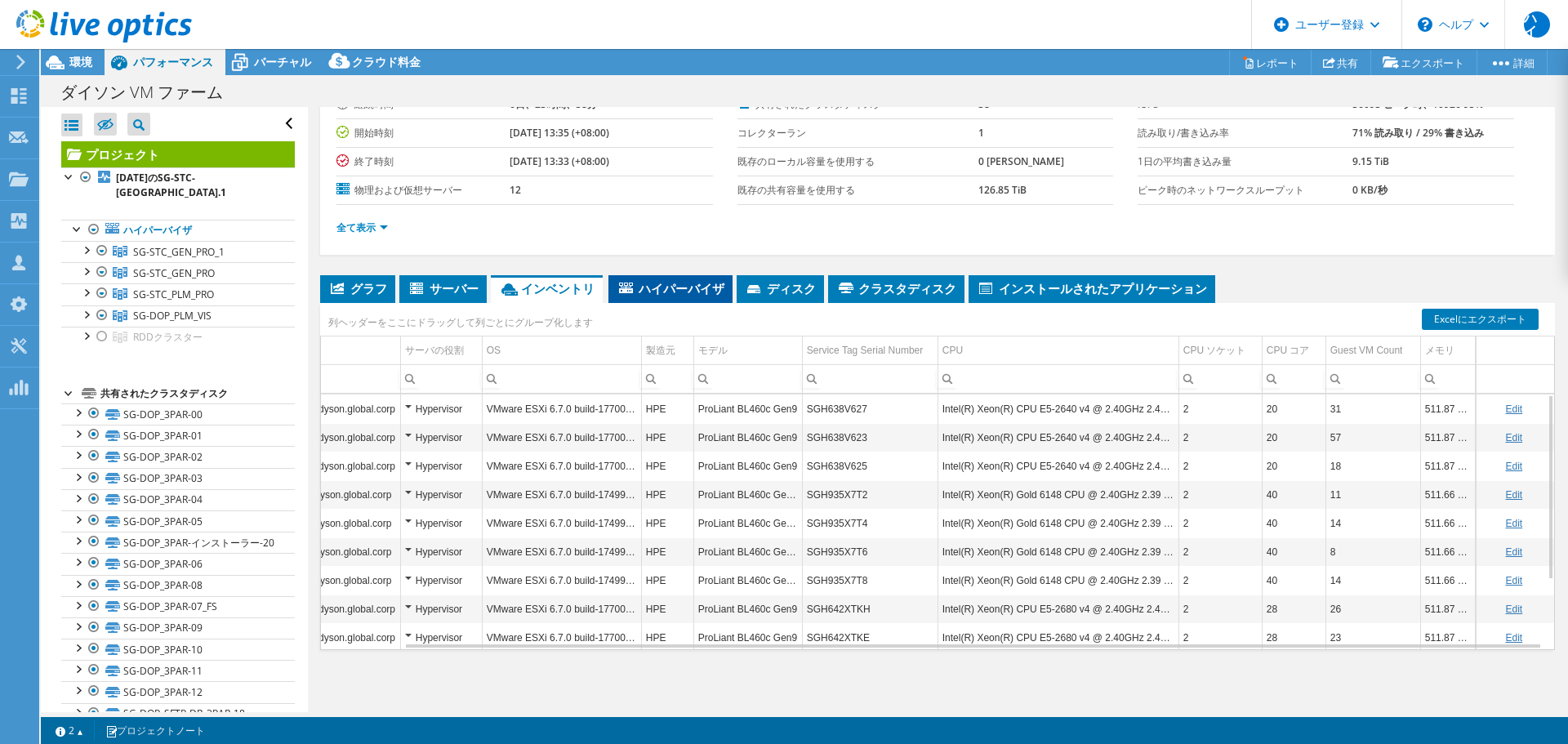
click at [655, 280] on font "ハイパーバイザ" at bounding box center [682, 287] width 86 height 17
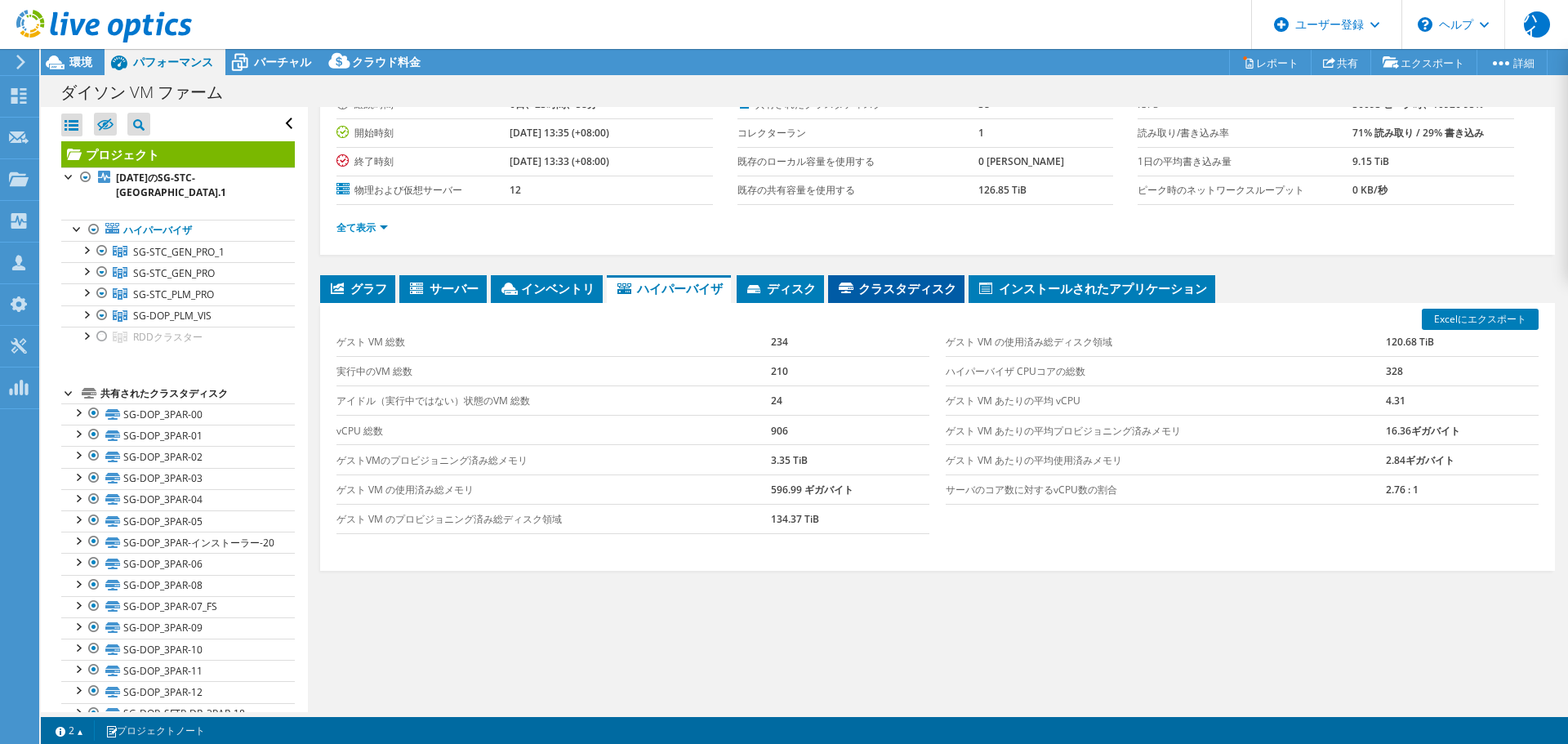
click at [869, 294] on font "クラスタディスク" at bounding box center [907, 287] width 98 height 17
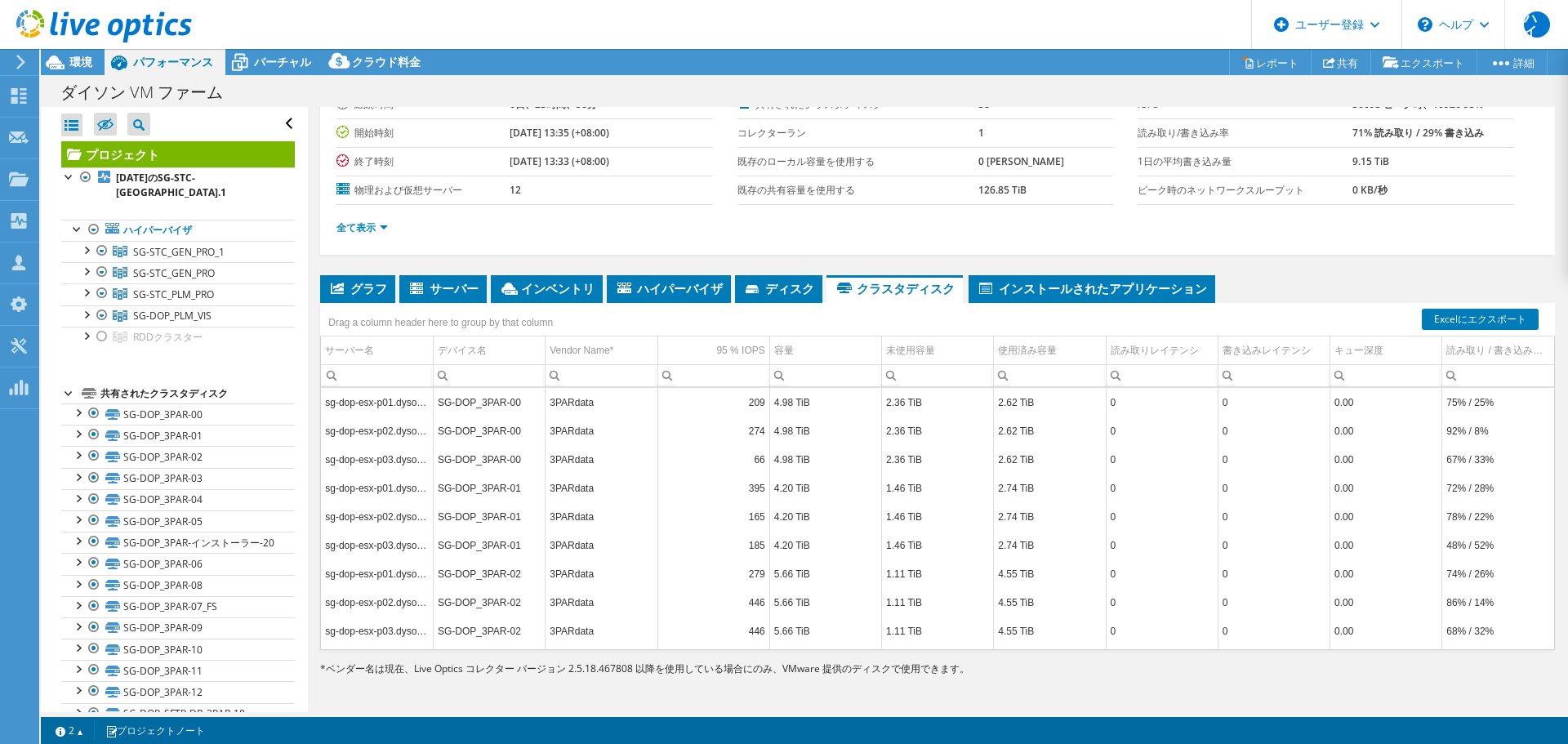
scroll to position [0, 0]
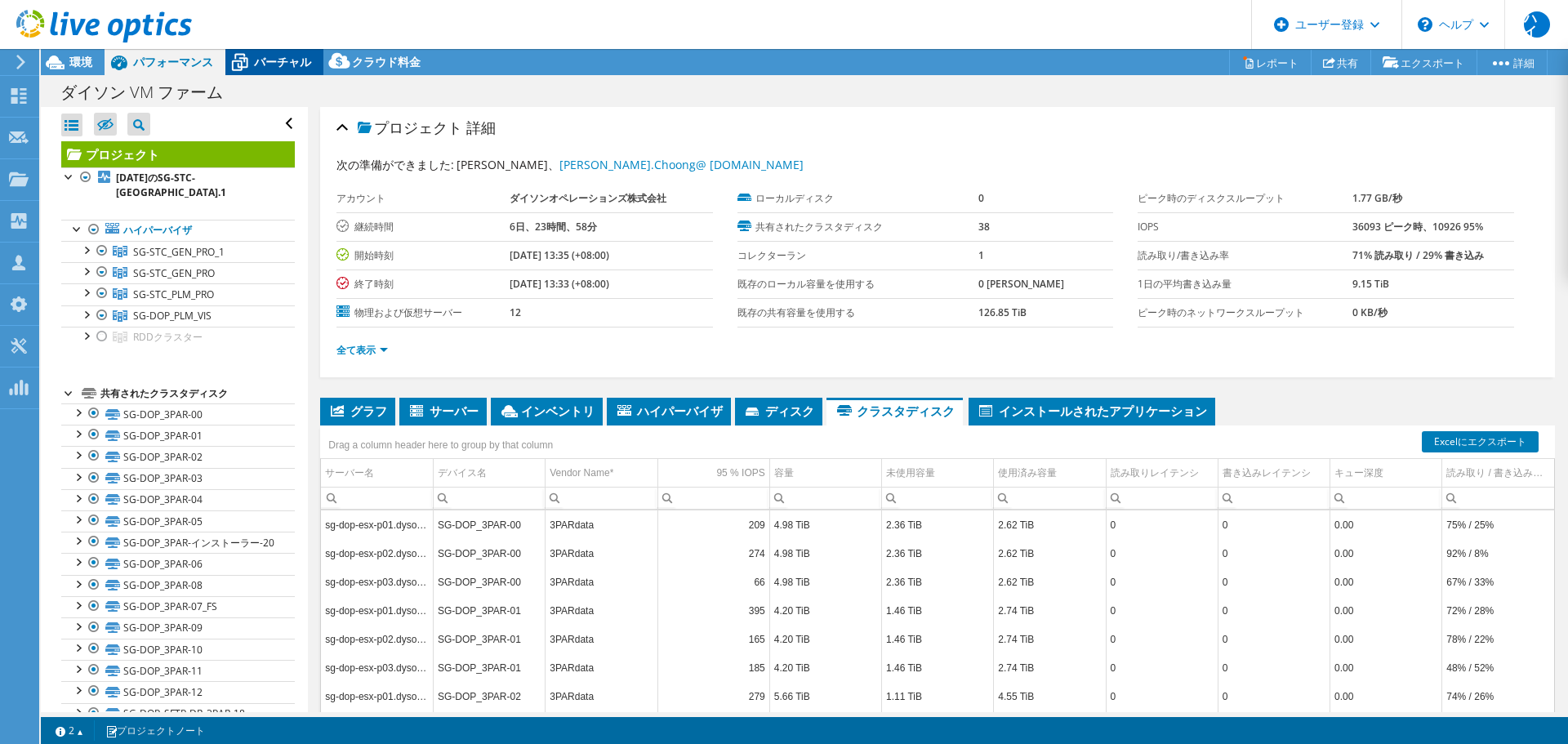
click at [261, 58] on font "バーチャル" at bounding box center [283, 62] width 57 height 16
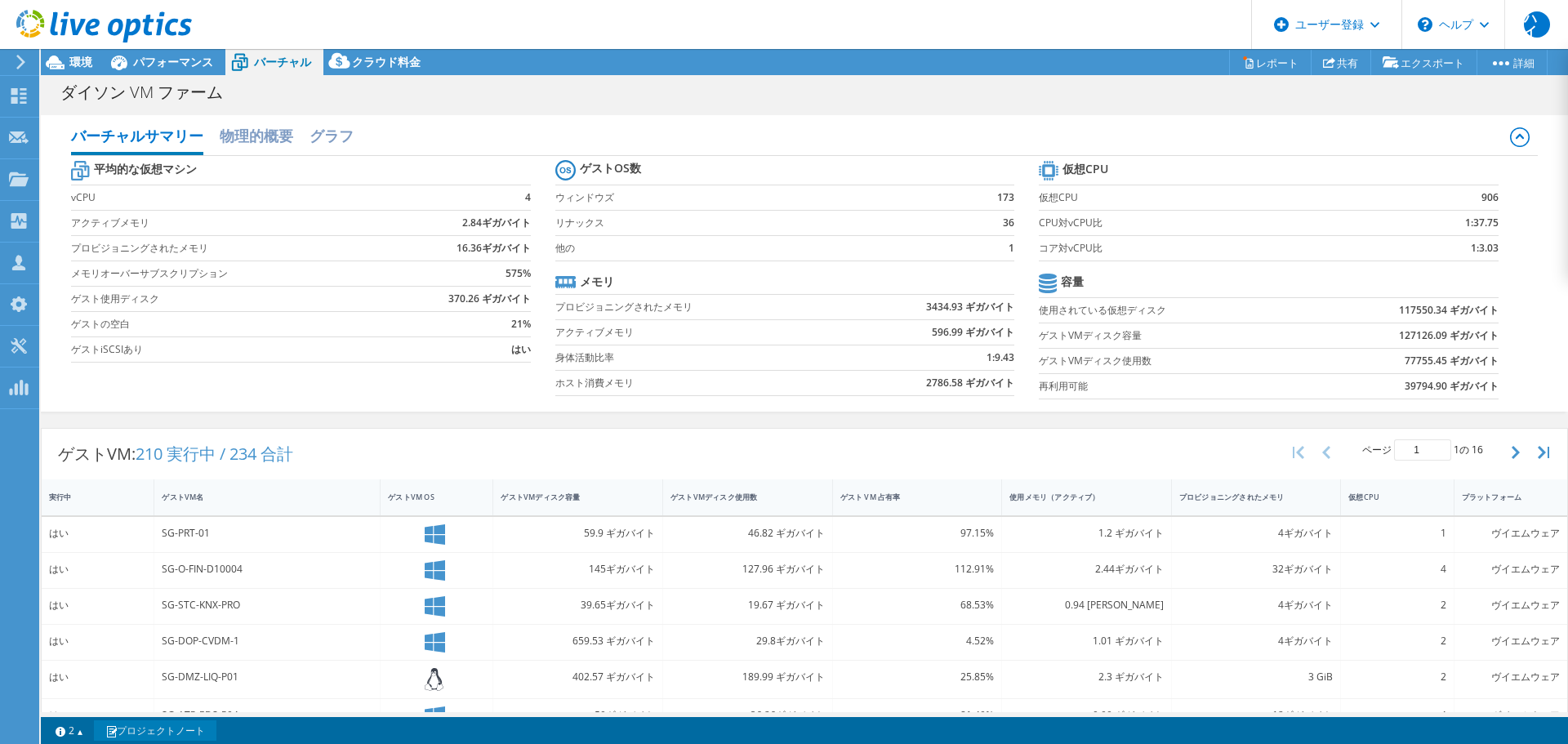
click at [172, 729] on font "プロジェクトノート" at bounding box center [160, 730] width 88 height 14
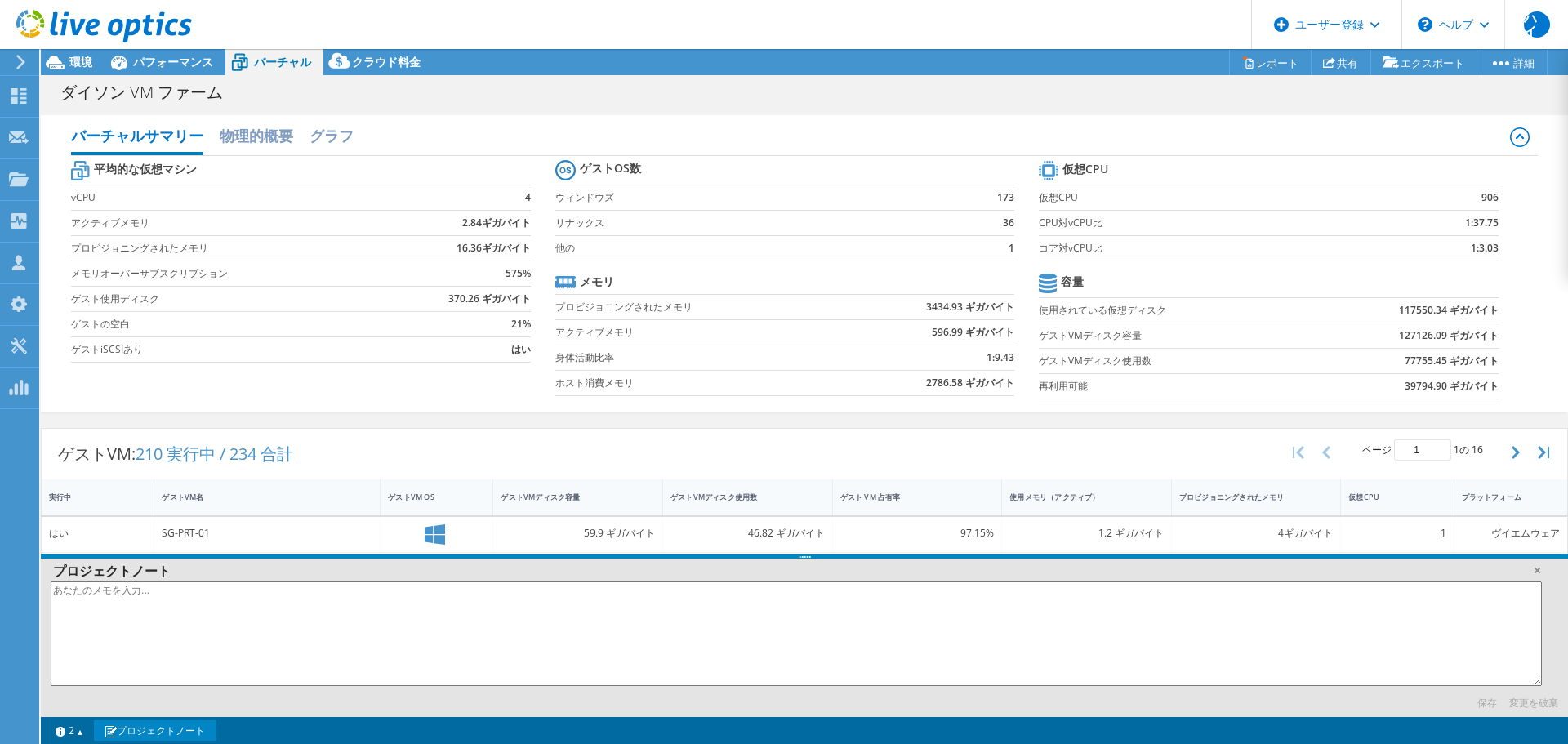
click at [172, 729] on font "プロジェクトノート" at bounding box center [160, 730] width 88 height 14
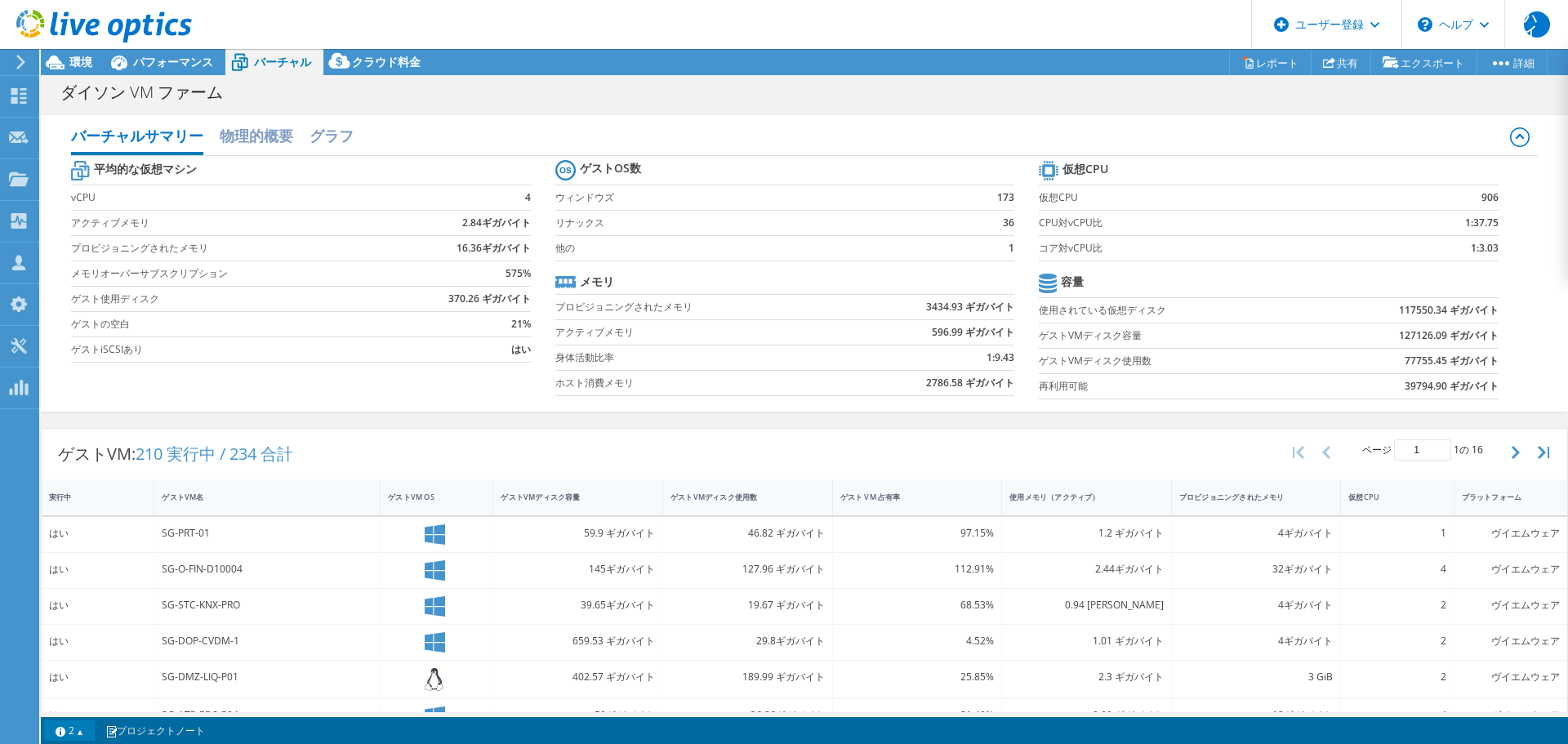
click at [74, 733] on link "2" at bounding box center [69, 729] width 51 height 21
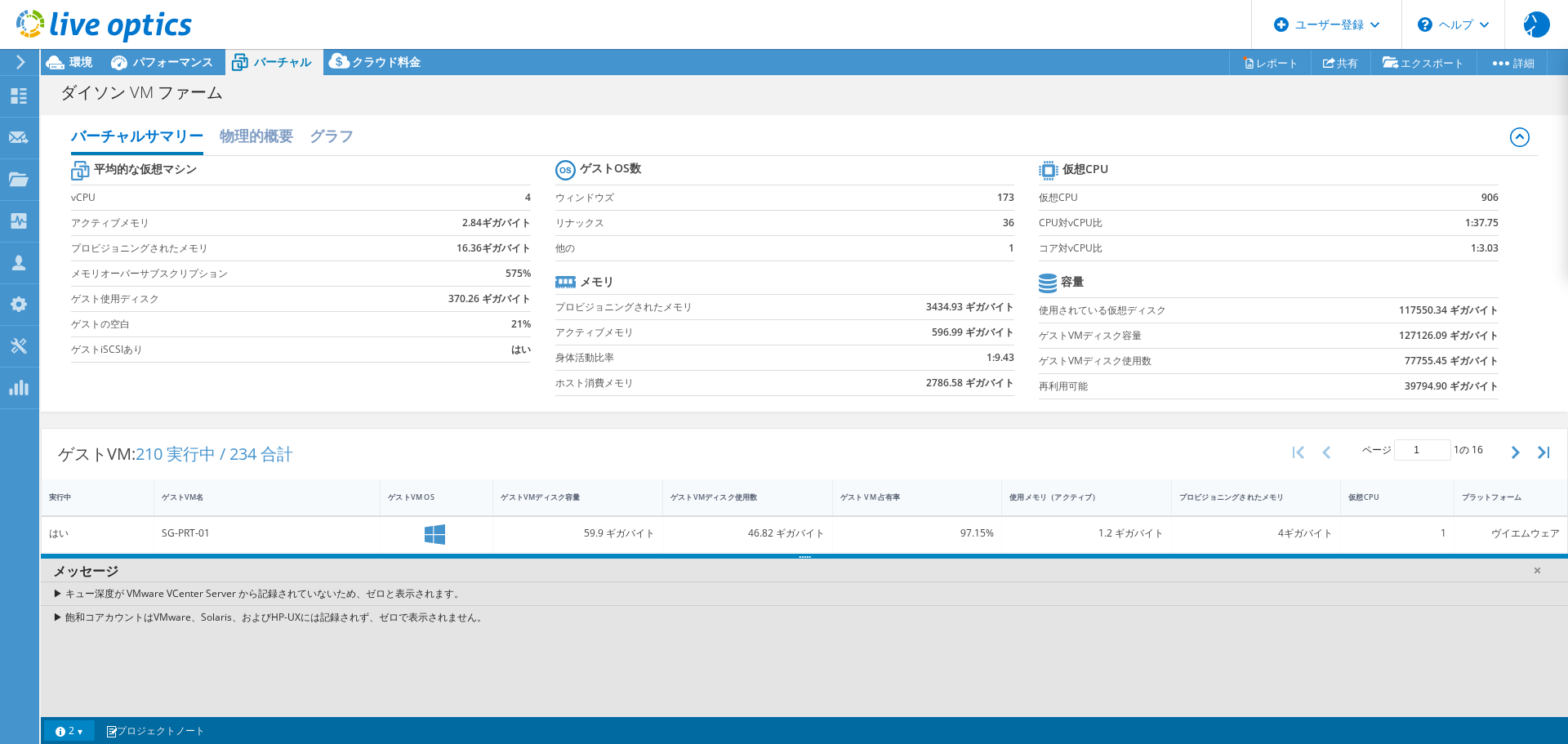
click at [76, 733] on link "2" at bounding box center [69, 729] width 51 height 21
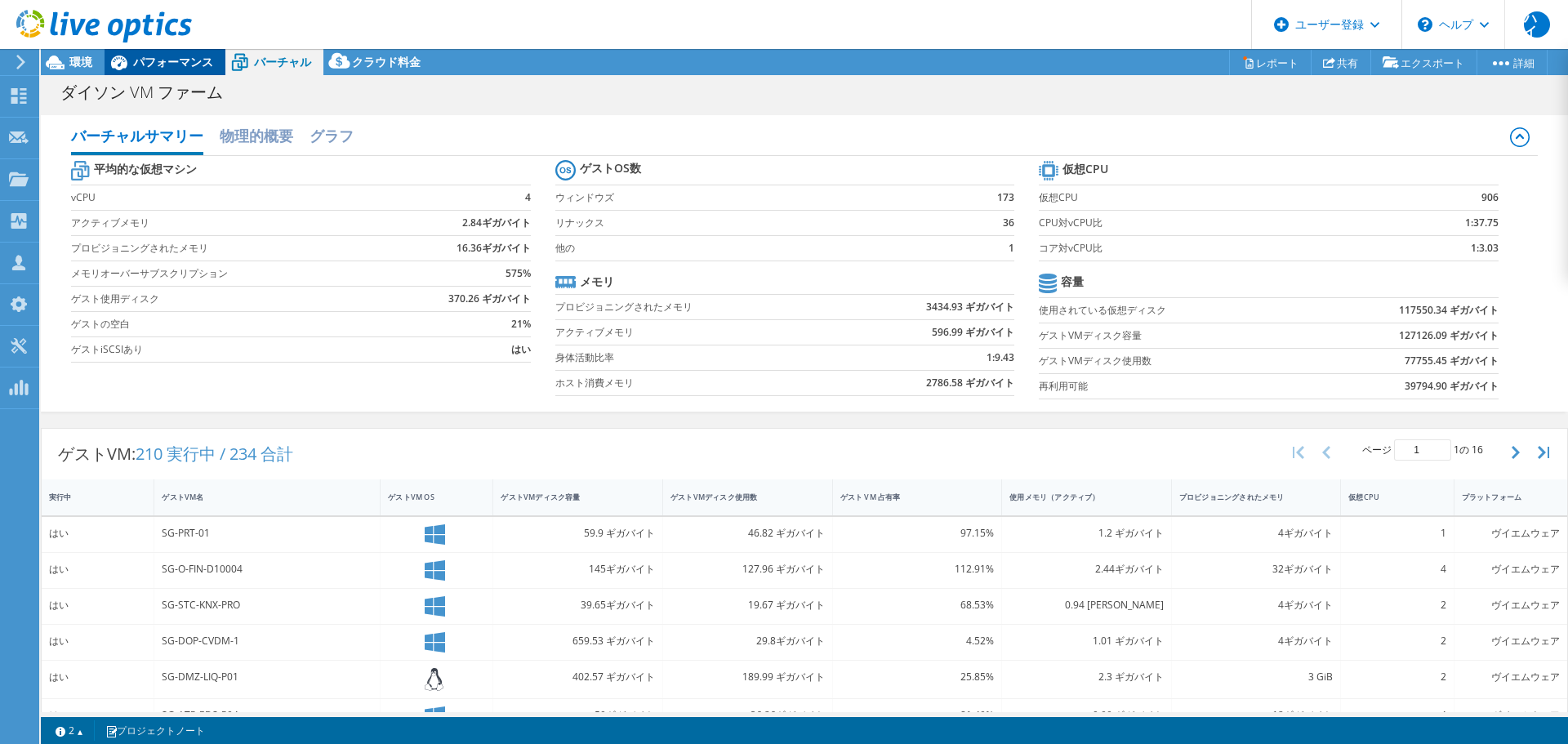
click at [188, 68] on font "パフォーマンス" at bounding box center [173, 62] width 80 height 16
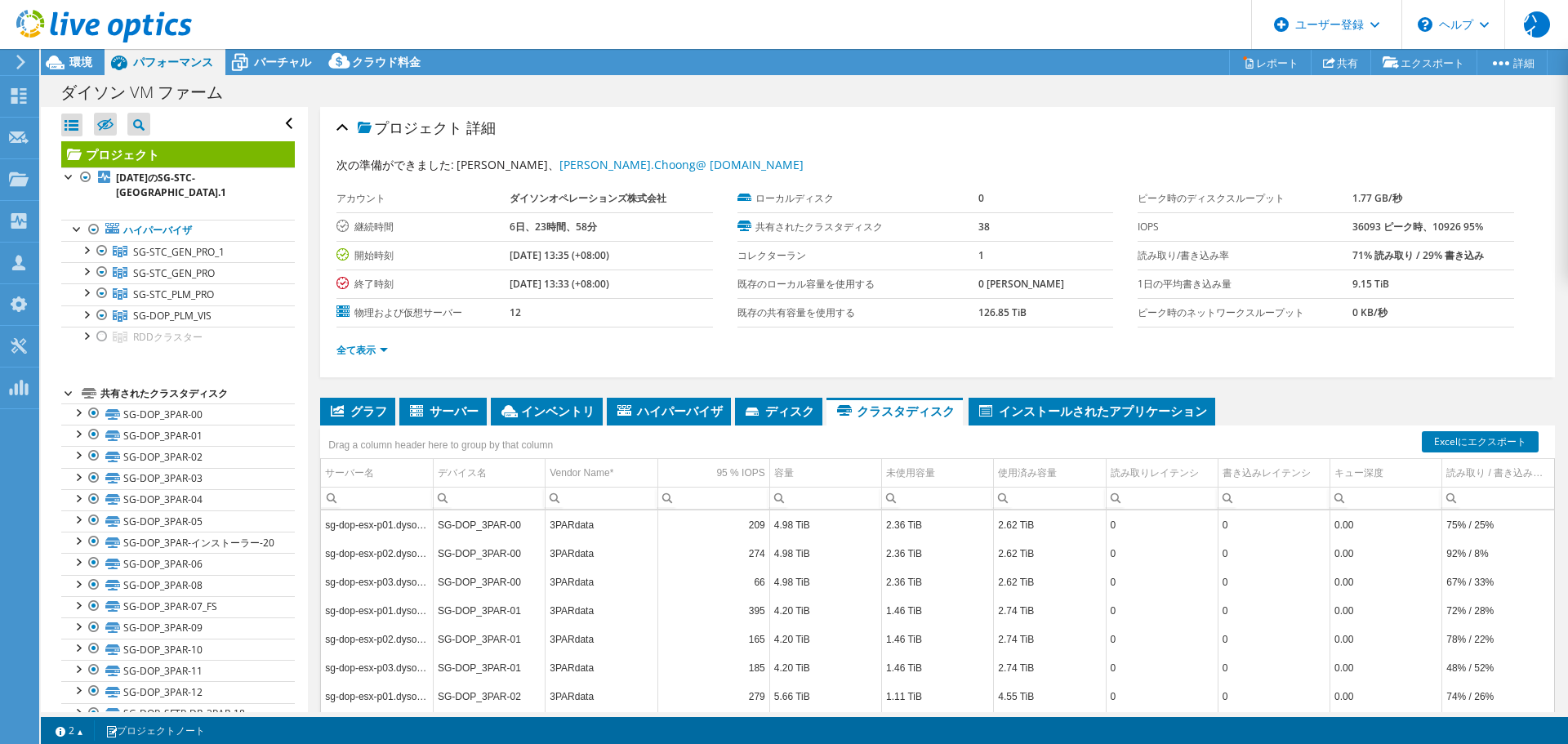
click at [82, 740] on link "2" at bounding box center [69, 729] width 51 height 21
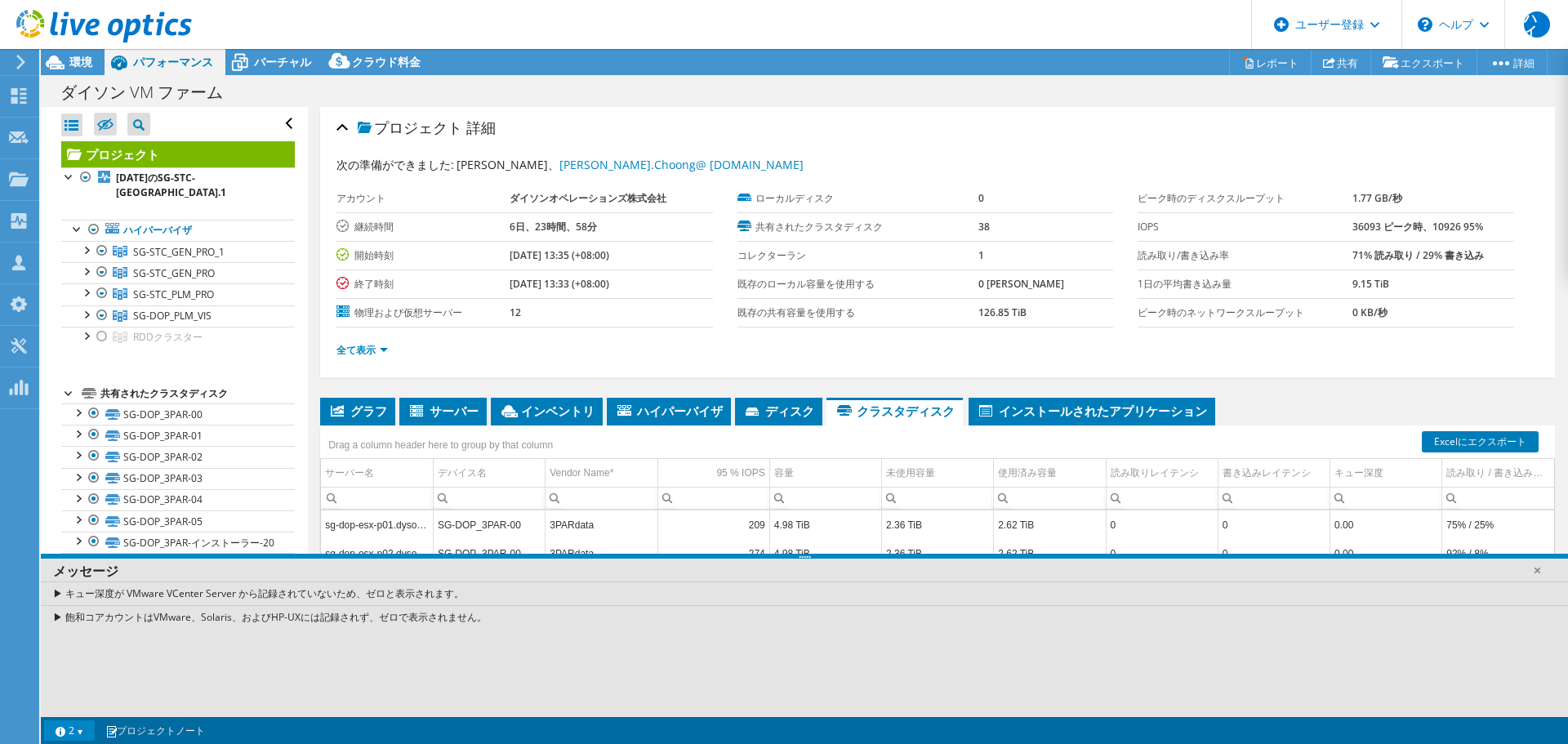
click at [81, 742] on section "警告 メッセージ キュー深度が VMware VCenter Server から記録されていないため、ゼロと表示されます。 飽和コアカウントはVMware、S…" at bounding box center [804, 730] width 1527 height 27
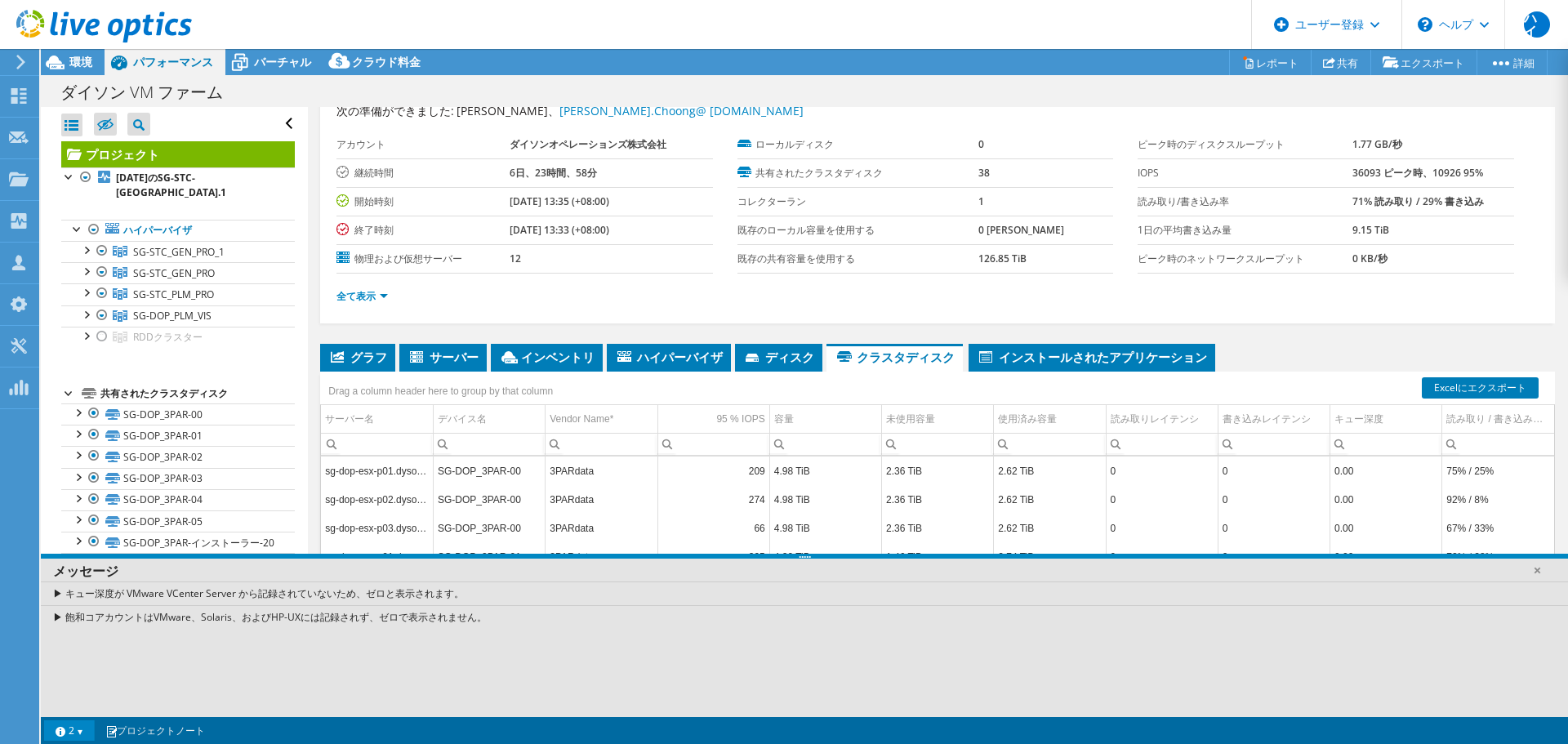
scroll to position [122, 0]
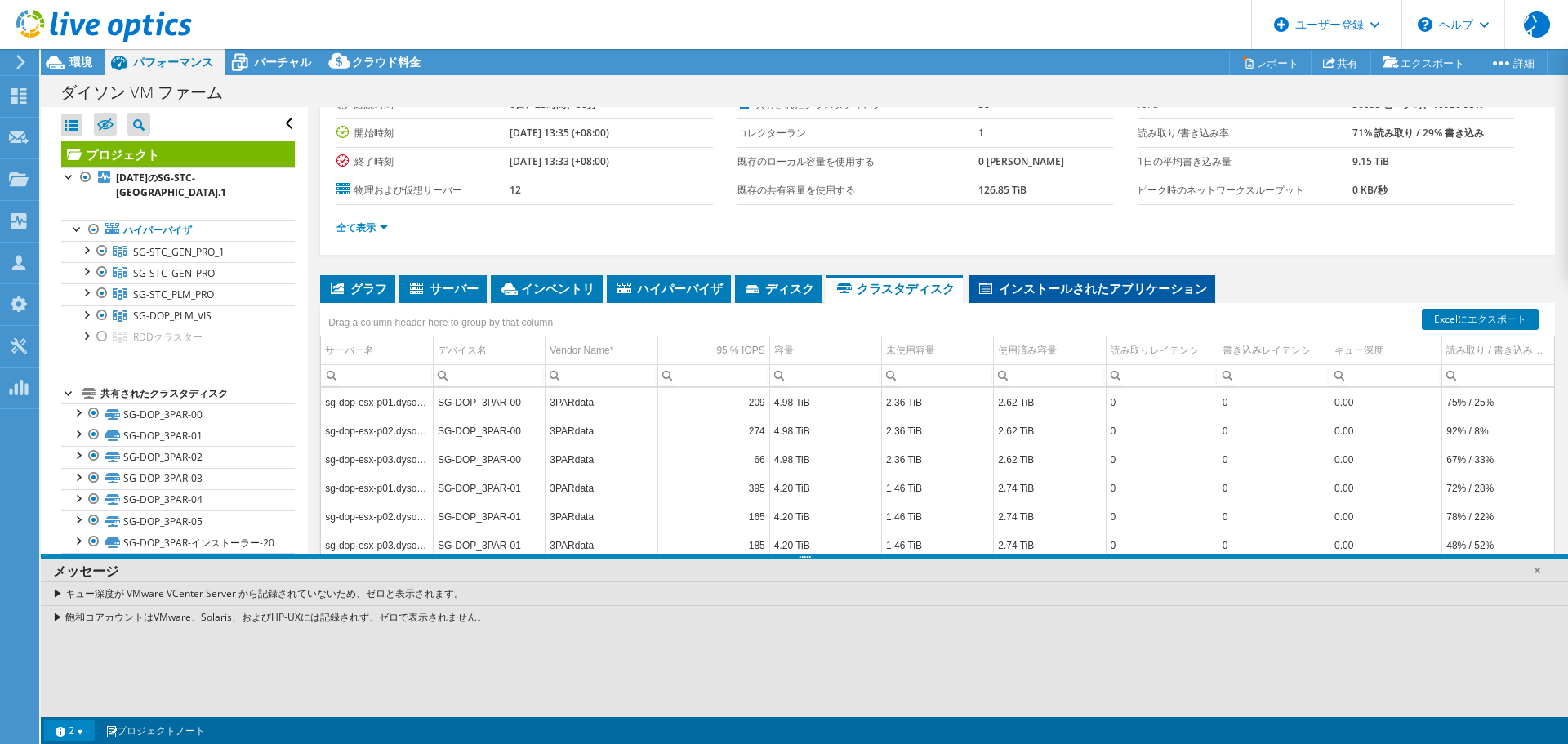
click at [1032, 298] on li "インストールされたアプリケーション" at bounding box center [1092, 288] width 246 height 27
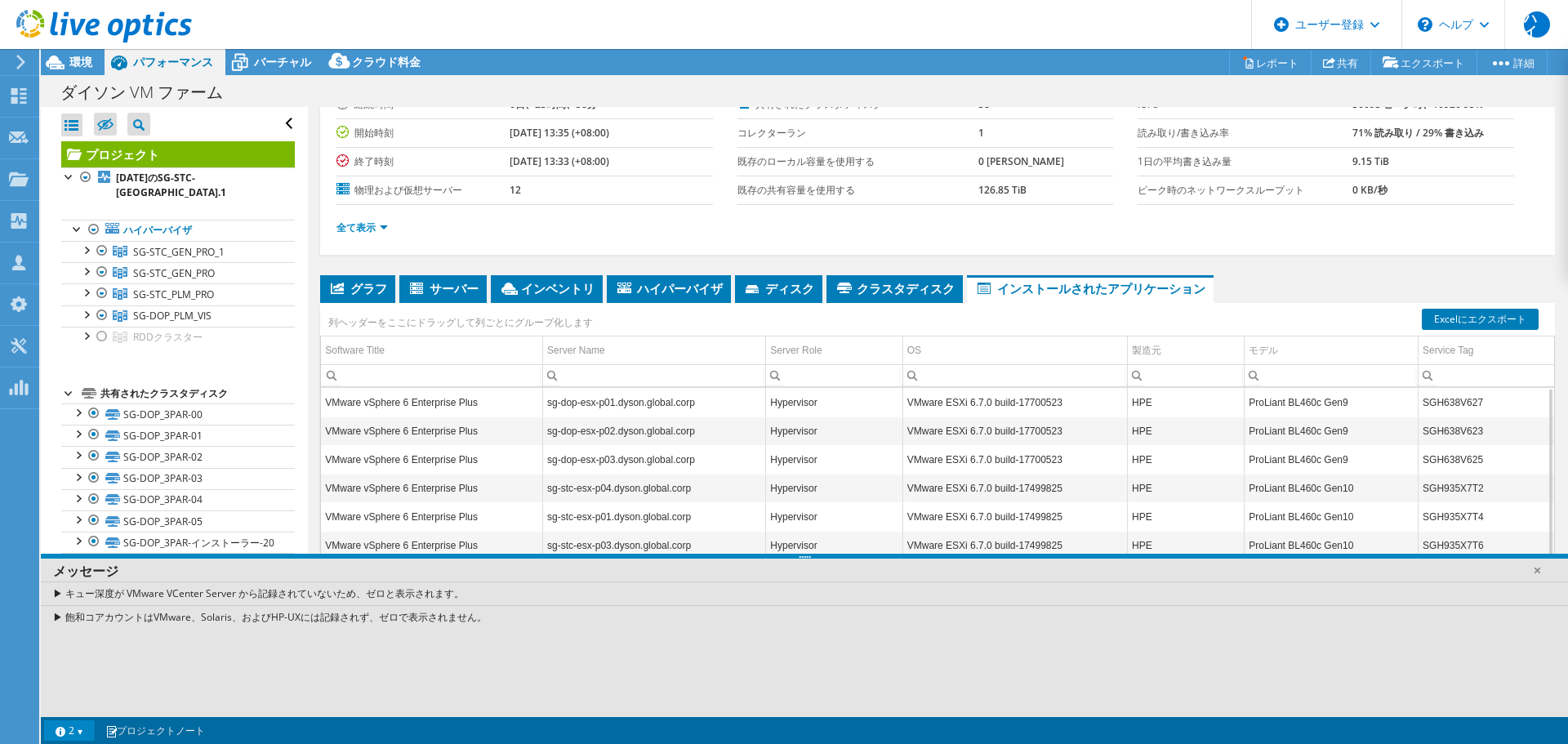
scroll to position [89, 0]
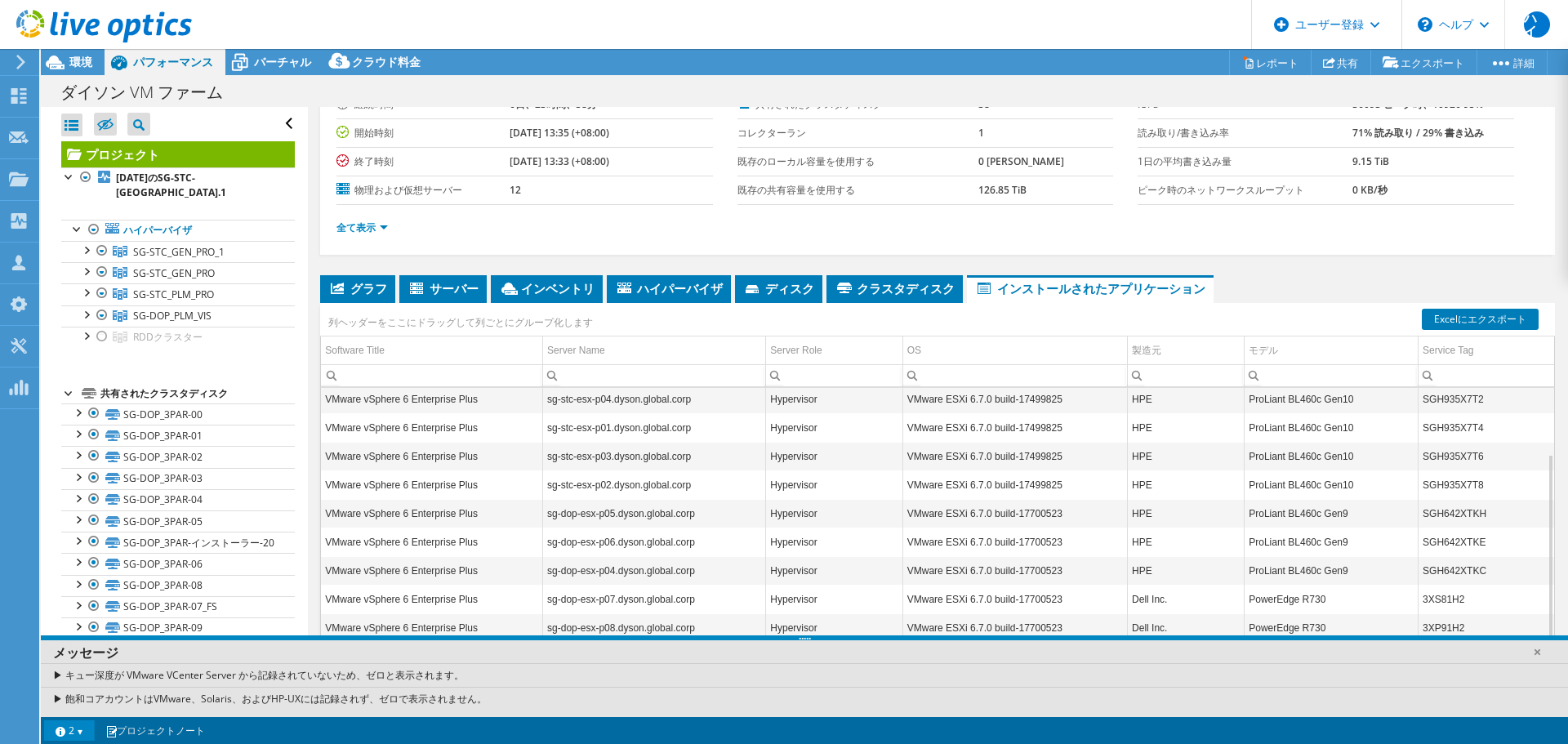
drag, startPoint x: 801, startPoint y: 556, endPoint x: 828, endPoint y: 747, distance: 192.9
click at [828, 743] on html "ハイ デルのユーザー [PERSON_NAME] [PERSON_NAME][EMAIL_ADDRESS][DOMAIN_NAME] デル マイプロフィール …" at bounding box center [784, 372] width 1568 height 744
click at [87, 739] on link "2" at bounding box center [69, 729] width 51 height 21
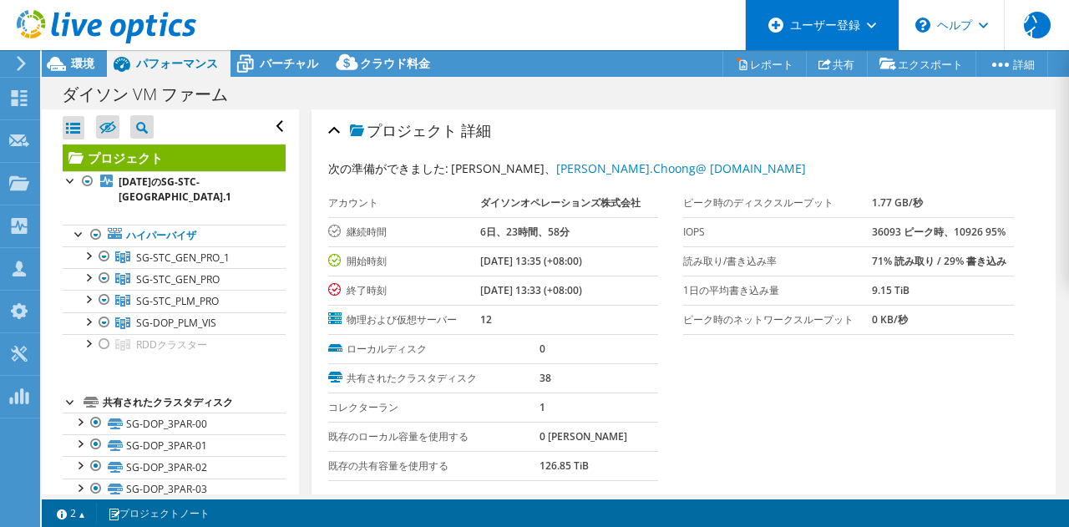
scroll to position [60, 0]
